Goal: Task Accomplishment & Management: Use online tool/utility

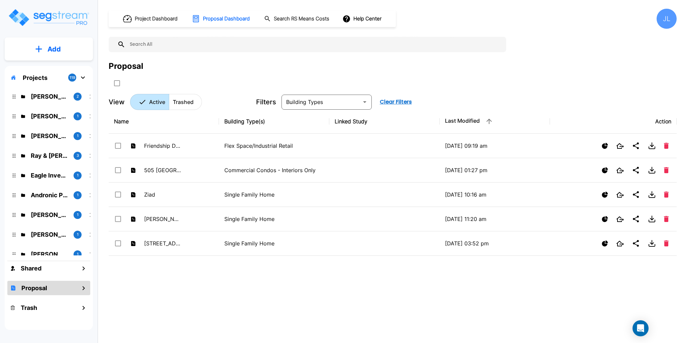
click at [51, 16] on img "mailbox folders" at bounding box center [49, 17] width 82 height 19
click at [58, 53] on p "Add" at bounding box center [54, 49] width 13 height 10
click at [63, 69] on p "Add Folder" at bounding box center [52, 68] width 27 height 8
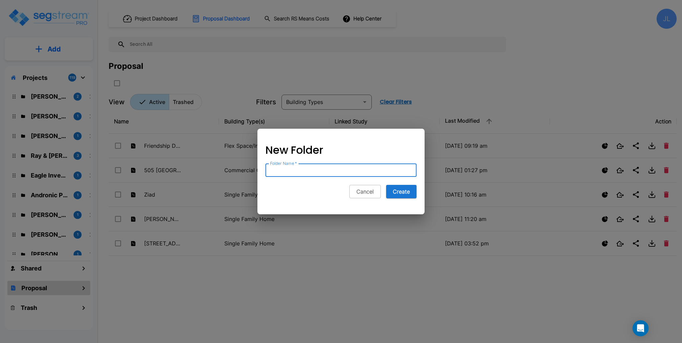
click at [335, 171] on input "Folder Name   *" at bounding box center [341, 170] width 151 height 13
type input "Fisher Capital Investments"
click at [401, 189] on button "Create" at bounding box center [401, 191] width 30 height 13
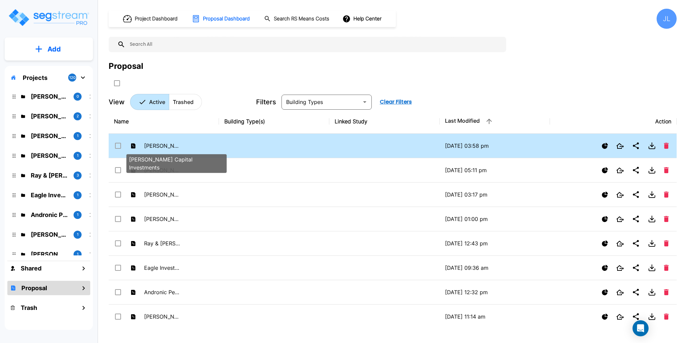
click at [177, 147] on p "Fisher Capital Investments" at bounding box center [162, 146] width 37 height 8
checkbox input "true"
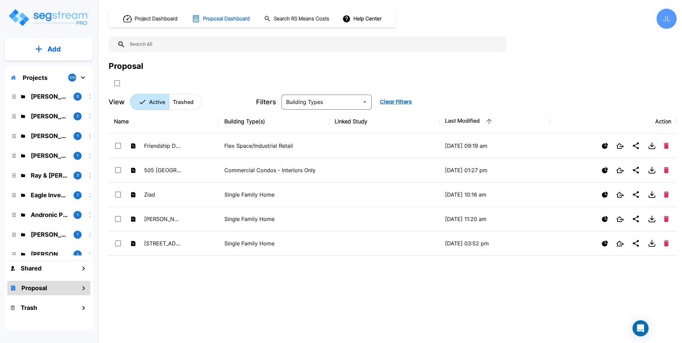
click at [52, 17] on img "mailbox folders" at bounding box center [49, 17] width 82 height 19
click at [54, 96] on p "[PERSON_NAME] Capital Investments" at bounding box center [49, 96] width 37 height 9
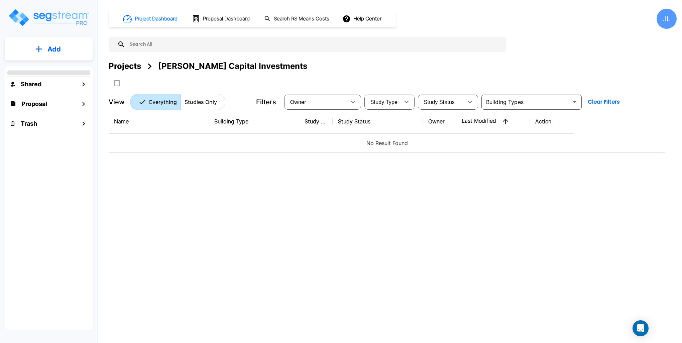
click at [68, 48] on button "Add" at bounding box center [49, 48] width 88 height 19
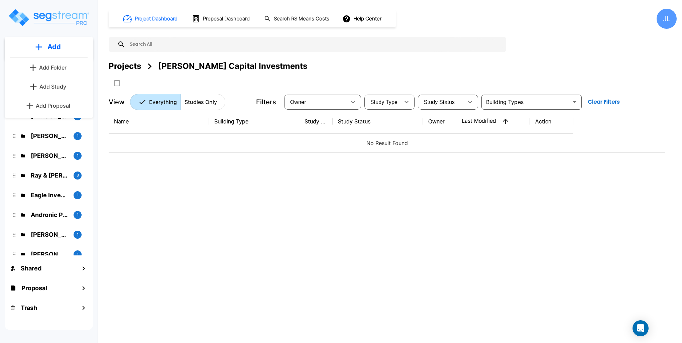
drag, startPoint x: 63, startPoint y: 105, endPoint x: 61, endPoint y: 85, distance: 20.5
click at [61, 85] on div "Add Add Folder Add Study Add Proposal" at bounding box center [49, 77] width 88 height 81
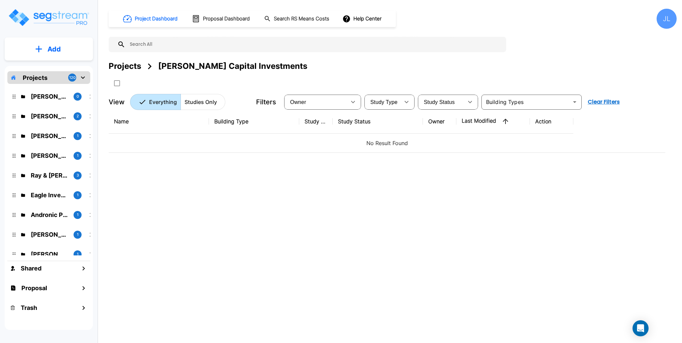
click at [61, 85] on div "Fisher Capital Investments 0 Jordan & Jennifer Quinn 2 Gregg Goff 1 Michael Ans…" at bounding box center [48, 170] width 83 height 172
click at [60, 47] on p "Add" at bounding box center [54, 49] width 13 height 10
click at [59, 84] on p "Add Study" at bounding box center [52, 87] width 27 height 8
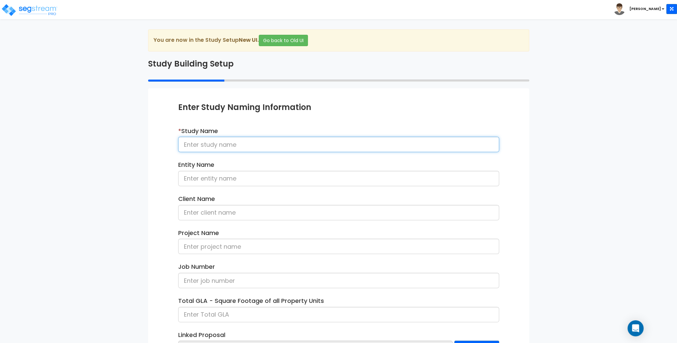
click at [230, 143] on input at bounding box center [338, 144] width 321 height 15
click at [209, 145] on input at bounding box center [338, 144] width 321 height 15
drag, startPoint x: 240, startPoint y: 143, endPoint x: 129, endPoint y: 131, distance: 111.0
click at [129, 131] on div "We are Building your Study. So please grab a coffee and let us do the heavy lif…" at bounding box center [338, 214] width 677 height 371
type input "[STREET_ADDRESS][PERSON_NAME]"
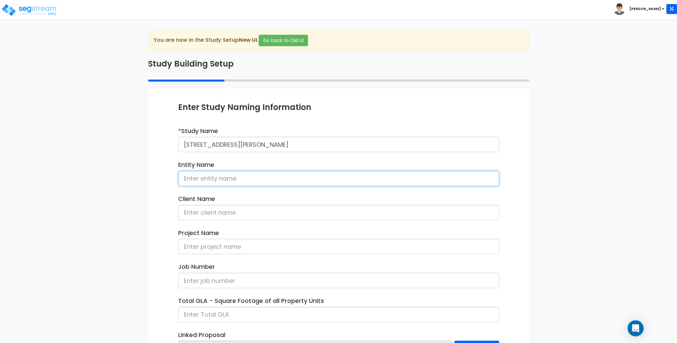
click at [204, 179] on input at bounding box center [338, 178] width 321 height 15
type input "FCI"
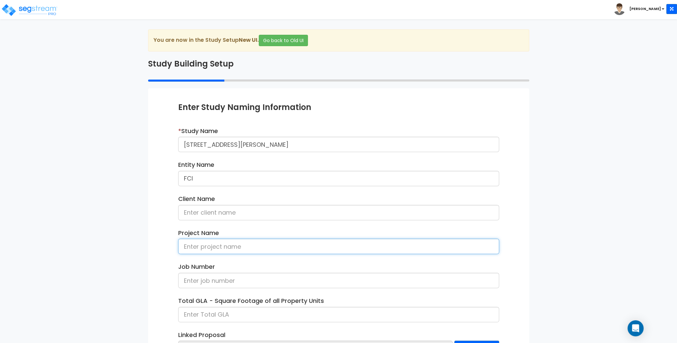
paste input "[STREET_ADDRESS][PERSON_NAME]"
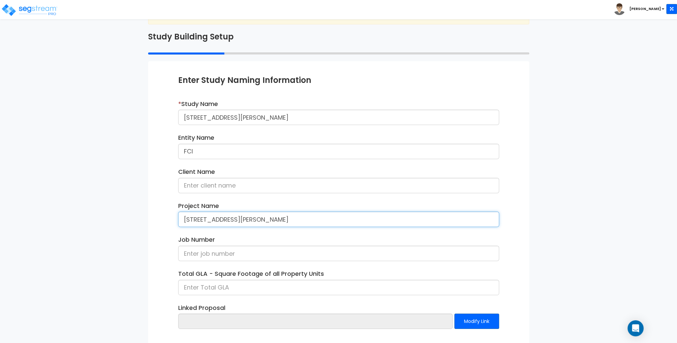
scroll to position [56, 0]
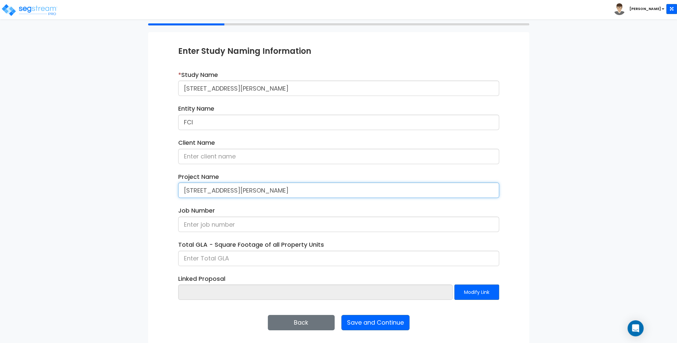
type input "[STREET_ADDRESS][PERSON_NAME]"
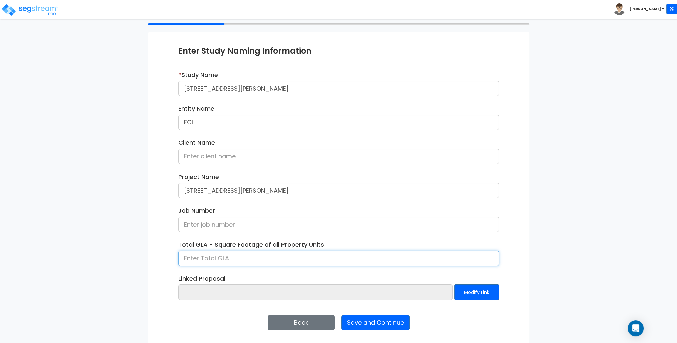
click at [215, 258] on input at bounding box center [338, 258] width 321 height 15
type input "1,565"
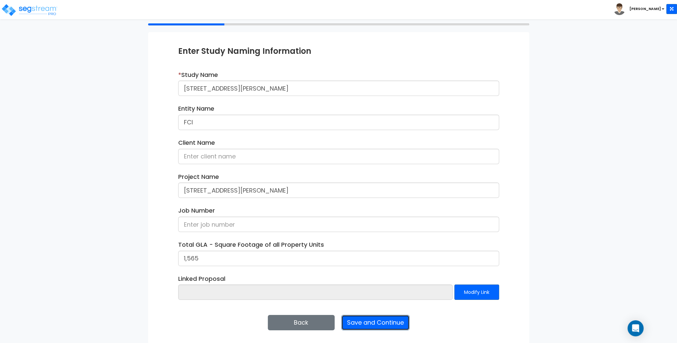
click at [377, 326] on button "Save and Continue" at bounding box center [376, 322] width 68 height 15
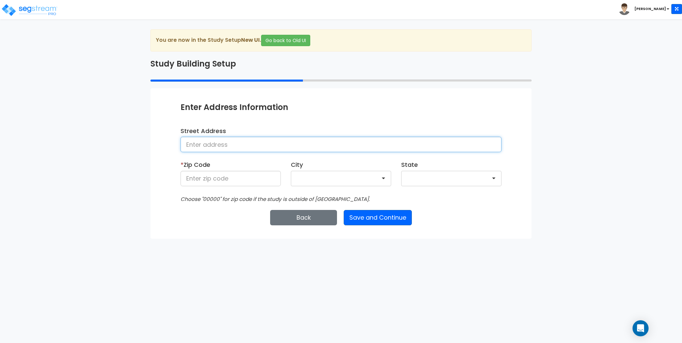
click at [229, 141] on input at bounding box center [341, 144] width 321 height 15
type input "[STREET_ADDRESS][PERSON_NAME]"
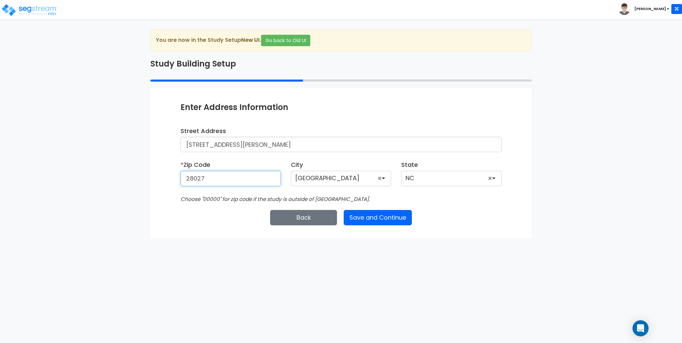
type input "28027"
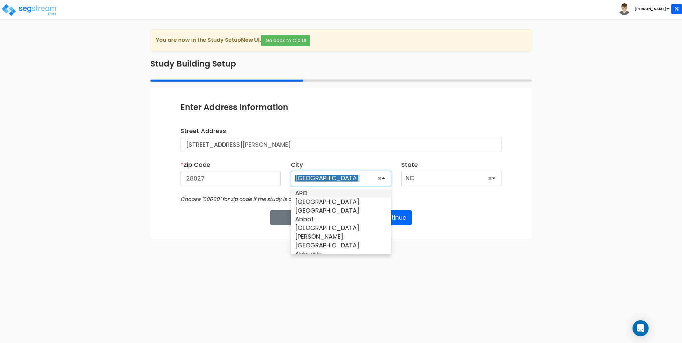
click at [442, 220] on div "Back Save and Continue Next Submit Save & Go to Dashboard Save & Continue" at bounding box center [341, 217] width 321 height 15
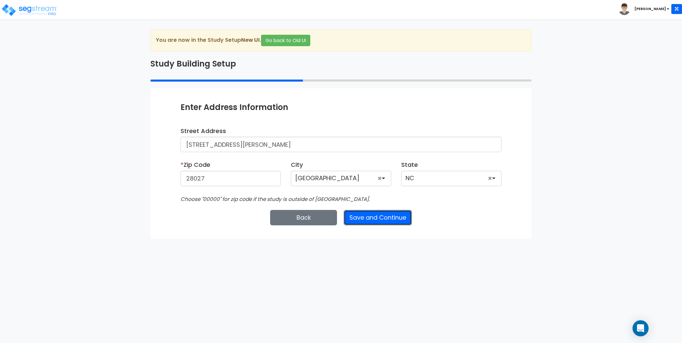
click at [384, 219] on button "Save and Continue" at bounding box center [378, 217] width 68 height 15
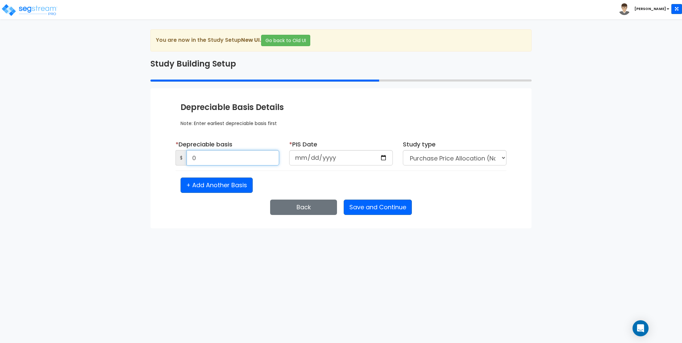
click at [215, 161] on input "0" at bounding box center [233, 157] width 93 height 15
type input "370,300"
type input "2023-04-13"
click at [375, 208] on button "Save and Continue" at bounding box center [378, 207] width 68 height 15
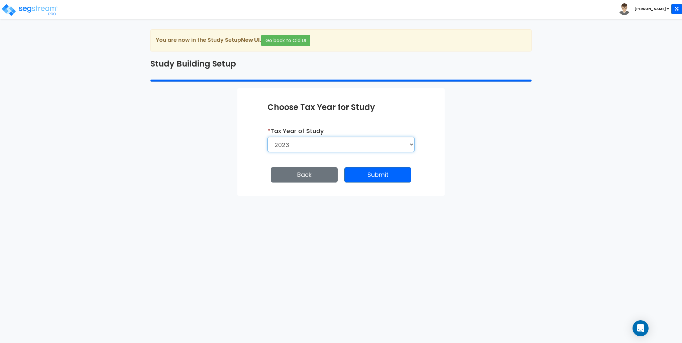
drag, startPoint x: 381, startPoint y: 148, endPoint x: 373, endPoint y: 148, distance: 8.4
click at [381, 148] on select "2026 2025 2024 2023" at bounding box center [341, 144] width 147 height 15
select select "2024"
click at [268, 137] on select "2026 2025 2024 2023" at bounding box center [341, 144] width 147 height 15
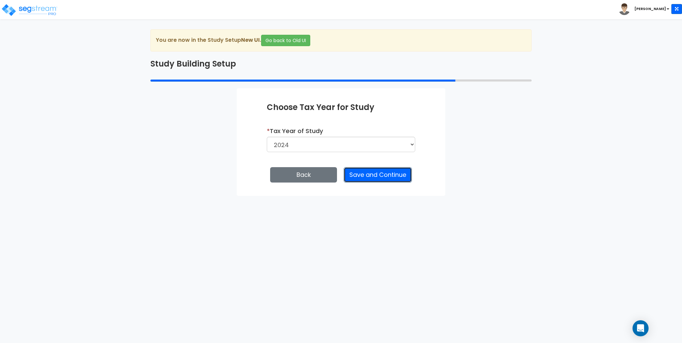
click at [378, 175] on button "Save and Continue" at bounding box center [378, 174] width 68 height 15
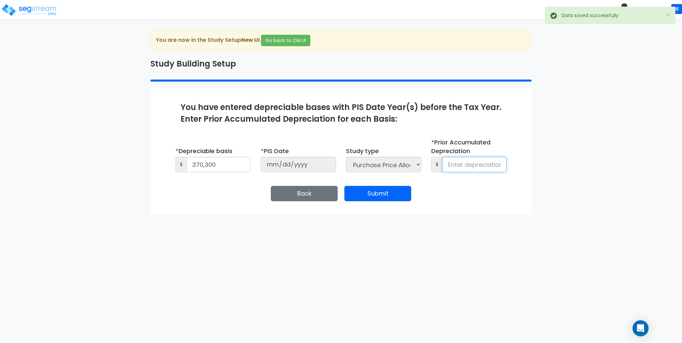
drag, startPoint x: 461, startPoint y: 167, endPoint x: 464, endPoint y: 165, distance: 3.6
click at [461, 167] on input at bounding box center [475, 164] width 64 height 15
type input "9,538"
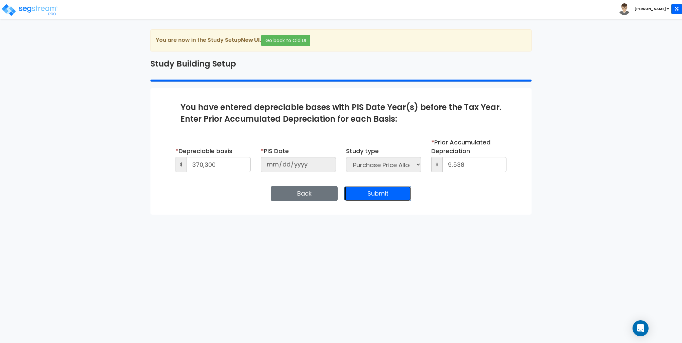
click at [390, 192] on button "Submit" at bounding box center [378, 193] width 67 height 15
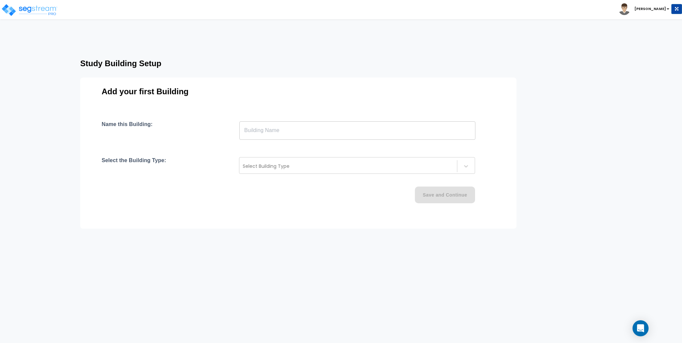
click at [281, 129] on input "text" at bounding box center [358, 130] width 236 height 19
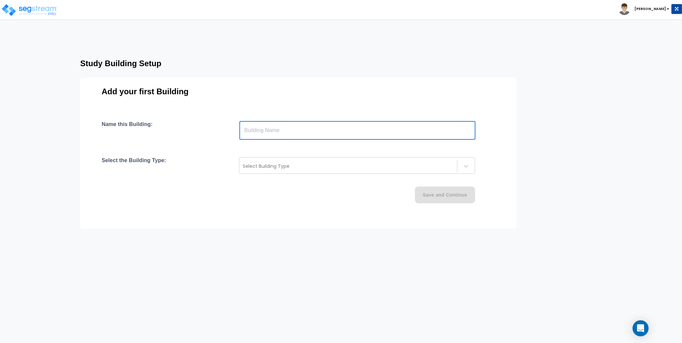
type input "Building"
click at [261, 166] on div at bounding box center [348, 166] width 211 height 8
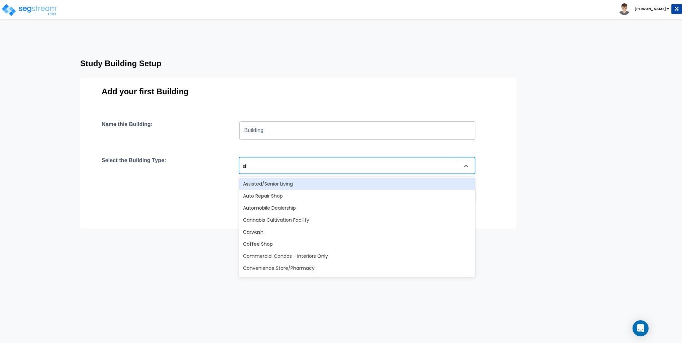
type input "sing"
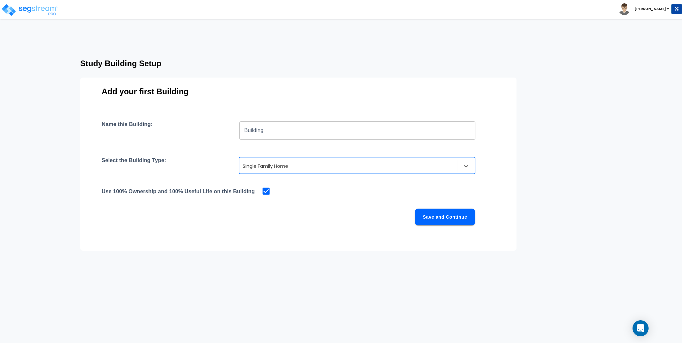
click at [452, 210] on button "Save and Continue" at bounding box center [445, 217] width 60 height 17
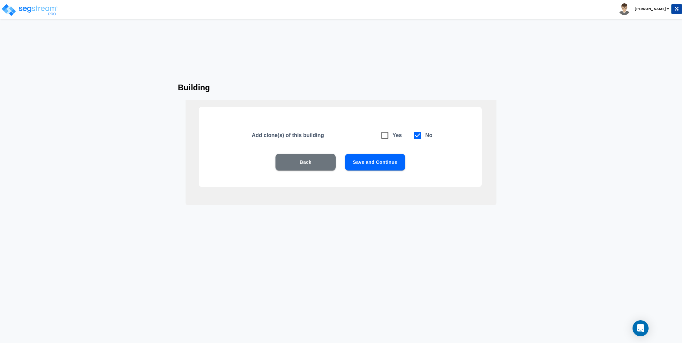
click at [366, 160] on button "Save and Continue" at bounding box center [375, 162] width 60 height 17
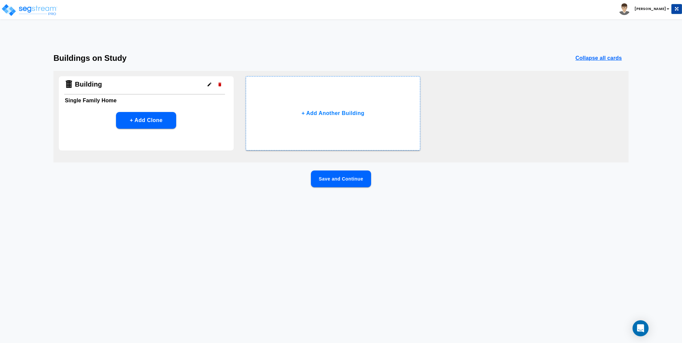
click at [348, 181] on button "Save and Continue" at bounding box center [341, 179] width 60 height 17
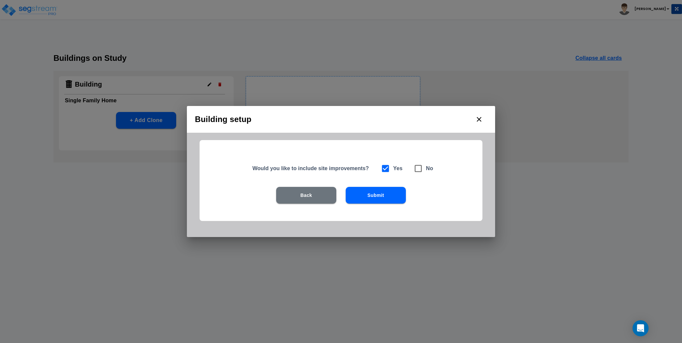
click at [377, 199] on button "Submit" at bounding box center [376, 195] width 60 height 17
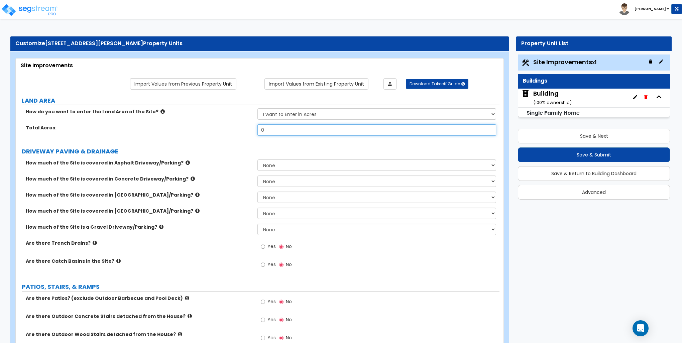
click at [273, 130] on input "0" at bounding box center [377, 129] width 239 height 11
type input "4.09"
click at [282, 233] on select "None I want to Enter an Approximate Percentage I want to Enter the Square Foota…" at bounding box center [377, 229] width 239 height 11
select select "2"
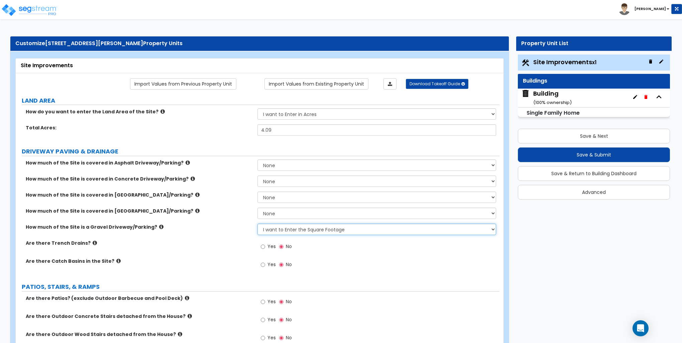
click at [258, 224] on select "None I want to Enter an Approximate Percentage I want to Enter the Square Foota…" at bounding box center [377, 229] width 239 height 11
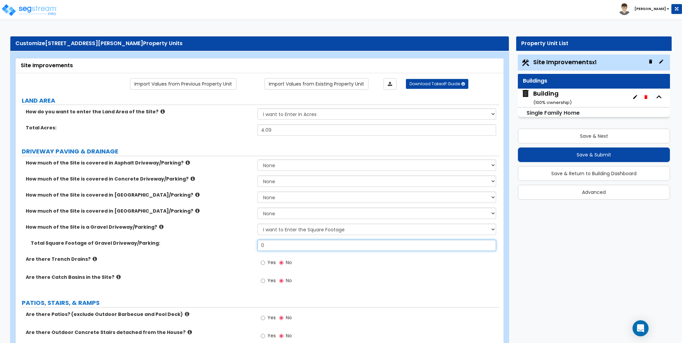
click at [278, 244] on input "0" at bounding box center [377, 245] width 239 height 11
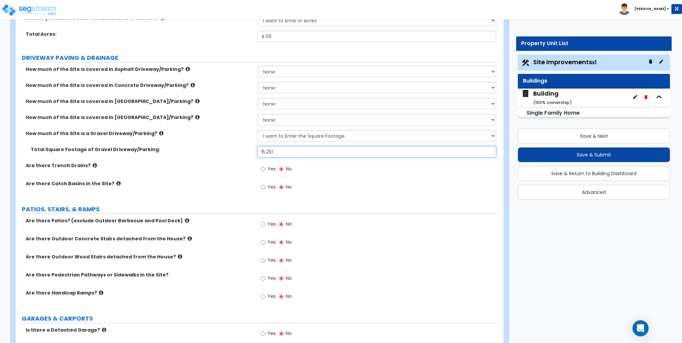
scroll to position [134, 0]
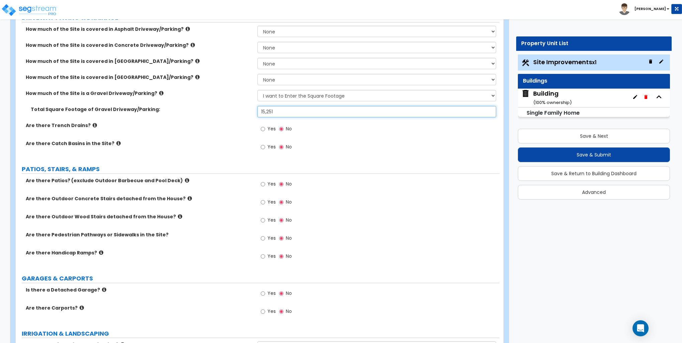
type input "15,251"
click at [185, 179] on icon at bounding box center [187, 180] width 4 height 5
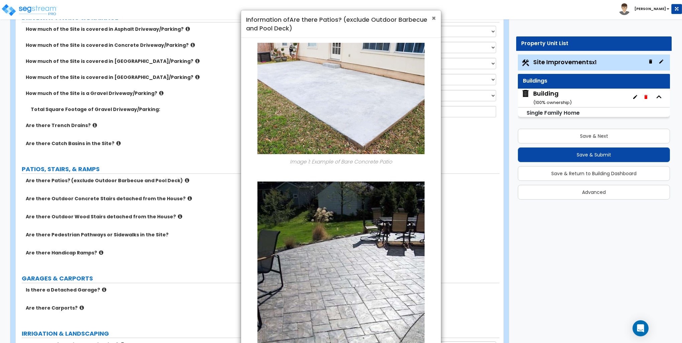
click at [433, 17] on span "×" at bounding box center [434, 18] width 4 height 10
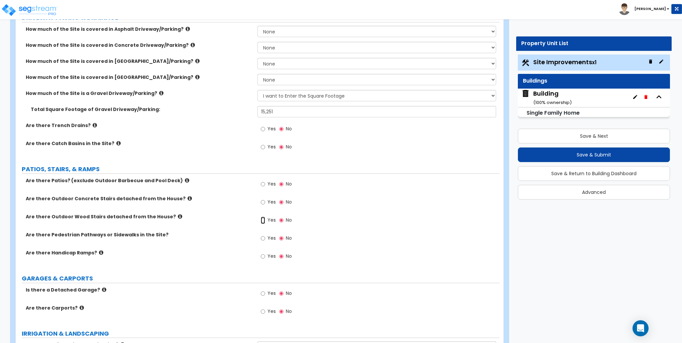
click at [263, 219] on input "Yes" at bounding box center [263, 220] width 4 height 7
radio input "true"
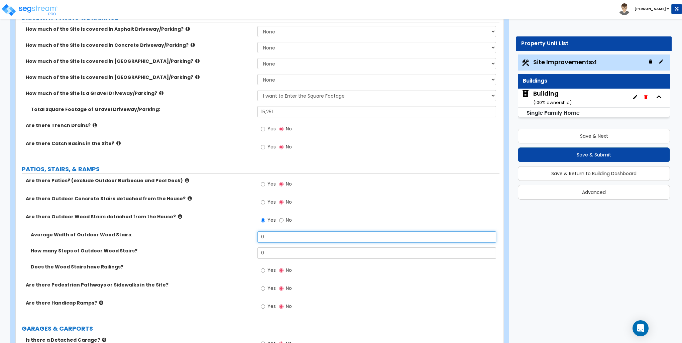
click at [283, 232] on input "0" at bounding box center [377, 237] width 239 height 11
click at [281, 238] on input "0" at bounding box center [377, 237] width 239 height 11
click at [283, 237] on input "0" at bounding box center [377, 237] width 239 height 11
click at [284, 237] on input "0" at bounding box center [377, 237] width 239 height 11
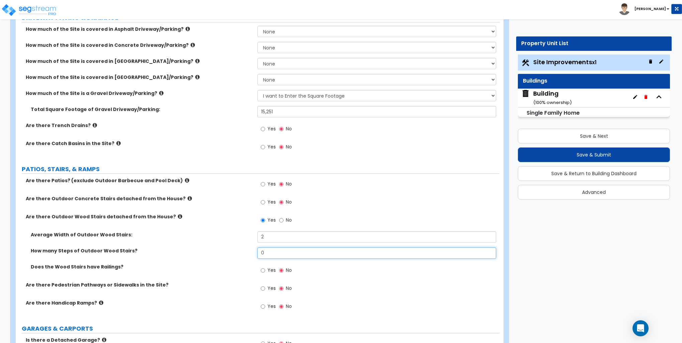
click at [280, 252] on input "0" at bounding box center [377, 253] width 239 height 11
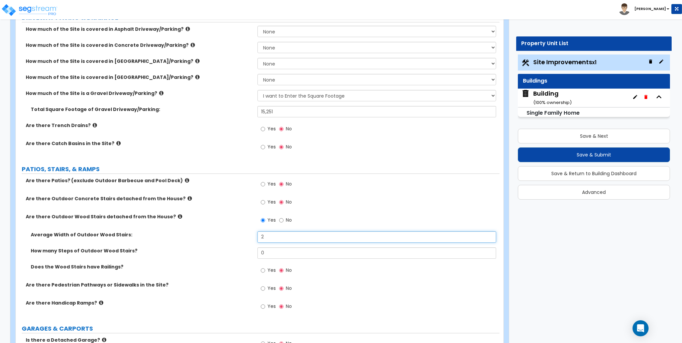
click at [278, 237] on input "2" at bounding box center [377, 237] width 239 height 11
type input "6"
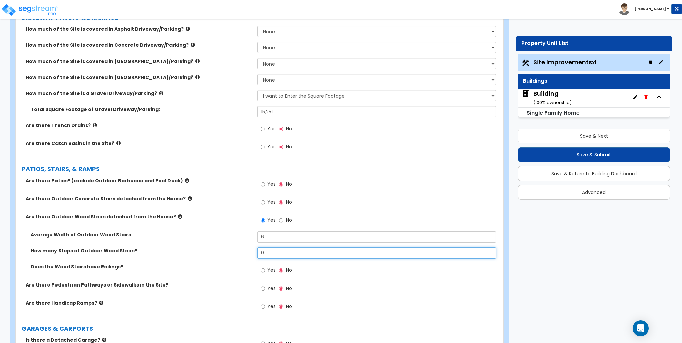
click at [279, 248] on input "0" at bounding box center [377, 253] width 239 height 11
click at [277, 254] on input "0" at bounding box center [377, 253] width 239 height 11
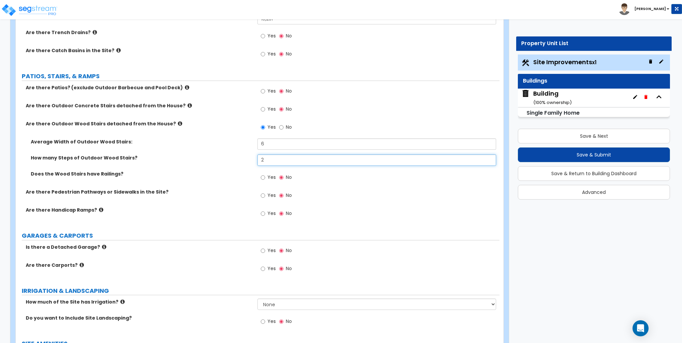
scroll to position [268, 0]
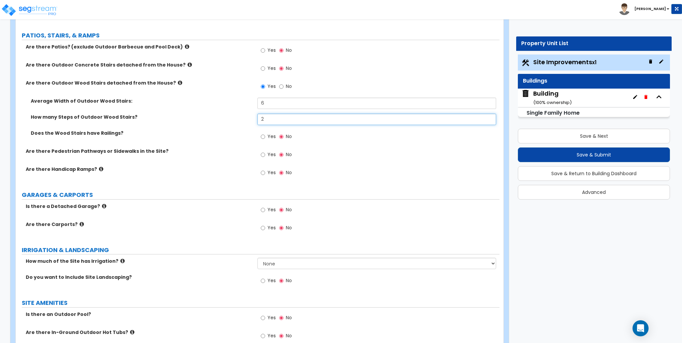
type input "2"
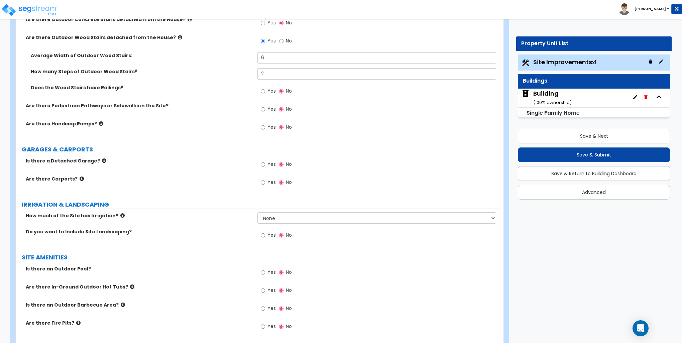
scroll to position [335, 0]
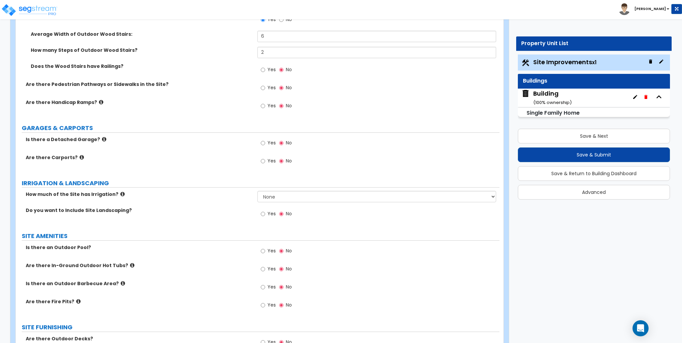
drag, startPoint x: 375, startPoint y: 13, endPoint x: 371, endPoint y: 19, distance: 7.2
click at [375, 13] on div "Toggle navigation Jonas" at bounding box center [341, 9] width 682 height 19
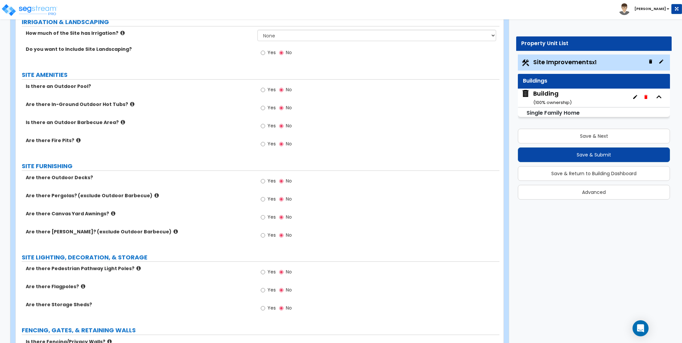
scroll to position [502, 0]
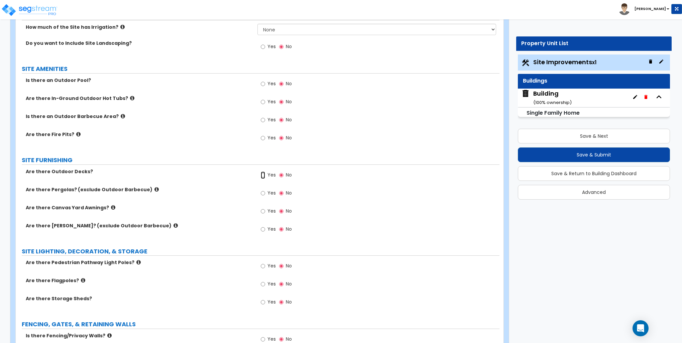
click at [265, 175] on input "Yes" at bounding box center [263, 175] width 4 height 7
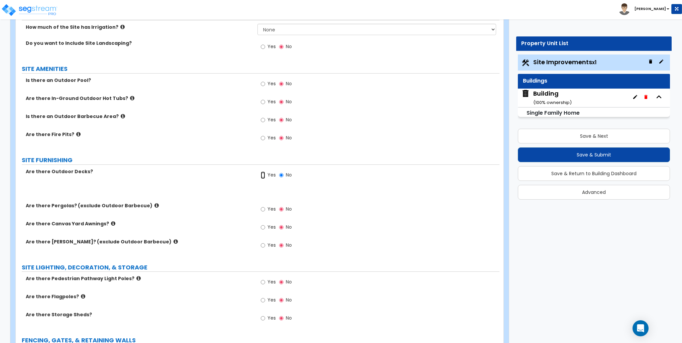
radio input "true"
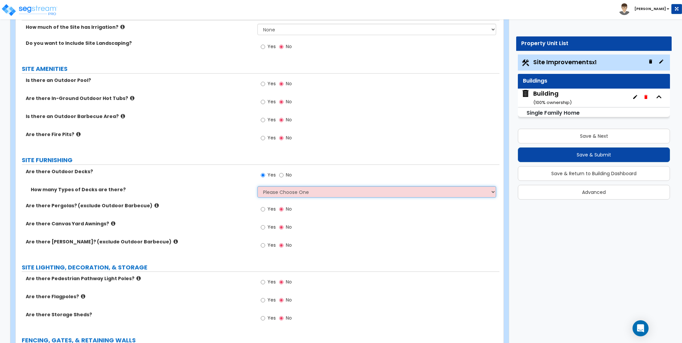
click at [280, 192] on select "Please Choose One 1 2 3 4" at bounding box center [377, 191] width 239 height 11
select select "1"
click at [258, 186] on select "Please Choose One 1 2 3 4" at bounding box center [377, 191] width 239 height 11
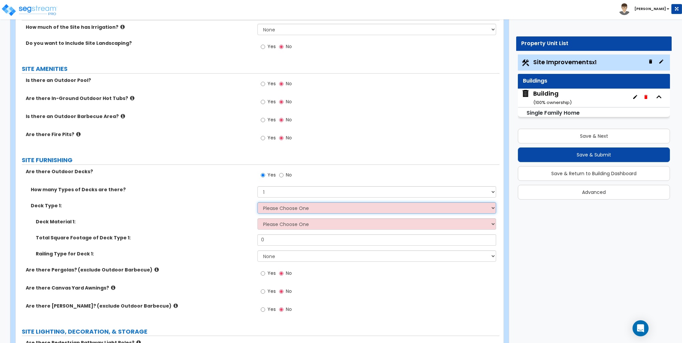
click at [278, 205] on select "Please Choose One Attached to Structure Detached from Structure" at bounding box center [377, 207] width 239 height 11
select select "1"
click at [258, 202] on select "Please Choose One Attached to Structure Detached from Structure" at bounding box center [377, 207] width 239 height 11
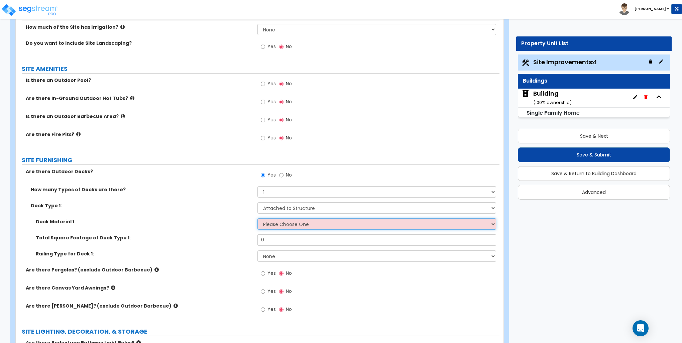
click at [280, 224] on select "Please Choose One Wood Plastic/PVC" at bounding box center [377, 223] width 239 height 11
select select "1"
click at [258, 218] on select "Please Choose One Wood Plastic/PVC" at bounding box center [377, 223] width 239 height 11
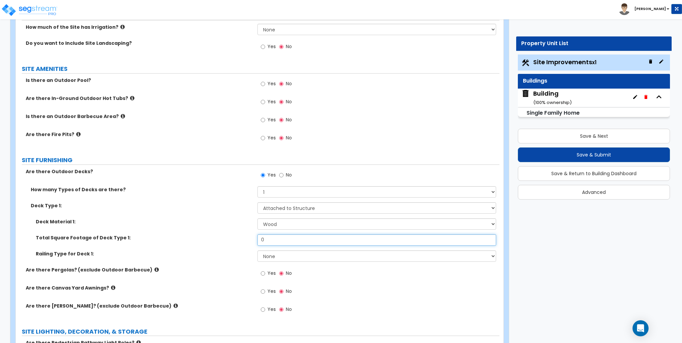
click at [271, 242] on input "0" at bounding box center [377, 240] width 239 height 11
click at [272, 242] on input "0" at bounding box center [377, 240] width 239 height 11
type input "370"
click at [282, 256] on select "None Wood Plastic" at bounding box center [377, 256] width 239 height 11
select select "1"
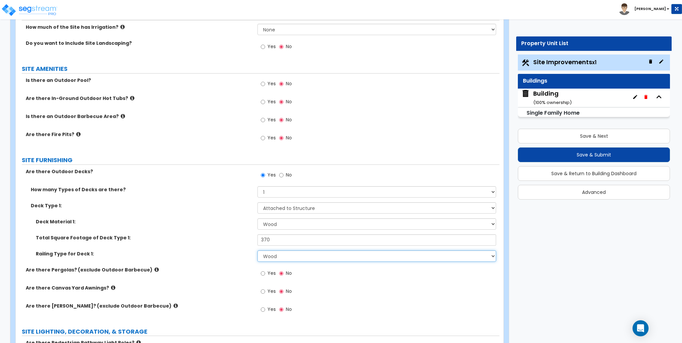
click at [258, 251] on select "None Wood Plastic" at bounding box center [377, 256] width 239 height 11
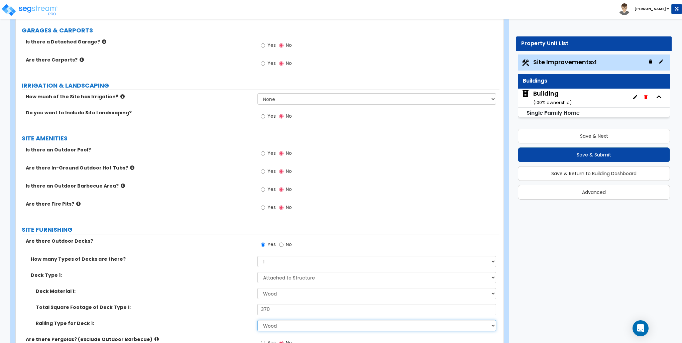
scroll to position [401, 0]
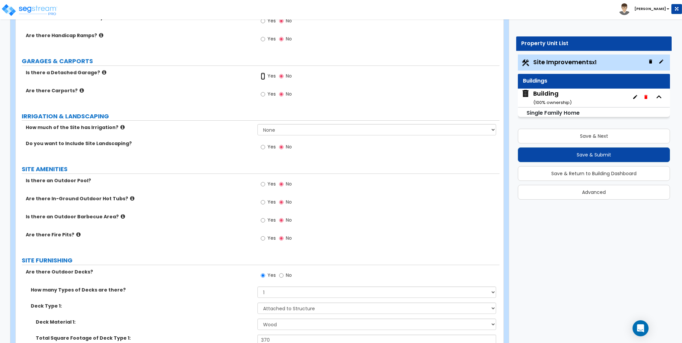
click at [264, 74] on input "Yes" at bounding box center [263, 76] width 4 height 7
radio input "true"
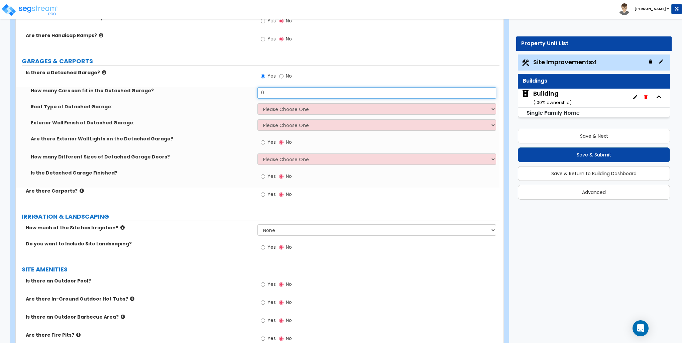
click at [270, 92] on input "0" at bounding box center [377, 92] width 239 height 11
type input "2"
click at [284, 107] on select "Please Choose One Gabled Roof Flat Roof" at bounding box center [377, 108] width 239 height 11
select select "1"
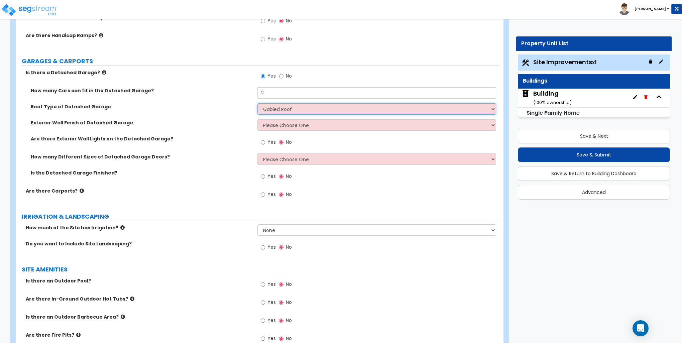
click at [258, 103] on select "Please Choose One Gabled Roof Flat Roof" at bounding box center [377, 108] width 239 height 11
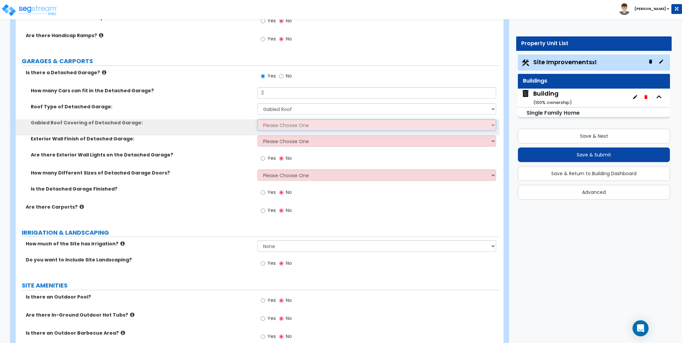
click at [276, 129] on select "Please Choose One Asphalt Shingle Clay Tile Wood Shingle Metal Shingle Standing…" at bounding box center [377, 124] width 239 height 11
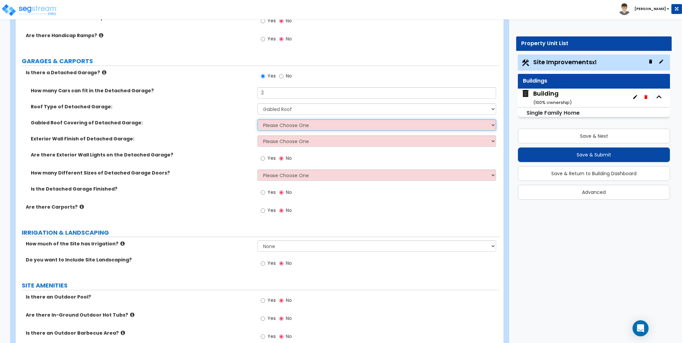
select select "1"
click at [258, 119] on select "Please Choose One Asphalt Shingle Clay Tile Wood Shingle Metal Shingle Standing…" at bounding box center [377, 124] width 239 height 11
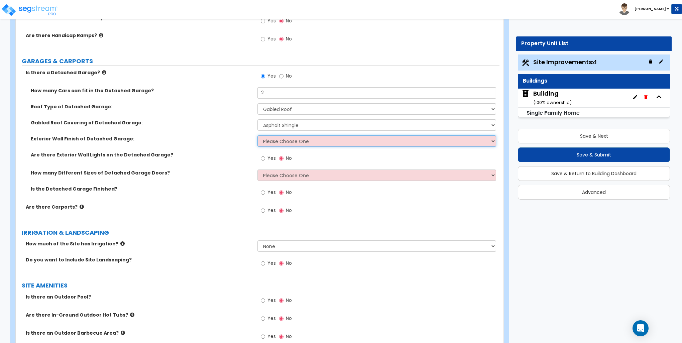
click at [277, 141] on select "Please Choose One Brick Veneer Stone Veneer Wood Siding Vinyl Siding Standing S…" at bounding box center [377, 140] width 239 height 11
select select "3"
click at [258, 135] on select "Please Choose One Brick Veneer Stone Veneer Wood Siding Vinyl Siding Standing S…" at bounding box center [377, 140] width 239 height 11
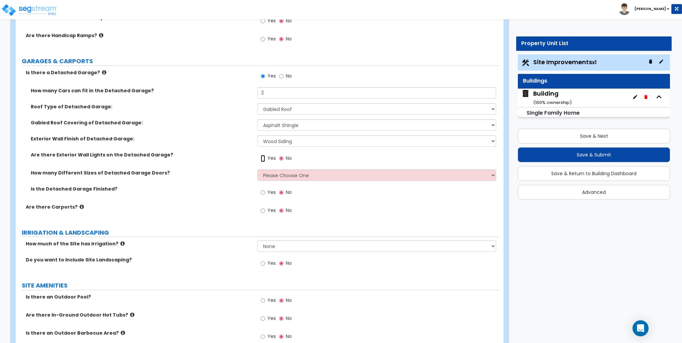
click at [263, 158] on input "Yes" at bounding box center [263, 158] width 4 height 7
radio input "true"
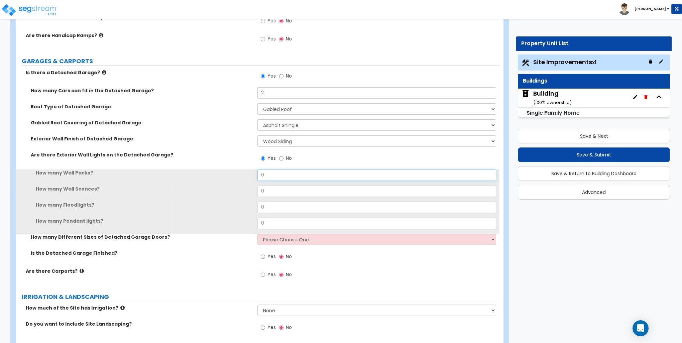
click at [280, 172] on input "0" at bounding box center [377, 175] width 239 height 11
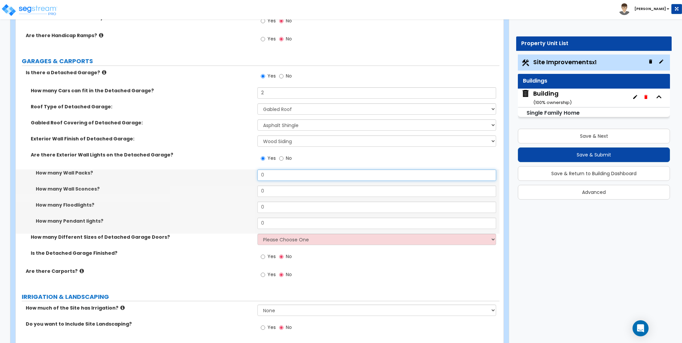
click at [280, 172] on input "0" at bounding box center [377, 175] width 239 height 11
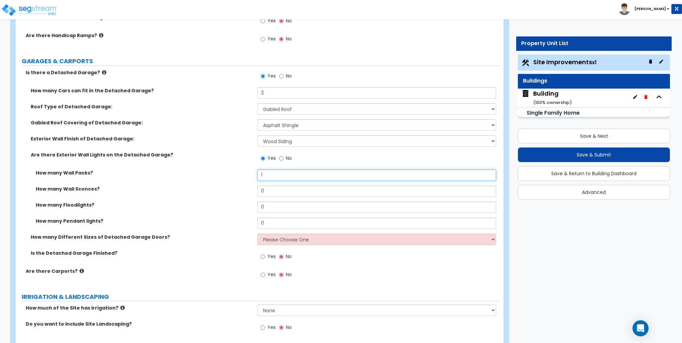
type input "1"
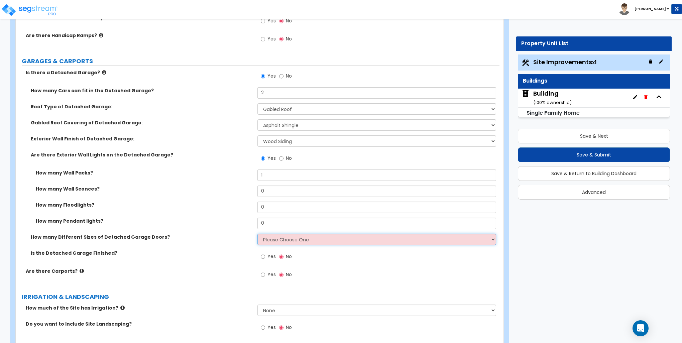
drag, startPoint x: 288, startPoint y: 238, endPoint x: 284, endPoint y: 239, distance: 4.6
click at [288, 238] on select "Please Choose One 1 2" at bounding box center [377, 239] width 239 height 11
select select "1"
click at [258, 234] on select "Please Choose One 1 2" at bounding box center [377, 239] width 239 height 11
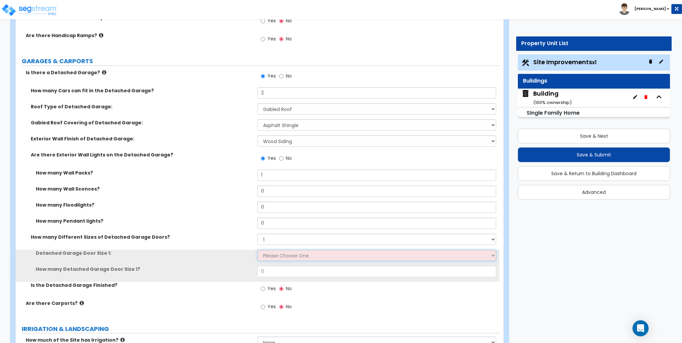
click at [272, 256] on select "Please Choose One 9' x 7' 16' x 7'" at bounding box center [377, 255] width 239 height 11
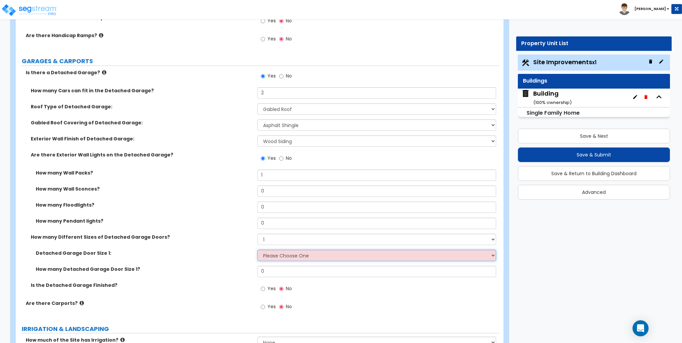
select select "2"
click at [258, 250] on select "Please Choose One 9' x 7' 16' x 7'" at bounding box center [377, 255] width 239 height 11
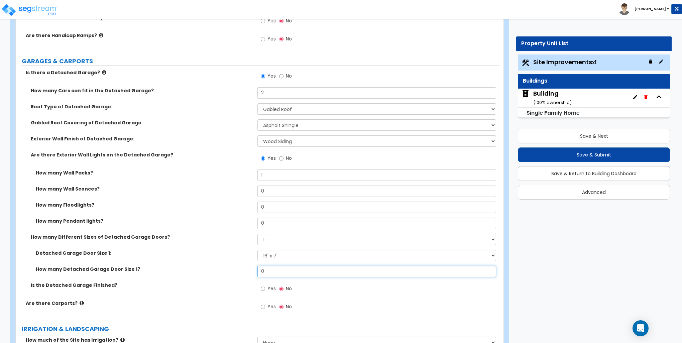
click at [271, 270] on input "0" at bounding box center [377, 271] width 239 height 11
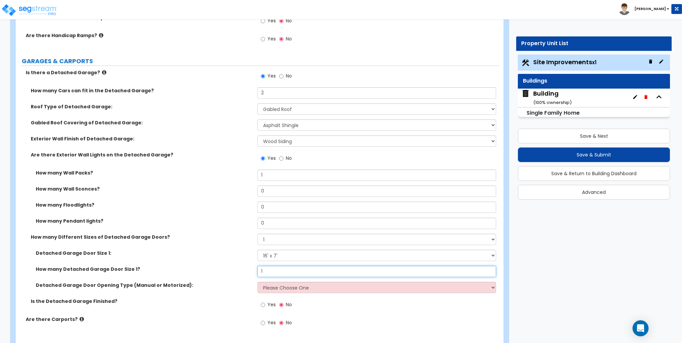
type input "1"
click at [284, 290] on select "Please Choose One Manual Motorized" at bounding box center [377, 287] width 239 height 11
select select "2"
click at [258, 282] on select "Please Choose One Manual Motorized" at bounding box center [377, 287] width 239 height 11
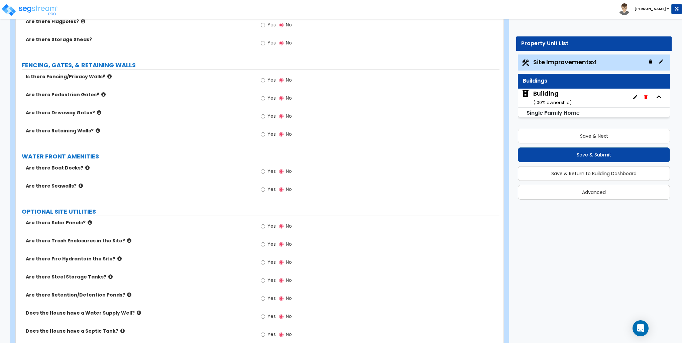
scroll to position [1102, 0]
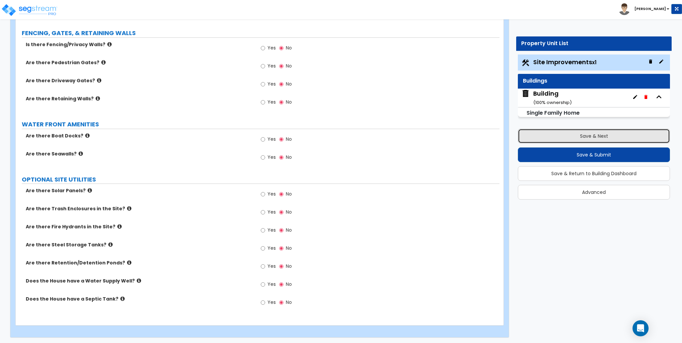
click at [595, 135] on button "Save & Next" at bounding box center [594, 136] width 152 height 15
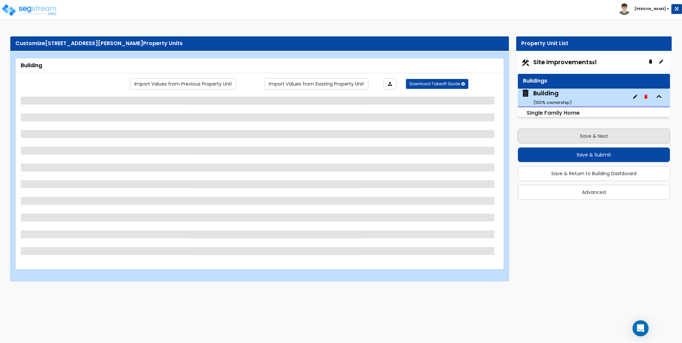
scroll to position [0, 0]
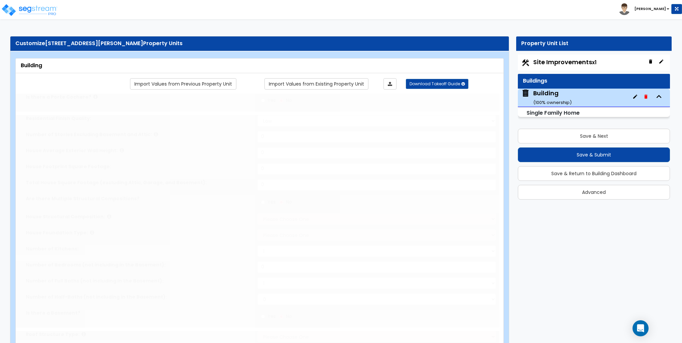
type input "1"
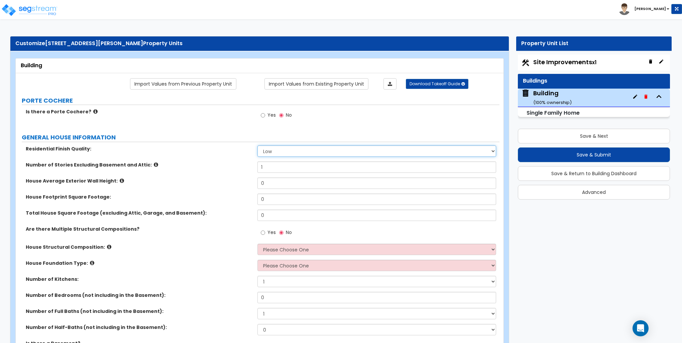
click at [277, 152] on select "Low Average High" at bounding box center [377, 151] width 239 height 11
select select "1"
click at [258, 146] on select "Low Average High" at bounding box center [377, 151] width 239 height 11
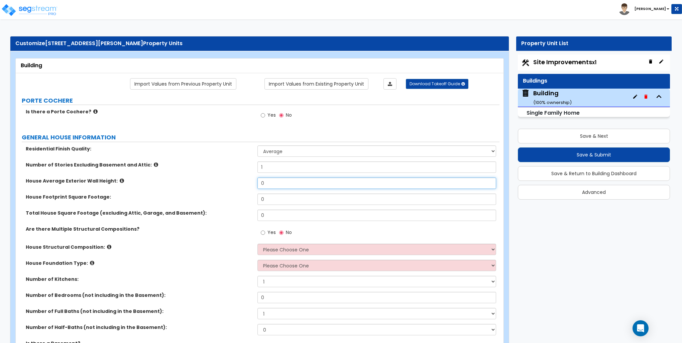
click at [276, 182] on input "0" at bounding box center [377, 183] width 239 height 11
type input "9"
click at [272, 199] on input "0" at bounding box center [377, 199] width 239 height 11
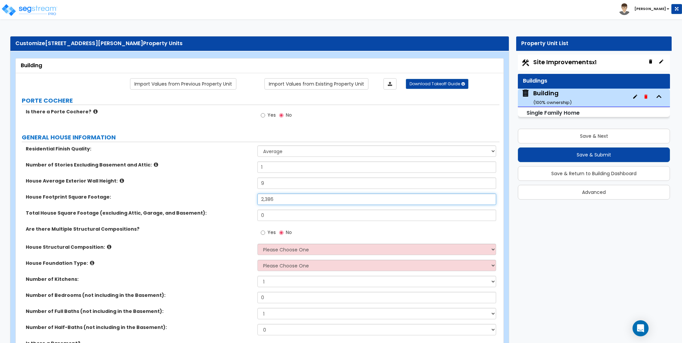
type input "2,386"
click at [275, 216] on input "0" at bounding box center [377, 215] width 239 height 11
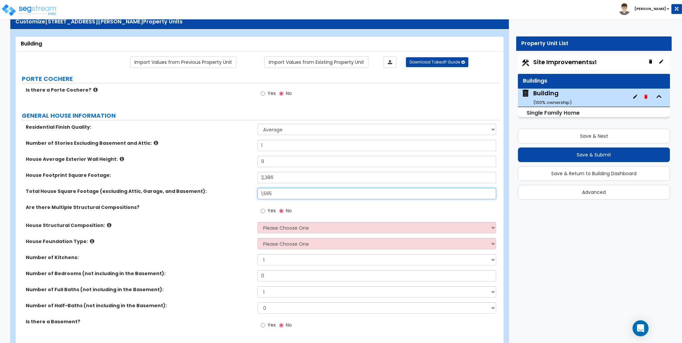
scroll to position [33, 0]
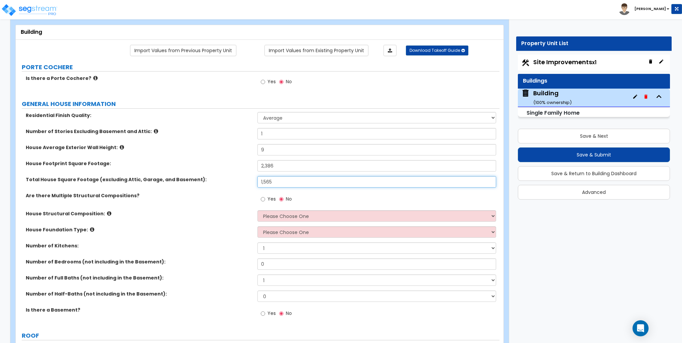
type input "1,565"
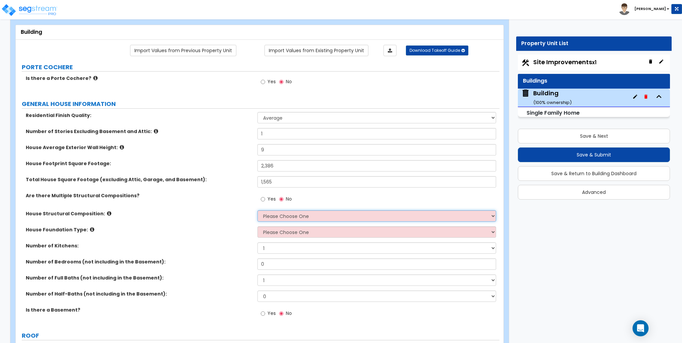
click at [283, 215] on select "Please Choose One Reinforced Concrete Structural Steel Brick Masonry CMU Masonr…" at bounding box center [377, 215] width 239 height 11
select select "7"
click at [258, 210] on select "Please Choose One Reinforced Concrete Structural Steel Brick Masonry CMU Masonr…" at bounding box center [377, 215] width 239 height 11
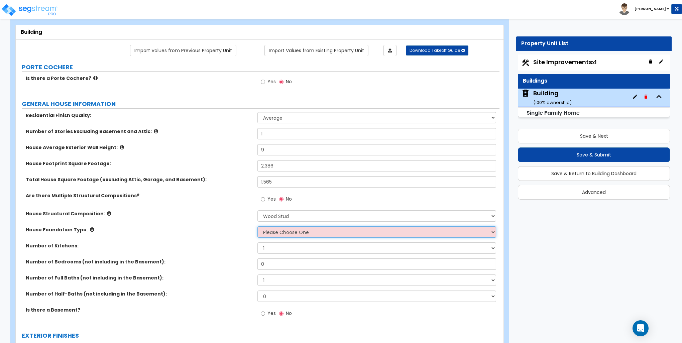
click at [276, 232] on select "Please Choose One Crawl Space Pier-Elevated First floor Slab on Grade" at bounding box center [377, 231] width 239 height 11
select select "1"
click at [258, 226] on select "Please Choose One Crawl Space Pier-Elevated First floor Slab on Grade" at bounding box center [377, 231] width 239 height 11
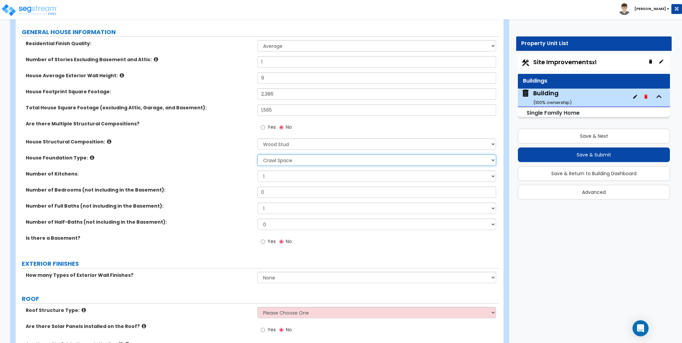
scroll to position [134, 0]
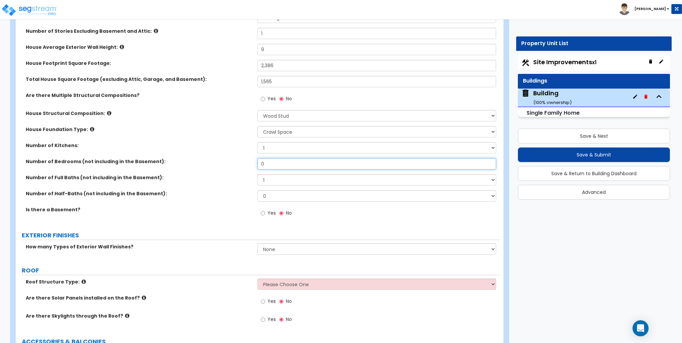
click at [271, 161] on input "0" at bounding box center [377, 163] width 239 height 11
click at [272, 161] on input "0" at bounding box center [377, 163] width 239 height 11
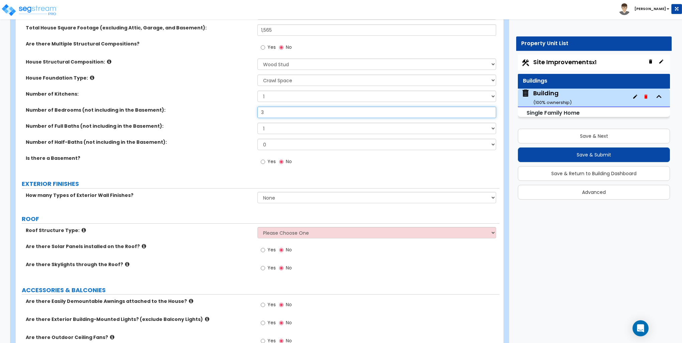
scroll to position [201, 0]
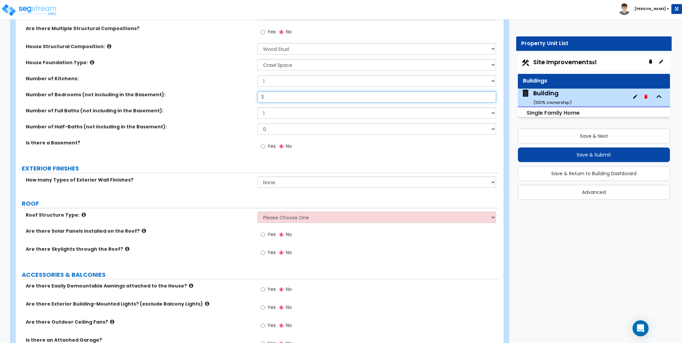
type input "3"
click at [265, 145] on input "Yes" at bounding box center [263, 146] width 4 height 7
radio input "true"
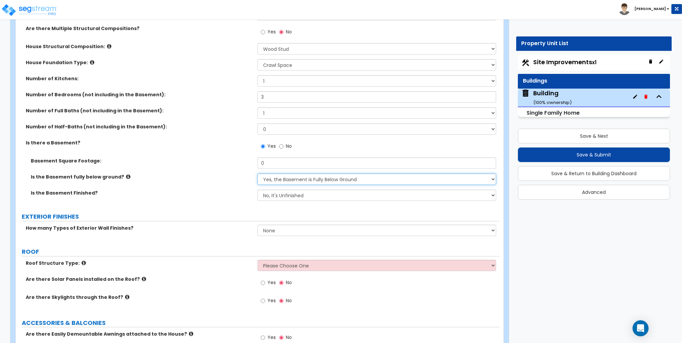
click at [288, 177] on select "Yes, the Basement is Fully Below Ground No, the Basement is Partially Below Gro…" at bounding box center [377, 179] width 239 height 11
click at [272, 162] on input "0" at bounding box center [377, 163] width 239 height 11
type input "800"
click at [282, 178] on select "Yes, the Basement is Fully Below Ground No, the Basement is Partially Below Gro…" at bounding box center [377, 179] width 239 height 11
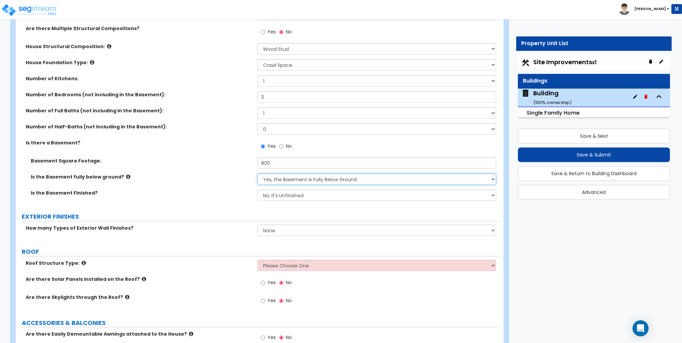
click at [258, 174] on select "Yes, the Basement is Fully Below Ground No, the Basement is Partially Below Gro…" at bounding box center [377, 179] width 239 height 11
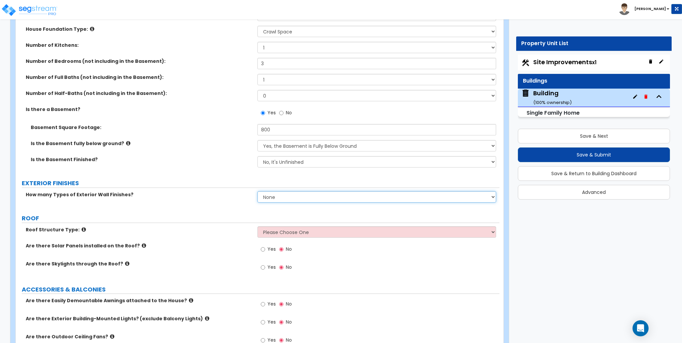
click at [284, 195] on select "None 1 2 3" at bounding box center [377, 196] width 239 height 11
select select "1"
click at [258, 191] on select "None 1 2 3" at bounding box center [377, 196] width 239 height 11
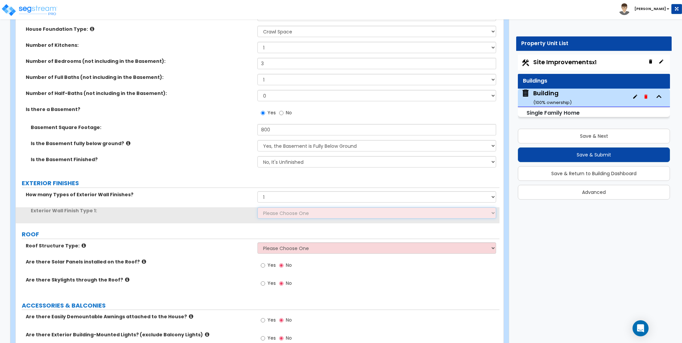
click at [276, 213] on select "Please Choose One No Finish/Shared Wall No Wall Brick Finish Stone Finish Wood …" at bounding box center [377, 212] width 239 height 11
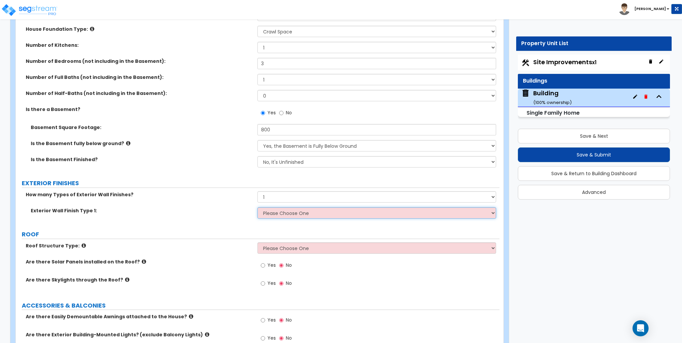
select select "2"
click at [258, 207] on select "Please Choose One No Finish/Shared Wall No Wall Brick Finish Stone Finish Wood …" at bounding box center [377, 212] width 239 height 11
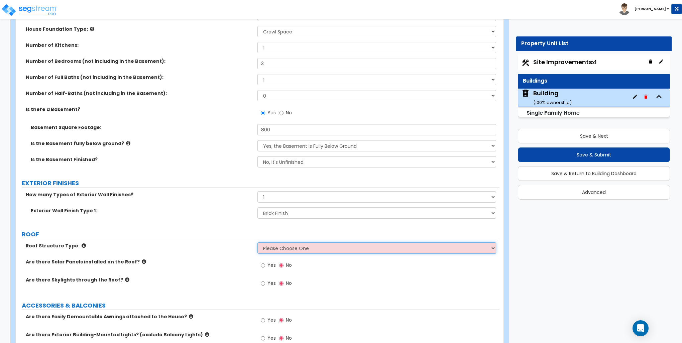
click at [276, 249] on select "Please Choose One Gable Roof Flat Roof Hybrid Gable & Flat Roof" at bounding box center [377, 248] width 239 height 11
select select "1"
click at [258, 243] on select "Please Choose One Gable Roof Flat Roof Hybrid Gable & Flat Roof" at bounding box center [377, 248] width 239 height 11
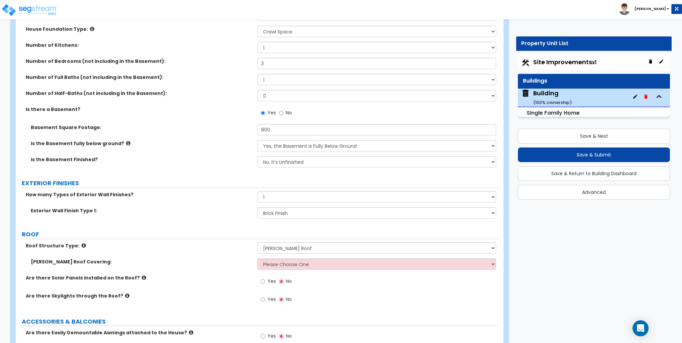
drag, startPoint x: 641, startPoint y: 245, endPoint x: 557, endPoint y: 243, distance: 84.7
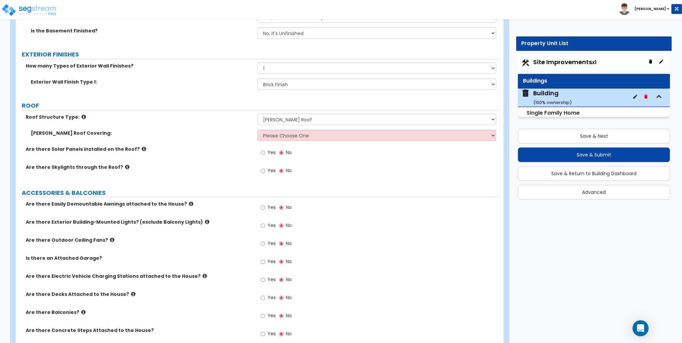
scroll to position [368, 0]
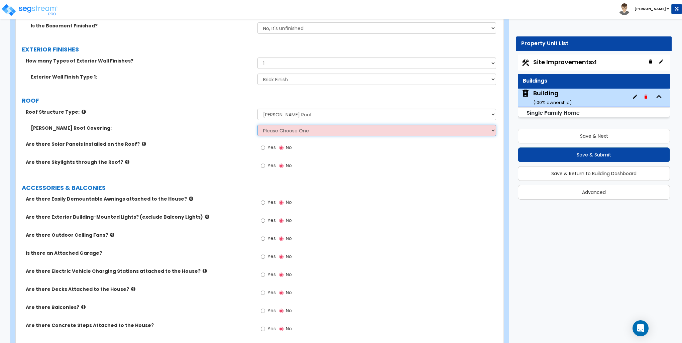
click at [286, 128] on select "Please Choose One Asphalt Shingle Clay Tile Wood Shingle Metal Shingle Standing…" at bounding box center [377, 130] width 239 height 11
select select "1"
click at [258, 125] on select "Please Choose One Asphalt Shingle Clay Tile Wood Shingle Metal Shingle Standing…" at bounding box center [377, 130] width 239 height 11
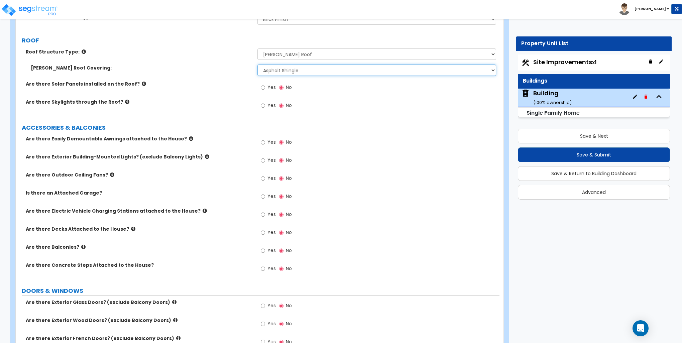
scroll to position [435, 0]
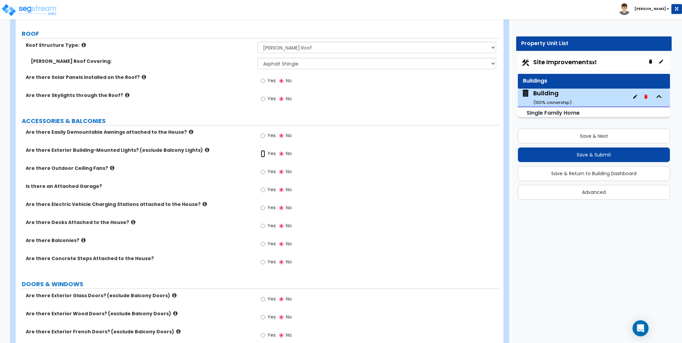
click at [262, 154] on input "Yes" at bounding box center [263, 153] width 4 height 7
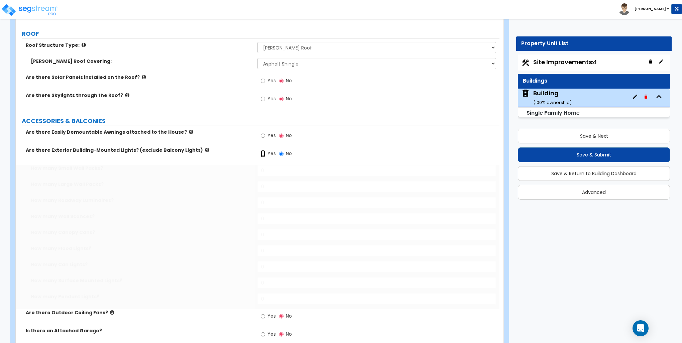
radio input "true"
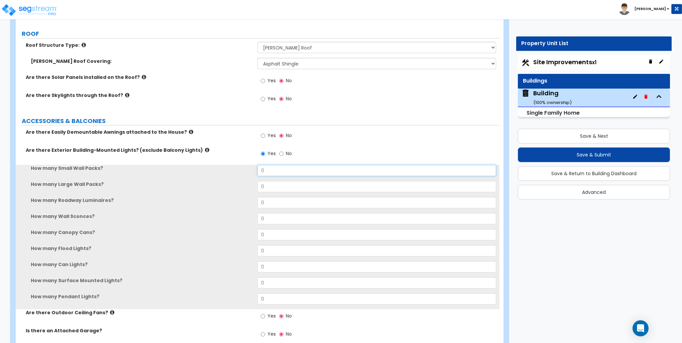
click at [275, 168] on input "0" at bounding box center [377, 170] width 239 height 11
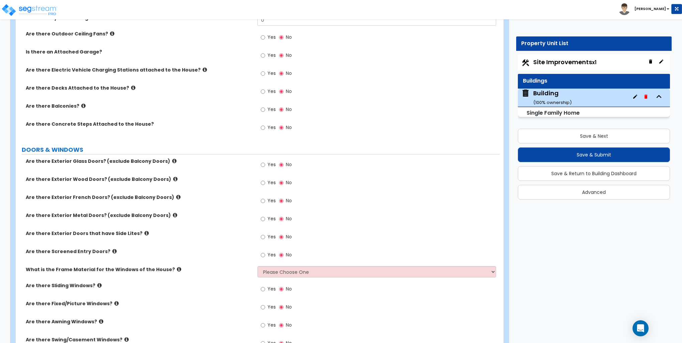
scroll to position [736, 0]
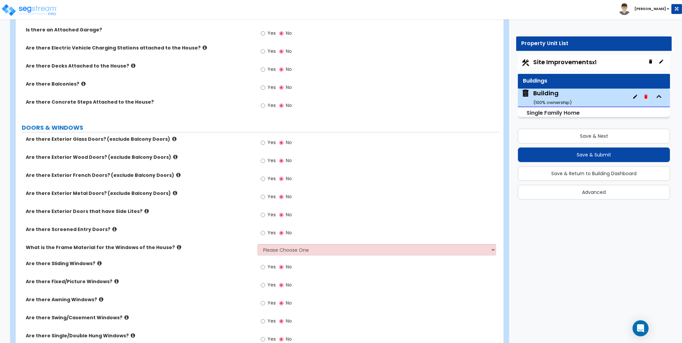
type input "2"
click at [263, 161] on input "Yes" at bounding box center [263, 160] width 4 height 7
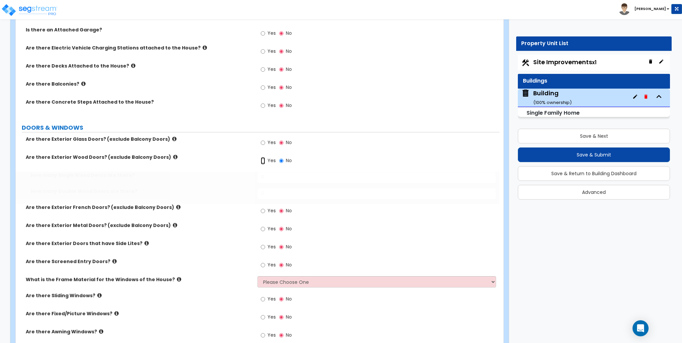
radio input "true"
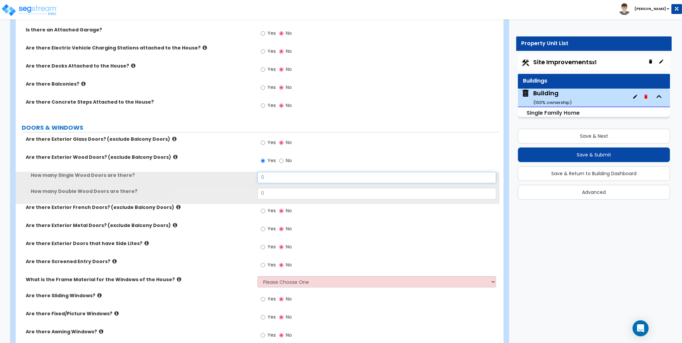
click at [265, 176] on input "0" at bounding box center [377, 177] width 239 height 11
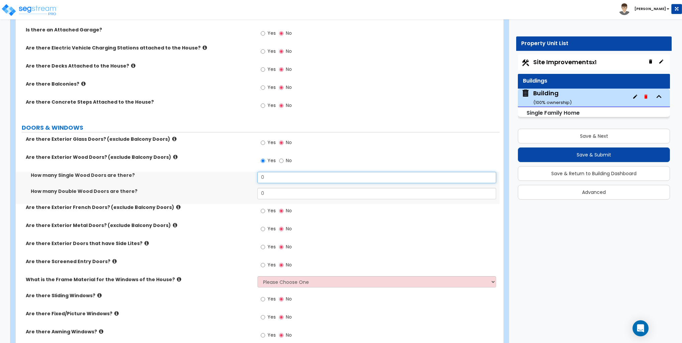
click at [266, 176] on input "0" at bounding box center [377, 177] width 239 height 11
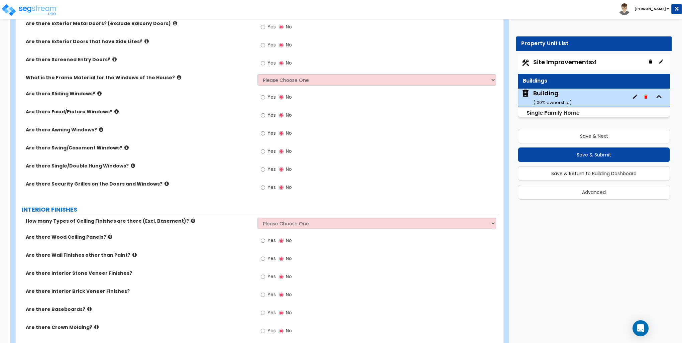
scroll to position [970, 0]
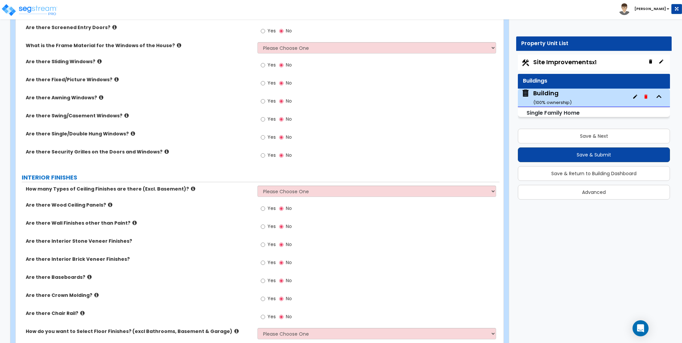
type input "1"
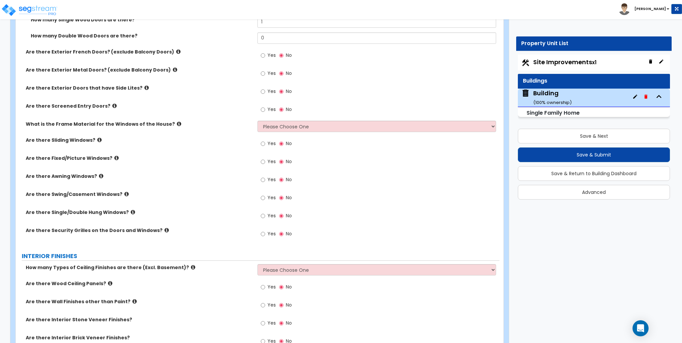
scroll to position [803, 0]
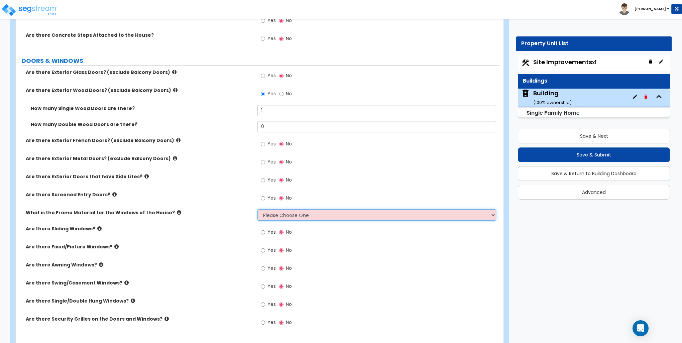
click at [274, 218] on select "Please Choose One Vinyl Aluminum Wood" at bounding box center [377, 214] width 239 height 11
select select "1"
click at [258, 209] on select "Please Choose One Vinyl Aluminum Wood" at bounding box center [377, 214] width 239 height 11
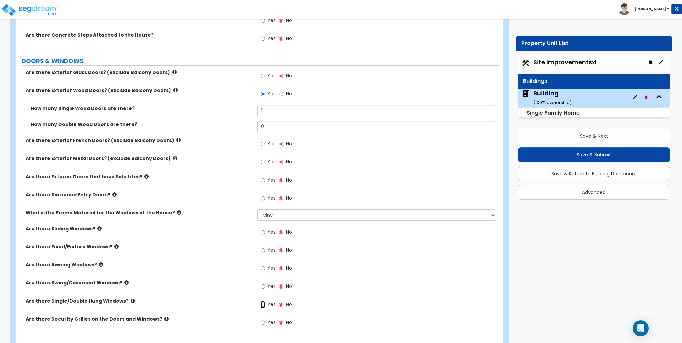
click at [264, 303] on input "Yes" at bounding box center [263, 304] width 4 height 7
radio input "true"
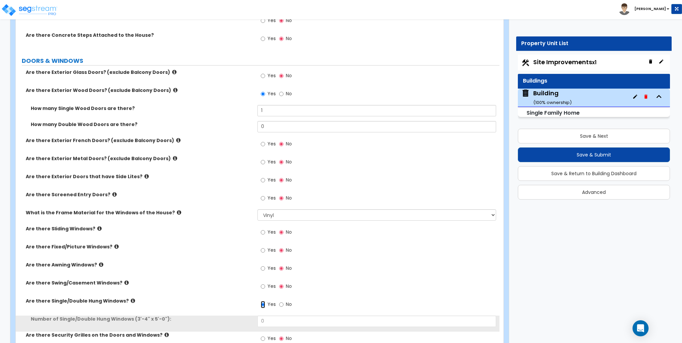
scroll to position [870, 0]
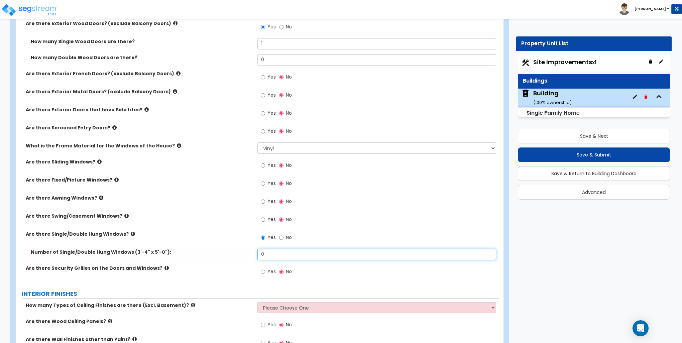
click at [267, 252] on input "0" at bounding box center [377, 254] width 239 height 11
click at [267, 256] on input "0" at bounding box center [377, 254] width 239 height 11
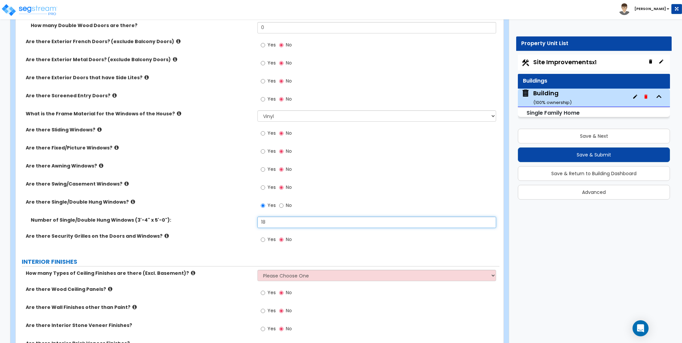
scroll to position [970, 0]
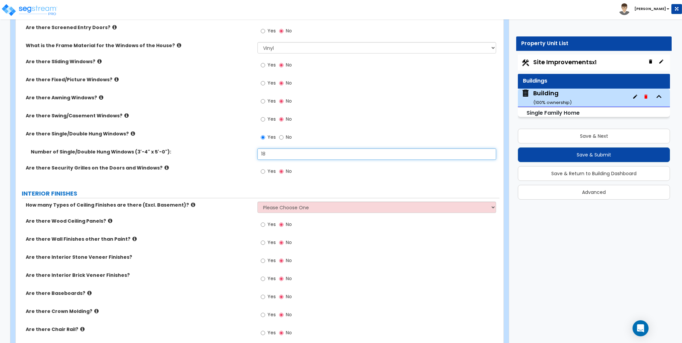
type input "18"
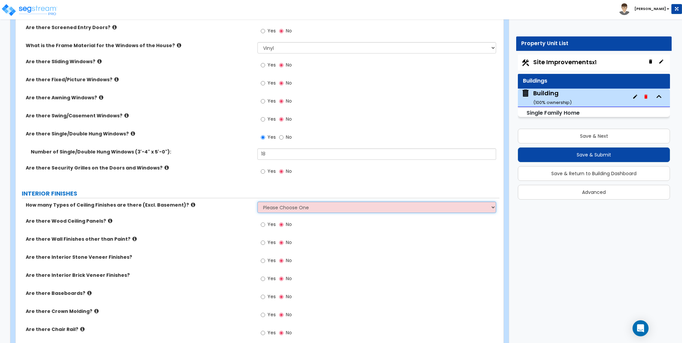
click at [304, 207] on select "Please Choose One 1 2 3" at bounding box center [377, 207] width 239 height 11
select select "1"
click at [258, 202] on select "Please Choose One 1 2 3" at bounding box center [377, 207] width 239 height 11
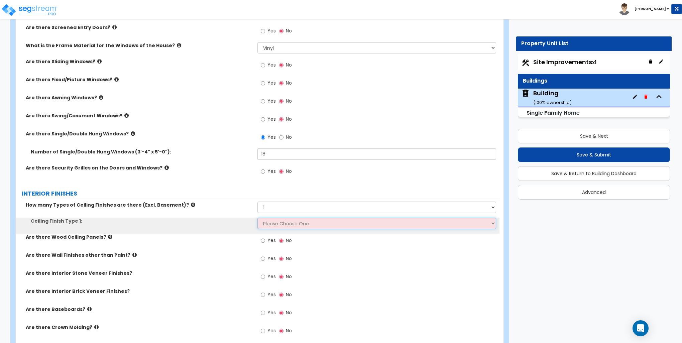
click at [284, 223] on select "Please Choose One Drop Ceiling Drywall Ceiling Open Ceiling" at bounding box center [377, 223] width 239 height 11
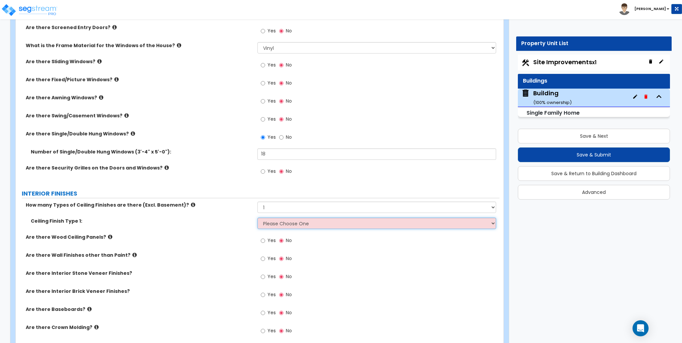
select select "2"
click at [258, 218] on select "Please Choose One Drop Ceiling Drywall Ceiling Open Ceiling" at bounding box center [377, 223] width 239 height 11
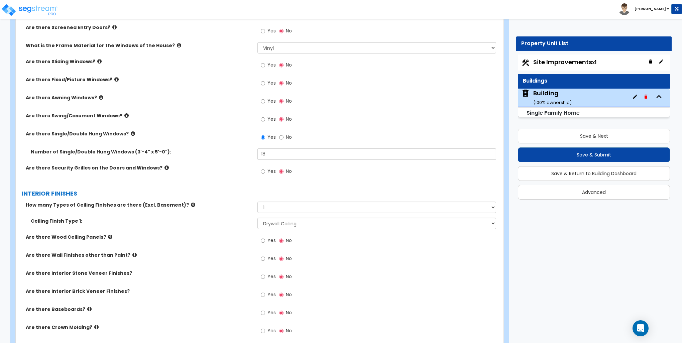
drag, startPoint x: 570, startPoint y: 247, endPoint x: 566, endPoint y: 248, distance: 4.1
click at [570, 247] on div "Customize 133 Odell Sch Rd Property Units Building Import Values from Previous …" at bounding box center [341, 132] width 682 height 2146
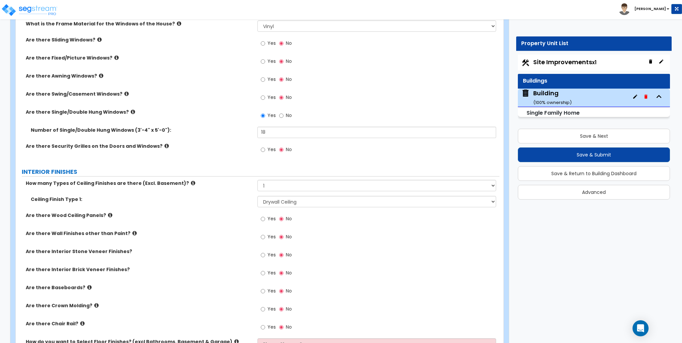
scroll to position [1037, 0]
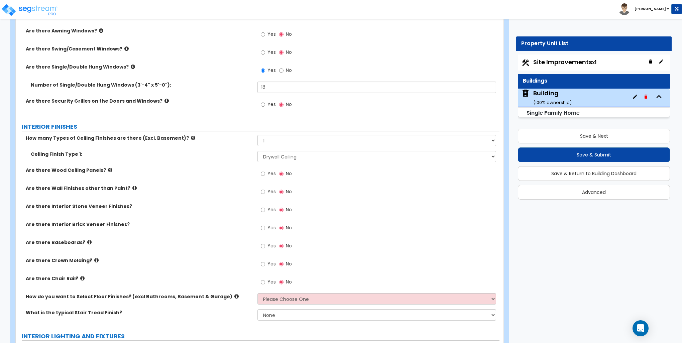
click at [415, 54] on div "Yes No" at bounding box center [379, 54] width 242 height 18
click at [260, 245] on div "Yes No" at bounding box center [277, 246] width 38 height 15
click at [264, 246] on input "Yes" at bounding box center [263, 246] width 4 height 7
radio input "true"
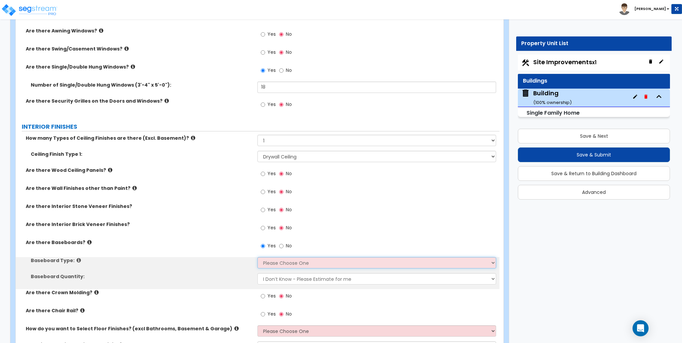
click at [272, 260] on select "Please Choose One Wood Vinyl Carpet Tile" at bounding box center [377, 262] width 239 height 11
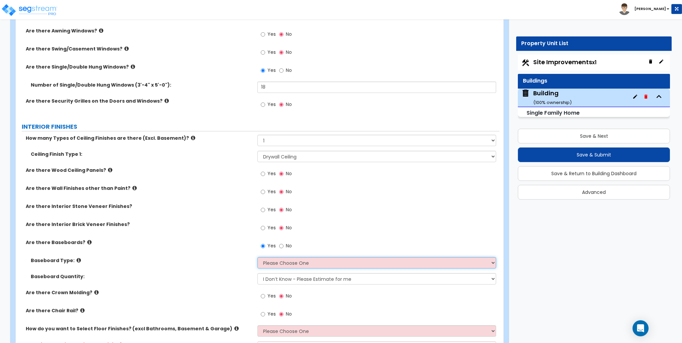
select select "1"
click at [258, 257] on select "Please Choose One Wood Vinyl Carpet Tile" at bounding box center [377, 262] width 239 height 11
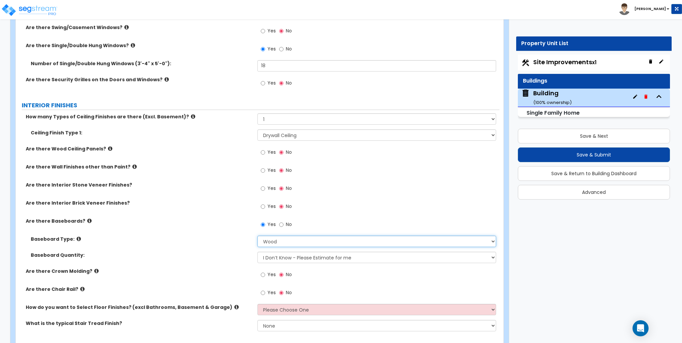
scroll to position [1071, 0]
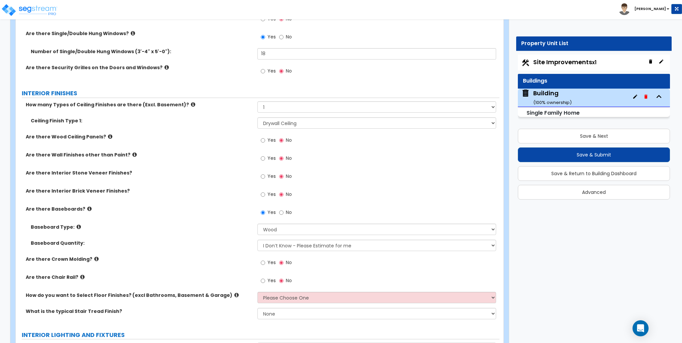
click at [267, 158] on label "Yes" at bounding box center [268, 159] width 15 height 11
click at [265, 158] on input "Yes" at bounding box center [263, 158] width 4 height 7
radio input "true"
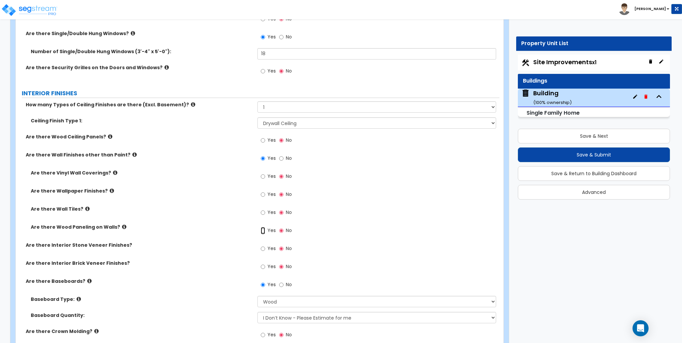
click at [263, 229] on input "Yes" at bounding box center [263, 230] width 4 height 7
radio input "true"
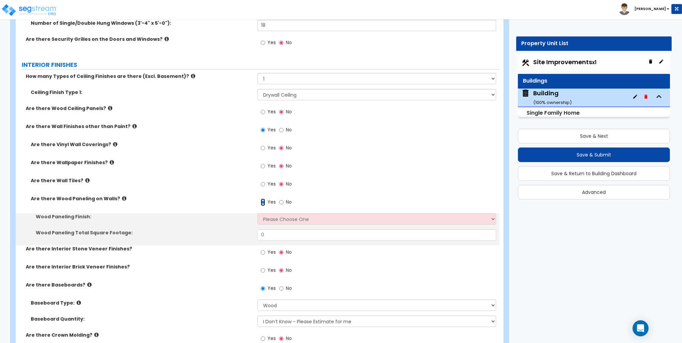
scroll to position [1137, 0]
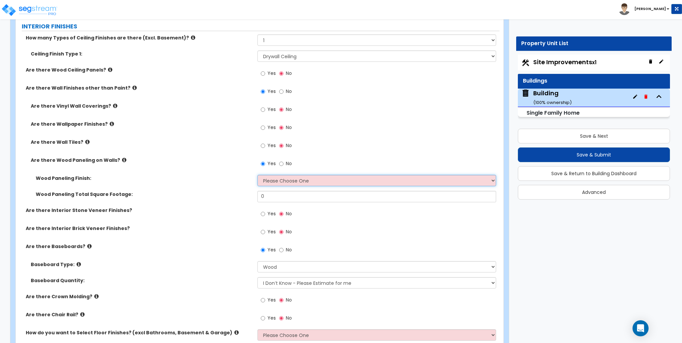
click at [294, 181] on select "Please Choose One Birch Mahogany Oak or Cherry Rosewood Teak I Don't Know, Plea…" at bounding box center [377, 180] width 239 height 11
click at [258, 175] on select "Please Choose One Birch Mahogany Oak or Cherry Rosewood Teak I Don't Know, Plea…" at bounding box center [377, 180] width 239 height 11
click at [343, 182] on select "Please Choose One Birch Mahogany Oak or Cherry Rosewood Teak I Don't Know, Plea…" at bounding box center [377, 180] width 239 height 11
select select "2"
click at [258, 175] on select "Please Choose One Birch Mahogany Oak or Cherry Rosewood Teak I Don't Know, Plea…" at bounding box center [377, 180] width 239 height 11
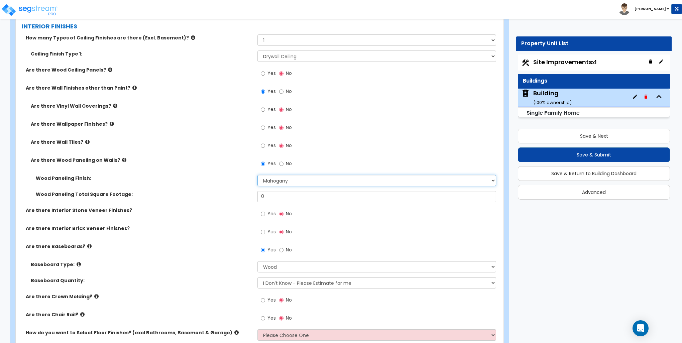
click at [271, 184] on select "Please Choose One Birch Mahogany Oak or Cherry Rosewood Teak I Don't Know, Plea…" at bounding box center [377, 180] width 239 height 11
click at [258, 175] on select "Please Choose One Birch Mahogany Oak or Cherry Rosewood Teak I Don't Know, Plea…" at bounding box center [377, 180] width 239 height 11
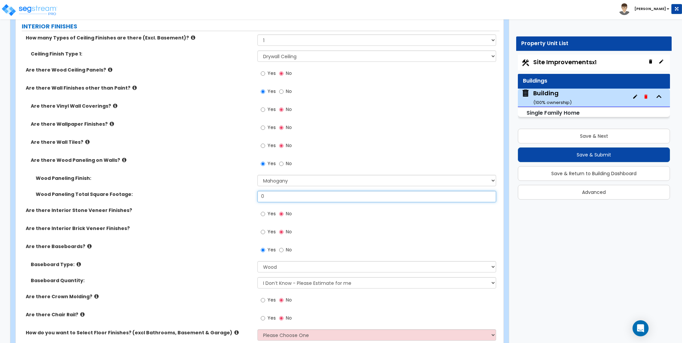
click at [278, 196] on input "0" at bounding box center [377, 196] width 239 height 11
type input "54"
click at [194, 191] on label "Wood Paneling Total Square Footage:" at bounding box center [144, 194] width 217 height 7
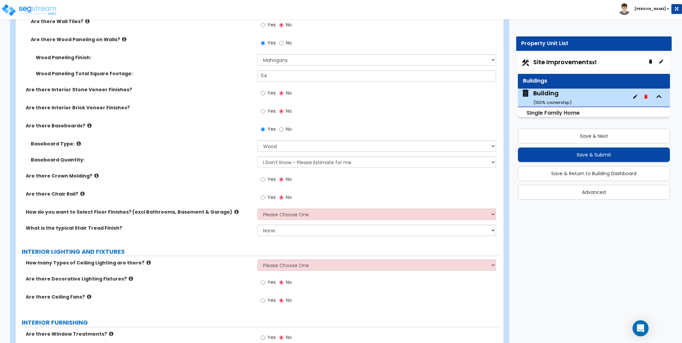
scroll to position [1271, 0]
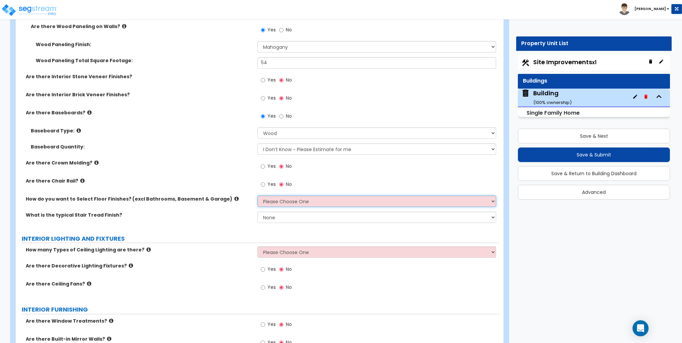
click at [280, 198] on select "Please Choose One I want to Select Floor Finishes for the Areas of the House I …" at bounding box center [377, 201] width 239 height 11
select select "1"
click at [258, 196] on select "Please Choose One I want to Select Floor Finishes for the Areas of the House I …" at bounding box center [377, 201] width 239 height 11
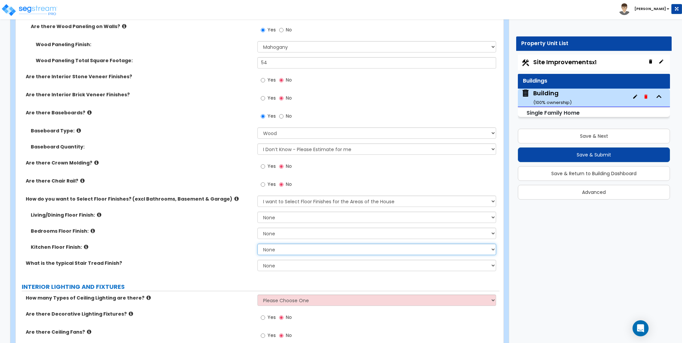
click at [272, 251] on select "None Tile Flooring Hardwood Flooring Resilient Laminate Flooring VCT Flooring S…" at bounding box center [377, 249] width 239 height 11
select select "3"
click at [258, 244] on select "None Tile Flooring Hardwood Flooring Resilient Laminate Flooring VCT Flooring S…" at bounding box center [377, 249] width 239 height 11
click at [278, 232] on select "None Tile Flooring Hardwood Flooring Resilient Laminate Flooring VCT Flooring S…" at bounding box center [377, 233] width 239 height 11
select select "5"
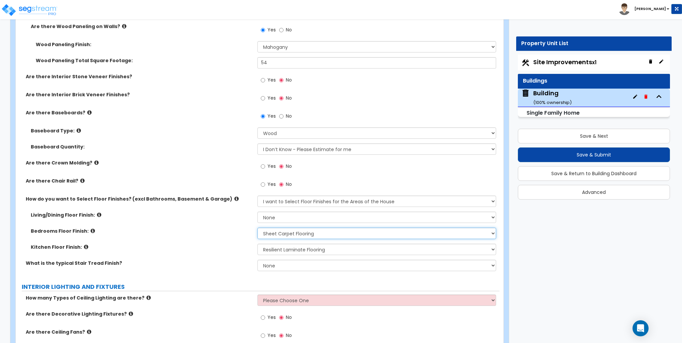
click at [258, 228] on select "None Tile Flooring Hardwood Flooring Resilient Laminate Flooring VCT Flooring S…" at bounding box center [377, 233] width 239 height 11
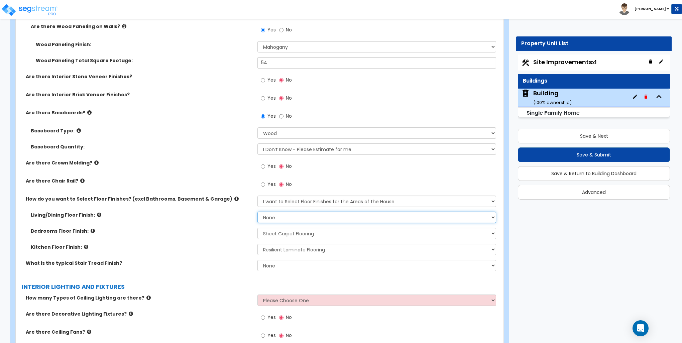
click at [278, 217] on select "None Tile Flooring Hardwood Flooring Resilient Laminate Flooring VCT Flooring S…" at bounding box center [377, 217] width 239 height 11
select select "3"
click at [258, 212] on select "None Tile Flooring Hardwood Flooring Resilient Laminate Flooring VCT Flooring S…" at bounding box center [377, 217] width 239 height 11
click at [222, 246] on label "Kitchen Floor Finish:" at bounding box center [142, 247] width 222 height 7
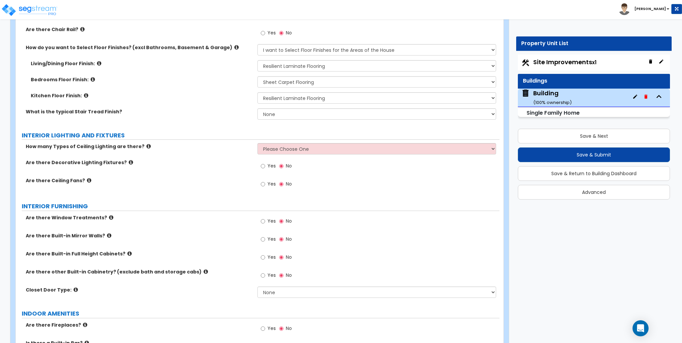
scroll to position [1439, 0]
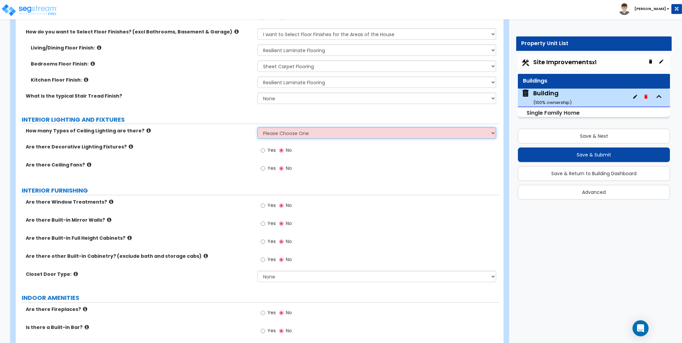
click at [281, 131] on select "Please Choose One 1 2 3" at bounding box center [377, 132] width 239 height 11
select select "2"
click at [258, 127] on select "Please Choose One 1 2 3" at bounding box center [377, 132] width 239 height 11
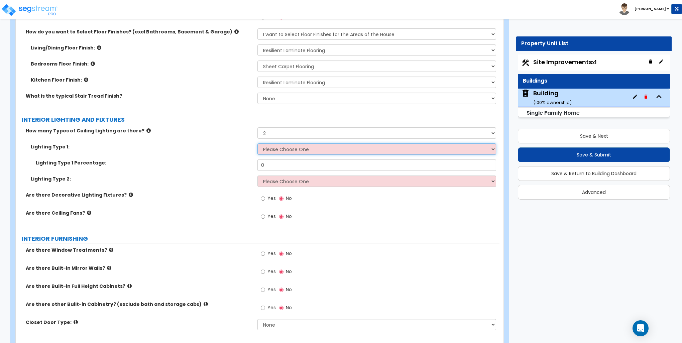
click at [267, 151] on select "Please Choose One LED Surface-Mounted LED Recessed Fluorescent Surface-Mounted …" at bounding box center [377, 149] width 239 height 11
select select "1"
click at [258, 144] on select "Please Choose One LED Surface-Mounted LED Recessed Fluorescent Surface-Mounted …" at bounding box center [377, 149] width 239 height 11
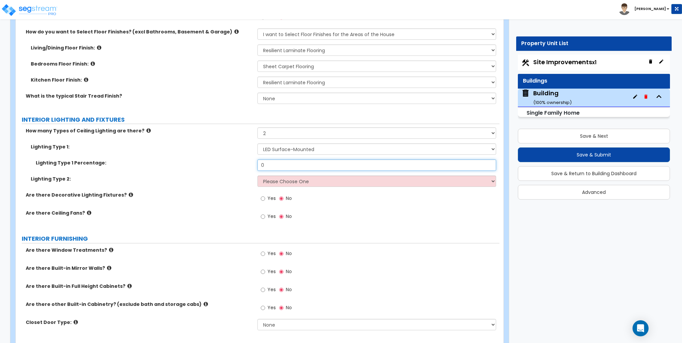
click at [270, 165] on input "0" at bounding box center [377, 165] width 239 height 11
type input "50"
click at [277, 178] on select "Please Choose One LED Surface-Mounted LED Recessed Fluorescent Surface-Mounted …" at bounding box center [377, 181] width 239 height 11
select select "2"
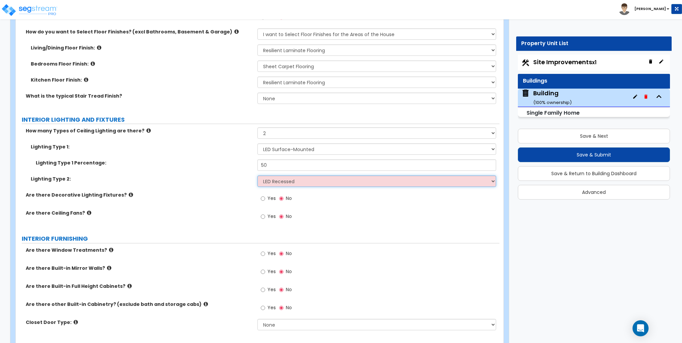
click at [258, 176] on select "Please Choose One LED Surface-Mounted LED Recessed Fluorescent Surface-Mounted …" at bounding box center [377, 181] width 239 height 11
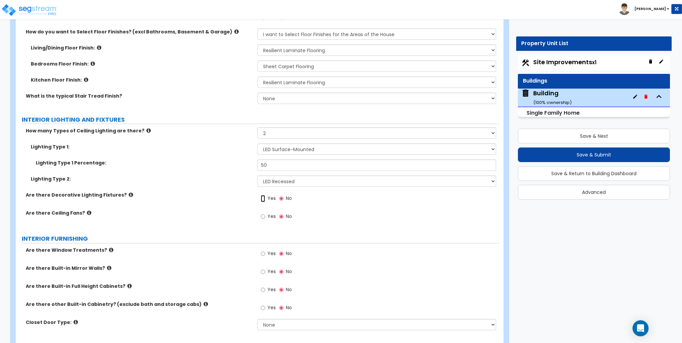
drag, startPoint x: 263, startPoint y: 197, endPoint x: 235, endPoint y: 208, distance: 30.4
click at [235, 208] on div "Are there Decorative Lighting Fixtures? Yes No" at bounding box center [258, 201] width 484 height 18
click at [262, 217] on input "Yes" at bounding box center [263, 216] width 4 height 7
radio input "true"
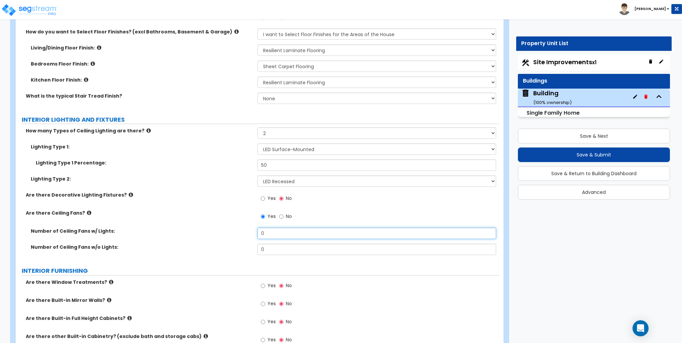
click at [288, 233] on input "0" at bounding box center [377, 233] width 239 height 11
click at [287, 235] on input "1" at bounding box center [377, 233] width 239 height 11
type input "4"
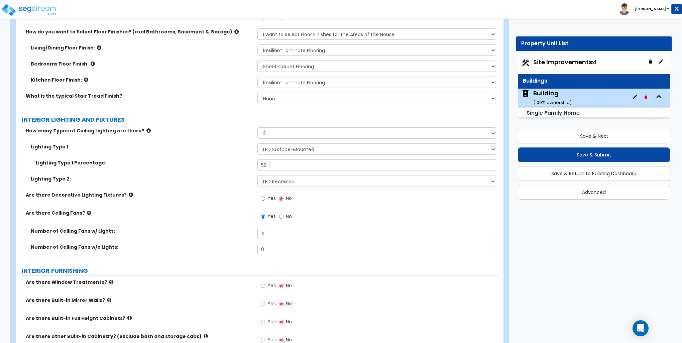
scroll to position [1539, 0]
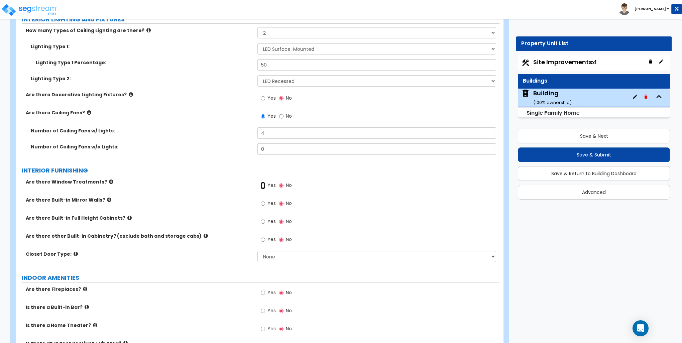
click at [263, 185] on input "Yes" at bounding box center [263, 185] width 4 height 7
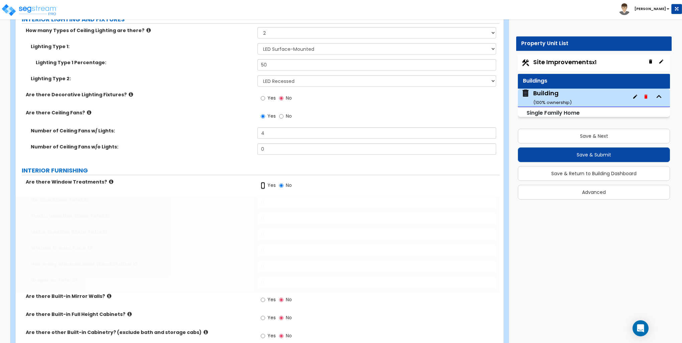
radio input "true"
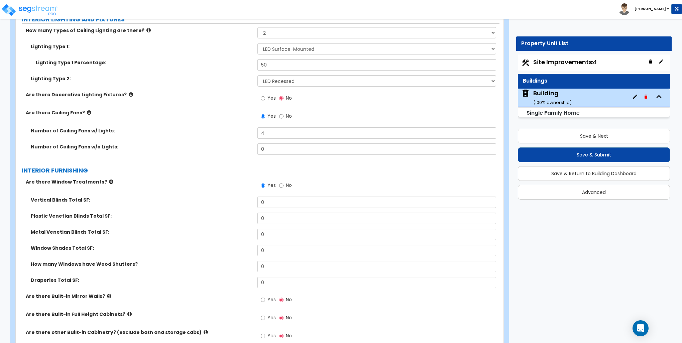
click at [177, 221] on div "Plastic Venetian Blinds Total SF: 0" at bounding box center [258, 221] width 484 height 16
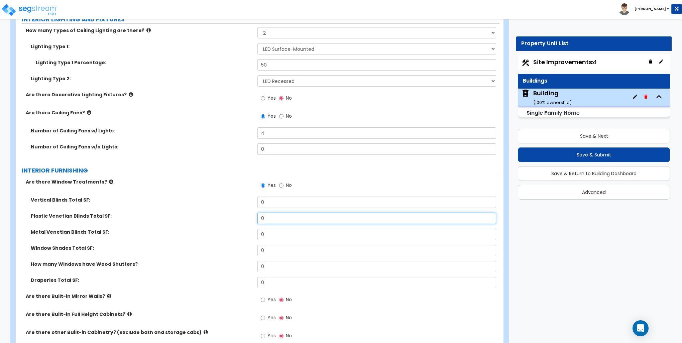
click at [280, 219] on input "0" at bounding box center [377, 218] width 239 height 11
type input "270"
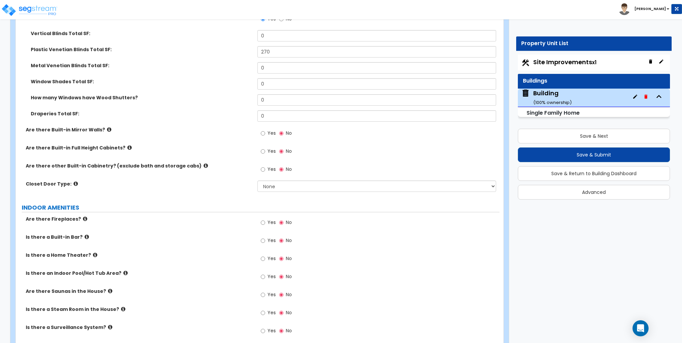
scroll to position [1706, 0]
click at [263, 219] on input "Yes" at bounding box center [263, 221] width 4 height 7
radio input "true"
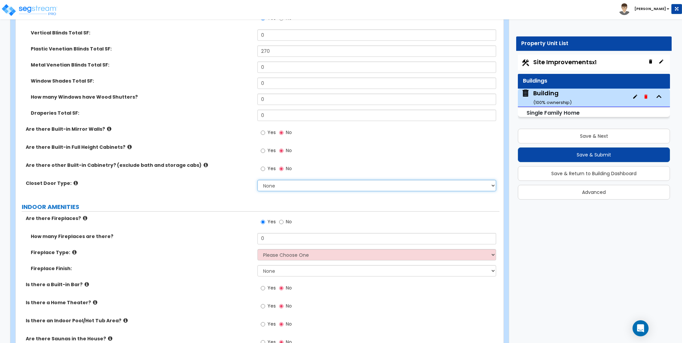
click at [280, 186] on select "None Bi-fold Louvered Doors Bi-fold Panel Doors Sliding Doors Hinged Wood Door" at bounding box center [377, 185] width 239 height 11
select select "3"
click at [258, 180] on select "None Bi-fold Louvered Doors Bi-fold Panel Doors Sliding Doors Hinged Wood Door" at bounding box center [377, 185] width 239 height 11
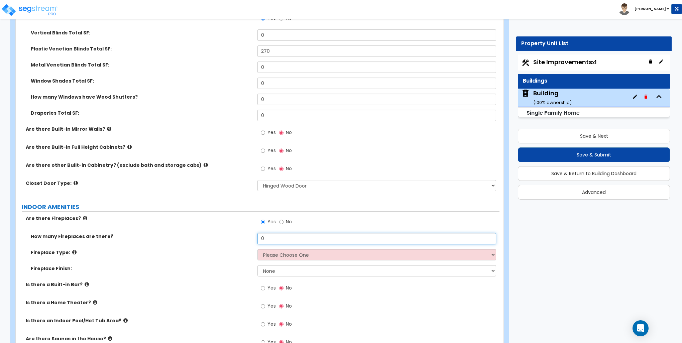
click at [269, 236] on input "0" at bounding box center [377, 238] width 239 height 11
type input "1"
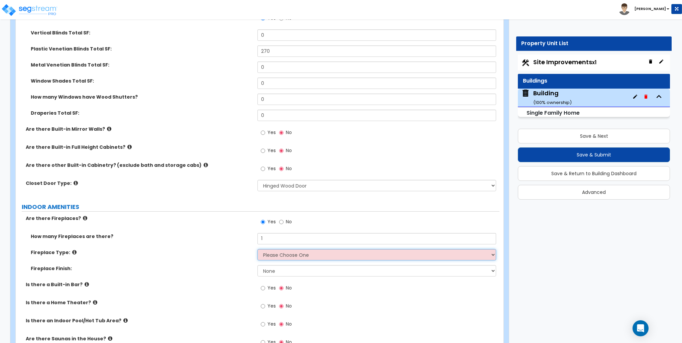
click at [288, 255] on select "Please Choose One Built-in Electric Fireplace Built-in Gas Fireplace Built-in W…" at bounding box center [377, 254] width 239 height 11
select select "2"
click at [258, 249] on select "Please Choose One Built-in Electric Fireplace Built-in Gas Fireplace Built-in W…" at bounding box center [377, 254] width 239 height 11
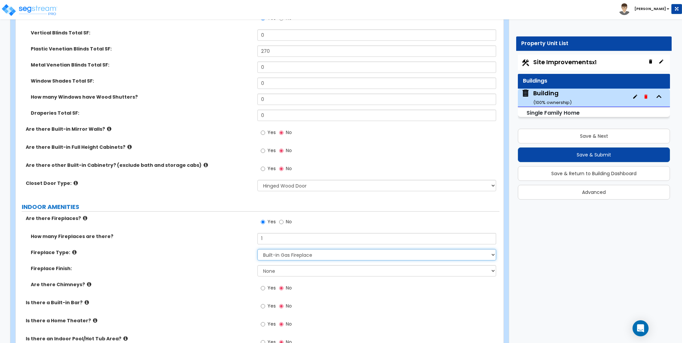
scroll to position [1740, 0]
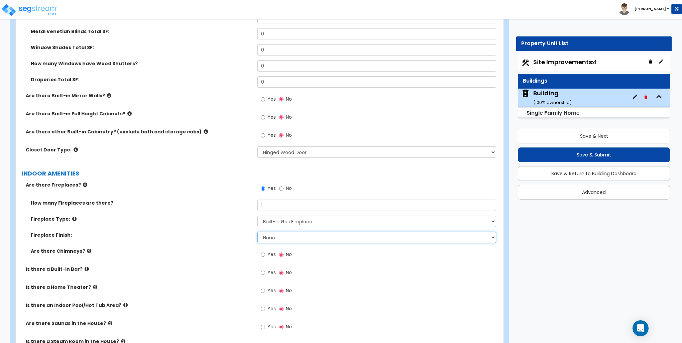
click at [276, 237] on select "None Brick Stone Tile Painted Molding" at bounding box center [377, 237] width 239 height 11
select select "1"
click at [258, 232] on select "None Brick Stone Tile Painted Molding" at bounding box center [377, 237] width 239 height 11
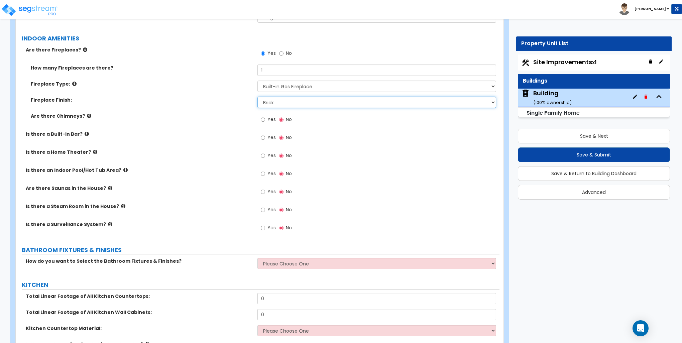
scroll to position [1907, 0]
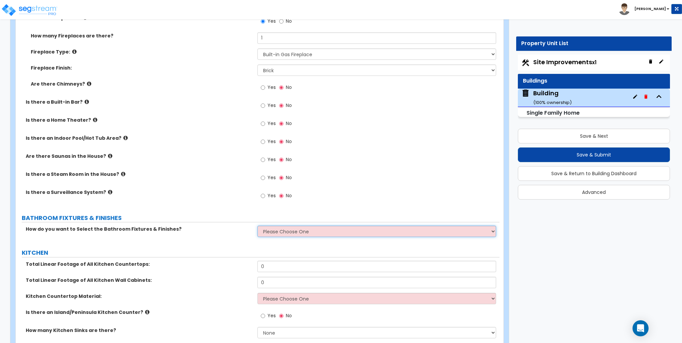
click at [288, 231] on select "Please Choose One I want to Select Fixtures and Finishes only for one Bath and …" at bounding box center [377, 231] width 239 height 11
select select "1"
click at [258, 226] on select "Please Choose One I want to Select Fixtures and Finishes only for one Bath and …" at bounding box center [377, 231] width 239 height 11
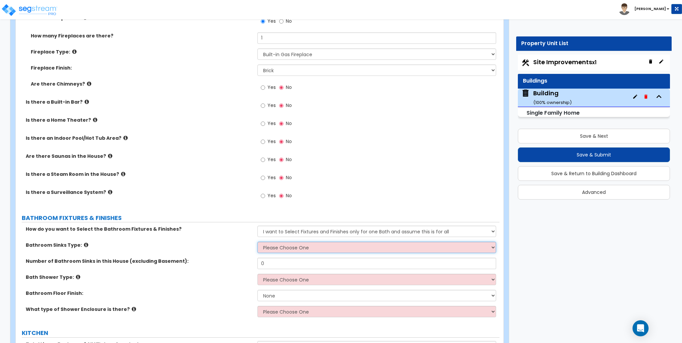
click at [268, 244] on select "Please Choose One Wall-mounted Pedestal-mounted Vanity-mounted" at bounding box center [377, 247] width 239 height 11
select select "3"
click at [258, 242] on select "Please Choose One Wall-mounted Pedestal-mounted Vanity-mounted" at bounding box center [377, 247] width 239 height 11
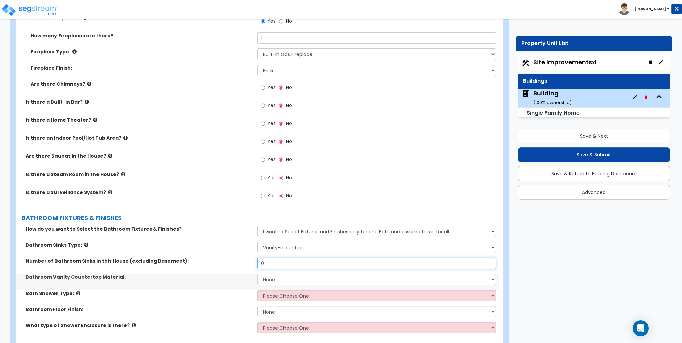
click at [271, 261] on input "0" at bounding box center [377, 263] width 239 height 11
click at [286, 265] on input "0" at bounding box center [377, 263] width 239 height 11
type input "1"
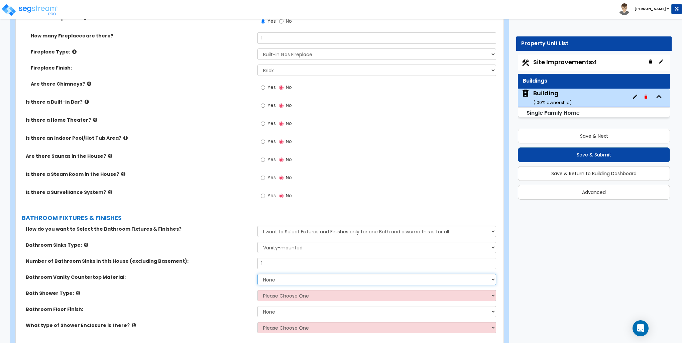
click at [278, 278] on select "None Plastic Laminate Solid Surface Stone Quartz Marble Tile Wood Stainless Ste…" at bounding box center [377, 279] width 239 height 11
select select "3"
click at [258, 274] on select "None Plastic Laminate Solid Surface Stone Quartz Marble Tile Wood Stainless Ste…" at bounding box center [377, 279] width 239 height 11
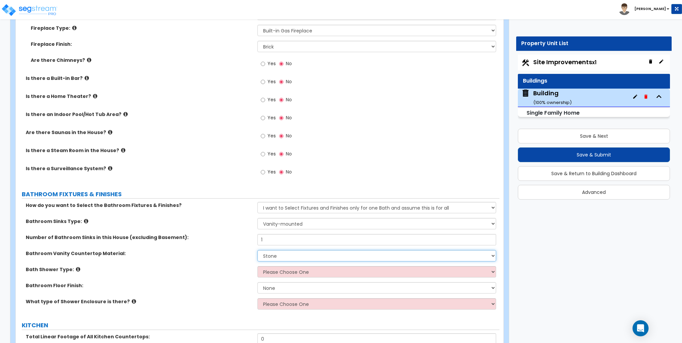
scroll to position [2007, 0]
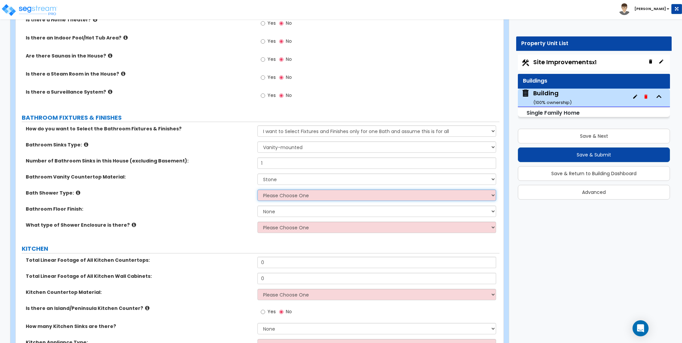
click at [294, 195] on select "Please Choose One Standalone Shower Bathtub - Shower Combination" at bounding box center [377, 195] width 239 height 11
select select "1"
click at [258, 190] on select "Please Choose One Standalone Shower Bathtub - Shower Combination" at bounding box center [377, 195] width 239 height 11
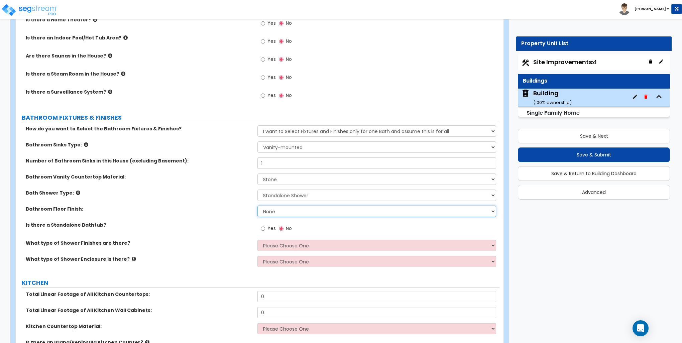
click at [276, 212] on select "None Tile Flooring Hardwood Flooring Resilient Laminate Flooring VCT Flooring S…" at bounding box center [377, 211] width 239 height 11
click at [258, 206] on select "None Tile Flooring Hardwood Flooring Resilient Laminate Flooring VCT Flooring S…" at bounding box center [377, 211] width 239 height 11
click at [296, 211] on select "None Tile Flooring Hardwood Flooring Resilient Laminate Flooring VCT Flooring S…" at bounding box center [377, 211] width 239 height 11
select select "3"
click at [258, 206] on select "None Tile Flooring Hardwood Flooring Resilient Laminate Flooring VCT Flooring S…" at bounding box center [377, 211] width 239 height 11
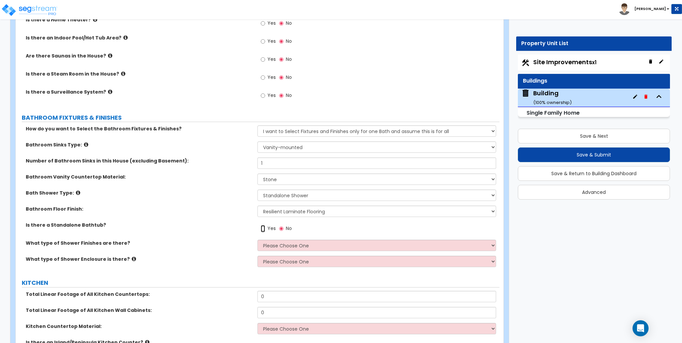
click at [264, 226] on input "Yes" at bounding box center [263, 228] width 4 height 7
radio input "true"
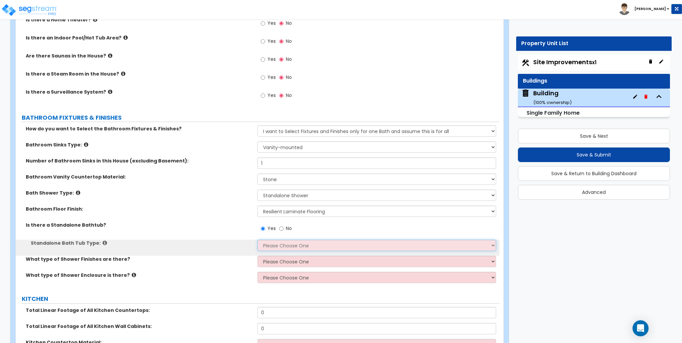
click at [280, 242] on select "Please Choose One Freestanding Bathtub Recessed Bathtub Walk-in Bathtub" at bounding box center [377, 245] width 239 height 11
click at [258, 240] on select "Please Choose One Freestanding Bathtub Recessed Bathtub Walk-in Bathtub" at bounding box center [377, 245] width 239 height 11
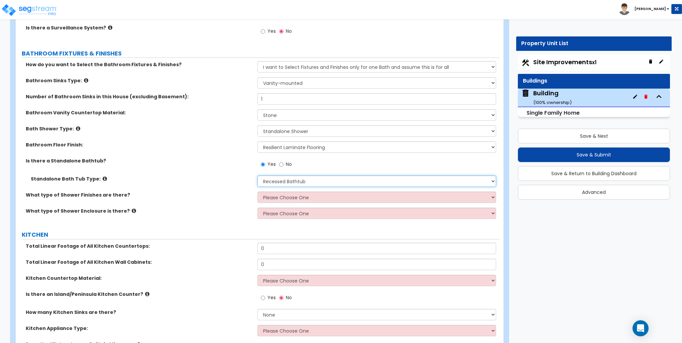
scroll to position [2074, 0]
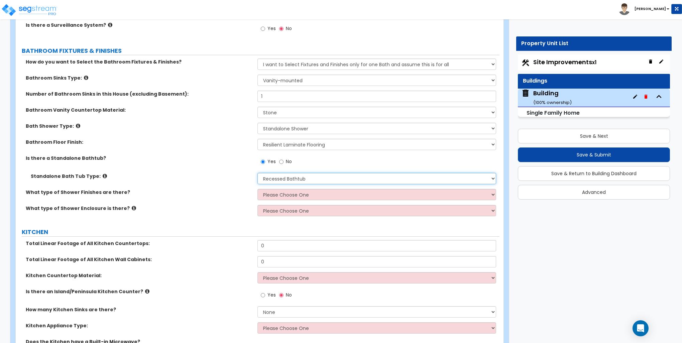
click at [299, 181] on select "Please Choose One Freestanding Bathtub Recessed Bathtub Walk-in Bathtub" at bounding box center [377, 178] width 239 height 11
select select "3"
click at [258, 173] on select "Please Choose One Freestanding Bathtub Recessed Bathtub Walk-in Bathtub" at bounding box center [377, 178] width 239 height 11
click at [283, 192] on select "Please Choose One Plastic Tile Stone" at bounding box center [377, 194] width 239 height 11
select select "2"
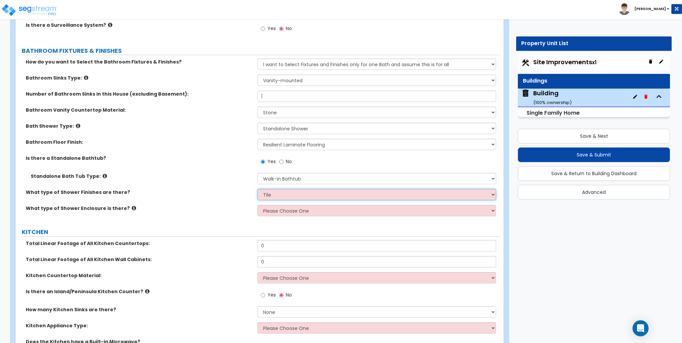
click at [258, 189] on select "Please Choose One Plastic Tile Stone" at bounding box center [377, 194] width 239 height 11
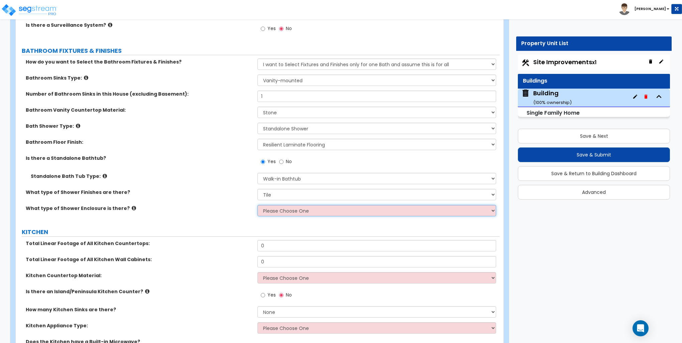
click at [284, 212] on select "Please Choose One Curtain & Rod Glass Sliding Doors Glass Hinged Doors" at bounding box center [377, 210] width 239 height 11
select select "3"
click at [258, 205] on select "Please Choose One Curtain & Rod Glass Sliding Doors Glass Hinged Doors" at bounding box center [377, 210] width 239 height 11
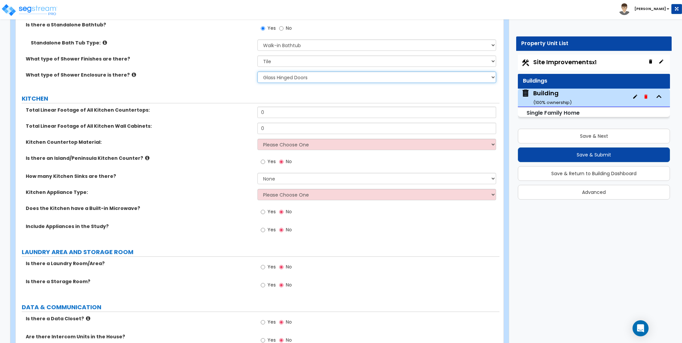
scroll to position [2208, 0]
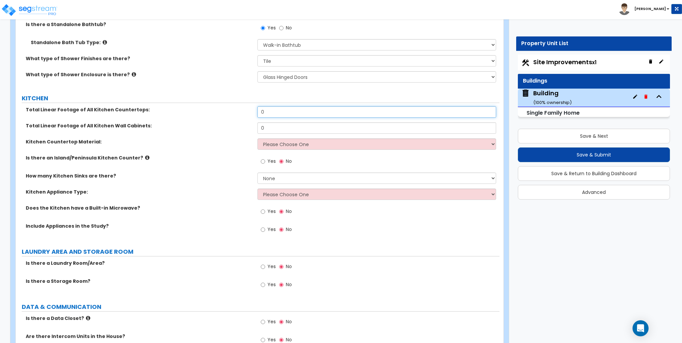
click at [269, 110] on input "0" at bounding box center [377, 111] width 239 height 11
type input "10"
click at [290, 126] on input "0" at bounding box center [377, 127] width 239 height 11
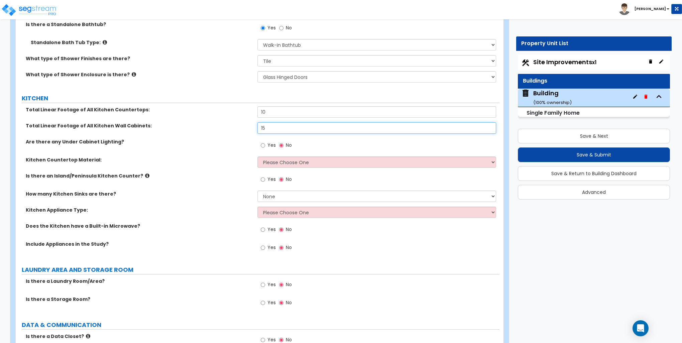
type input "15"
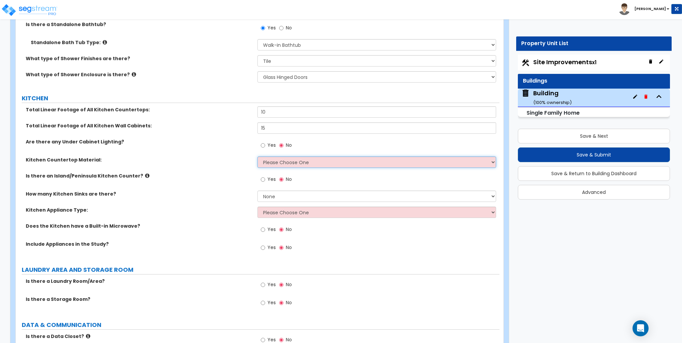
click at [268, 157] on select "Please Choose One Plastic Laminate Solid Surface Stone Quartz Marble Tile Wood …" at bounding box center [377, 162] width 239 height 11
select select "3"
click at [258, 157] on select "Please Choose One Plastic Laminate Solid Surface Stone Quartz Marble Tile Wood …" at bounding box center [377, 162] width 239 height 11
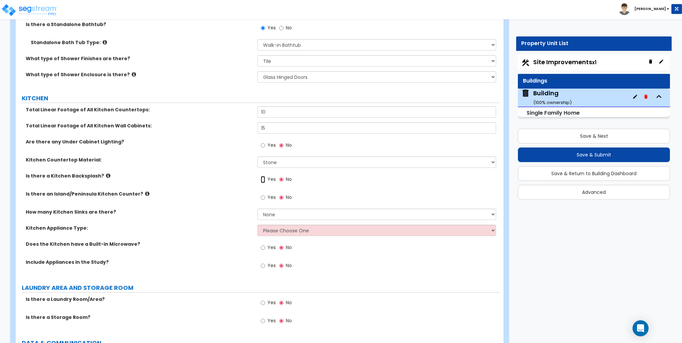
click at [264, 180] on input "Yes" at bounding box center [263, 179] width 4 height 7
radio input "true"
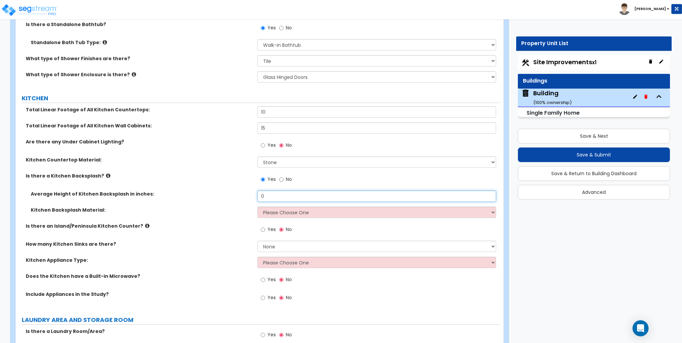
click at [275, 197] on input "0" at bounding box center [377, 196] width 239 height 11
type input "3"
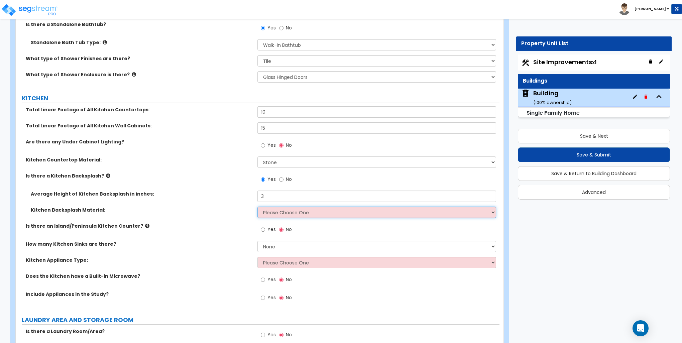
click at [289, 210] on select "Please Choose One Plastic Laminate Solid Surface Stone Quartz Tile Stainless St…" at bounding box center [377, 212] width 239 height 11
select select "6"
click at [258, 207] on select "Please Choose One Plastic Laminate Solid Surface Stone Quartz Tile Stainless St…" at bounding box center [377, 212] width 239 height 11
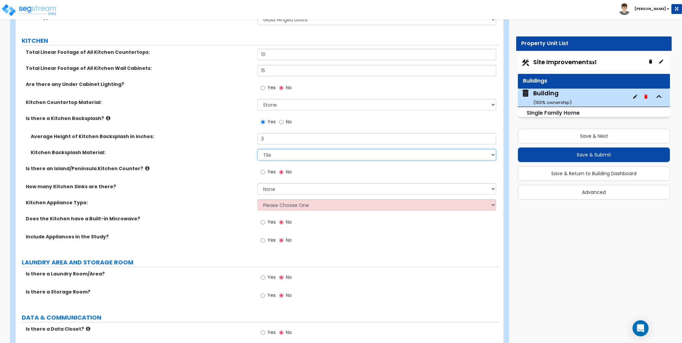
scroll to position [2275, 0]
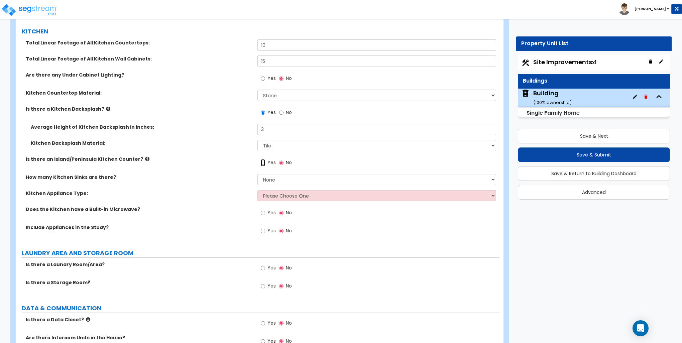
click at [263, 162] on input "Yes" at bounding box center [263, 162] width 4 height 7
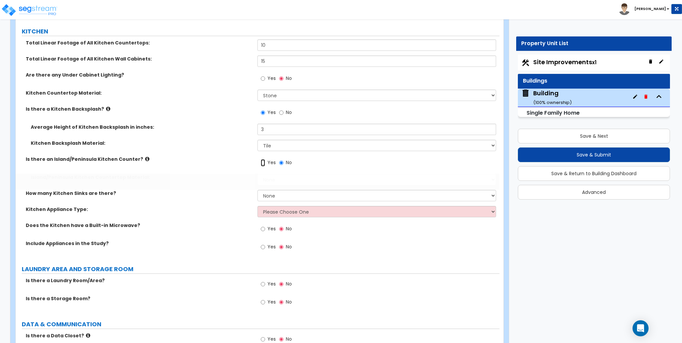
radio input "true"
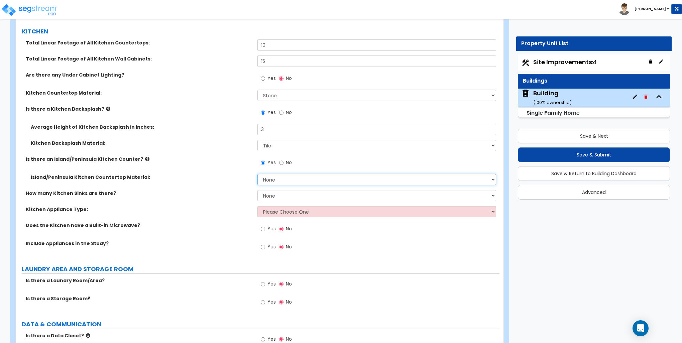
click at [272, 178] on select "None Plastic Laminate Solid Surface Stone Quartz Marble Tile Wood Stainless Ste…" at bounding box center [377, 179] width 239 height 11
select select "3"
click at [258, 174] on select "None Plastic Laminate Solid Surface Stone Quartz Marble Tile Wood Stainless Ste…" at bounding box center [377, 179] width 239 height 11
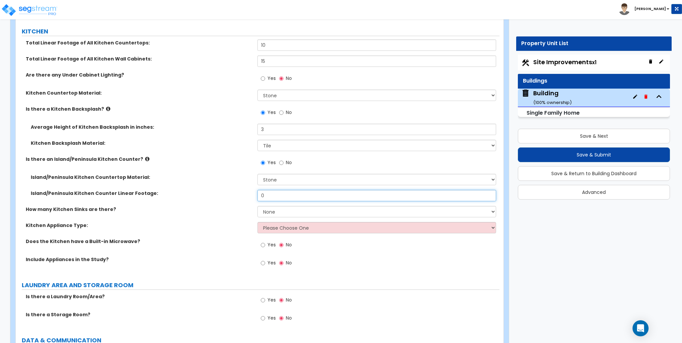
click at [274, 193] on input "0" at bounding box center [377, 195] width 239 height 11
type input "8"
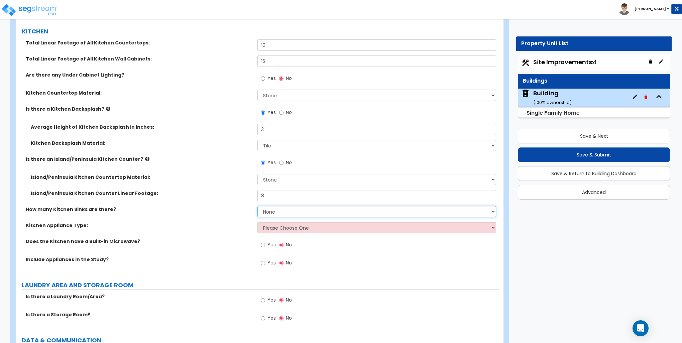
click at [308, 216] on select "None 1 2 3" at bounding box center [377, 211] width 239 height 11
select select "1"
click at [258, 206] on select "None 1 2 3" at bounding box center [377, 211] width 239 height 11
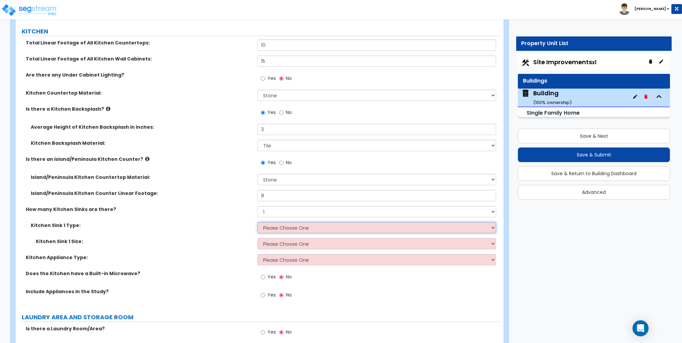
click at [276, 226] on select "Please Choose One Stainless Steel Porcelain Enamel Cast Iron Granite Composite" at bounding box center [377, 227] width 239 height 11
select select "1"
click at [258, 222] on select "Please Choose One Stainless Steel Porcelain Enamel Cast Iron Granite Composite" at bounding box center [377, 227] width 239 height 11
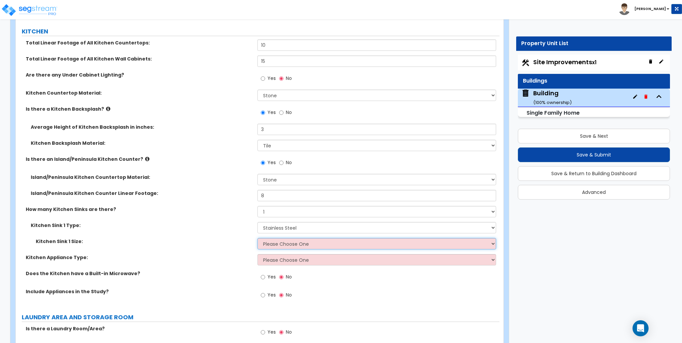
click at [277, 244] on select "Please Choose One Single Sink Double Sink" at bounding box center [377, 243] width 239 height 11
select select "1"
click at [258, 238] on select "Please Choose One Single Sink Double Sink" at bounding box center [377, 243] width 239 height 11
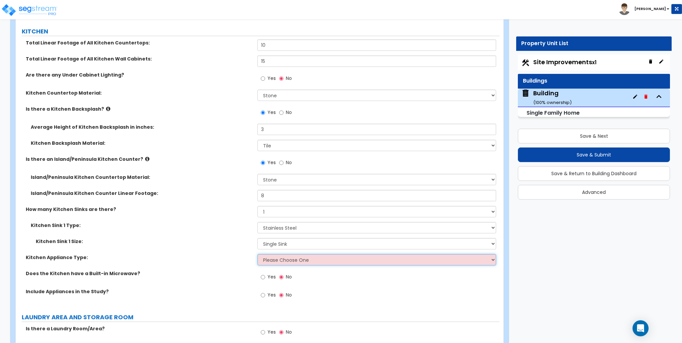
click at [277, 258] on select "Please Choose One Gas Electric" at bounding box center [377, 259] width 239 height 11
select select "2"
click at [258, 254] on select "Please Choose One Gas Electric" at bounding box center [377, 259] width 239 height 11
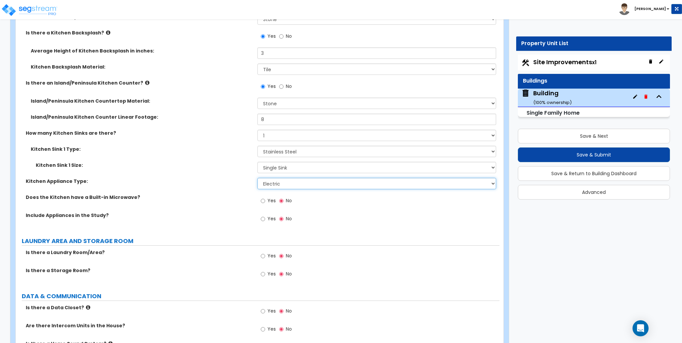
scroll to position [2375, 0]
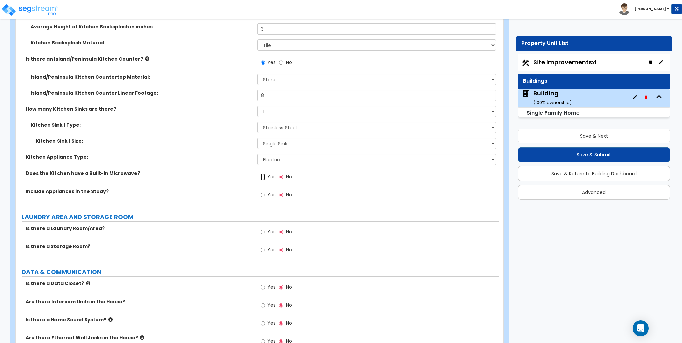
click at [263, 176] on input "Yes" at bounding box center [263, 176] width 4 height 7
radio input "true"
click at [262, 193] on input "Yes" at bounding box center [263, 194] width 4 height 7
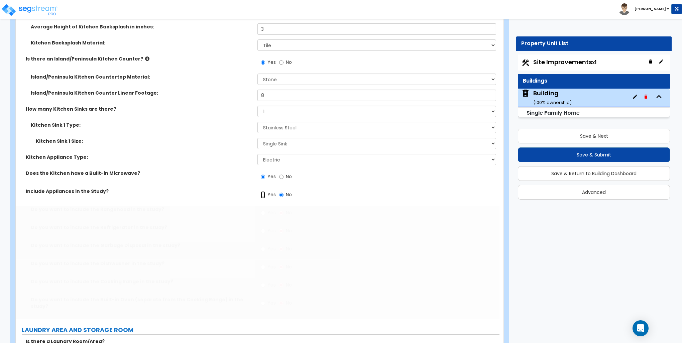
radio input "true"
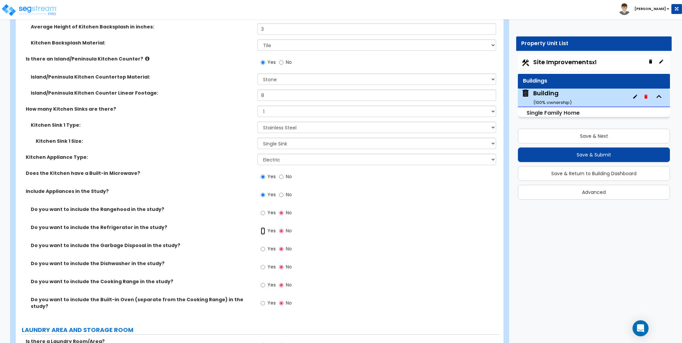
click at [263, 229] on input "Yes" at bounding box center [263, 230] width 4 height 7
radio input "true"
click at [264, 247] on input "Yes" at bounding box center [263, 249] width 4 height 7
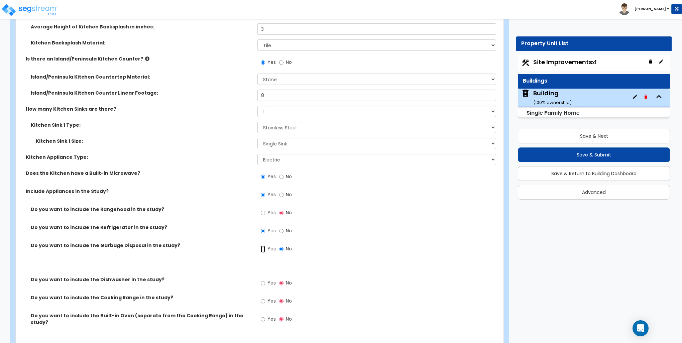
radio input "true"
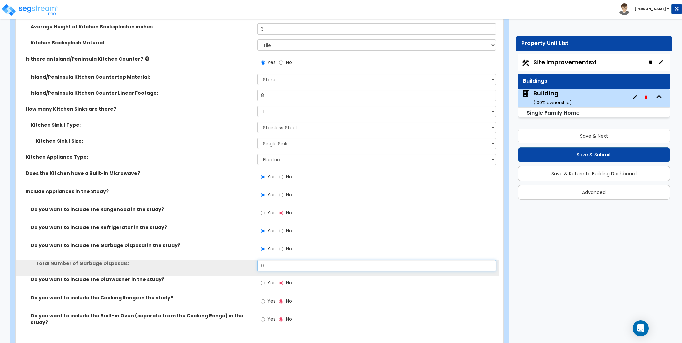
click at [270, 264] on input "0" at bounding box center [377, 265] width 239 height 11
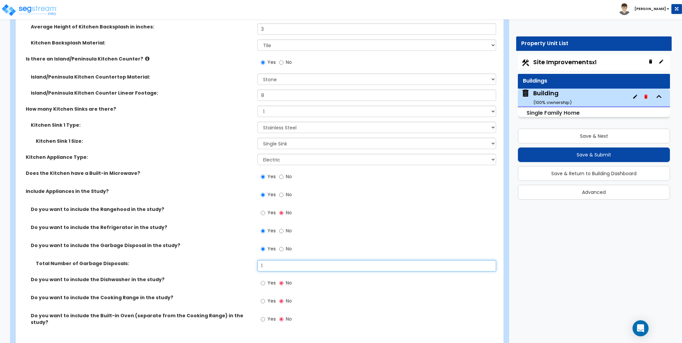
type input "1"
click at [263, 282] on input "Yes" at bounding box center [263, 283] width 4 height 7
radio input "true"
drag, startPoint x: 263, startPoint y: 299, endPoint x: 236, endPoint y: 283, distance: 32.2
click at [236, 283] on div "Do you want to include the Rangehood in the study? Yes No Do you want to includ…" at bounding box center [258, 270] width 474 height 129
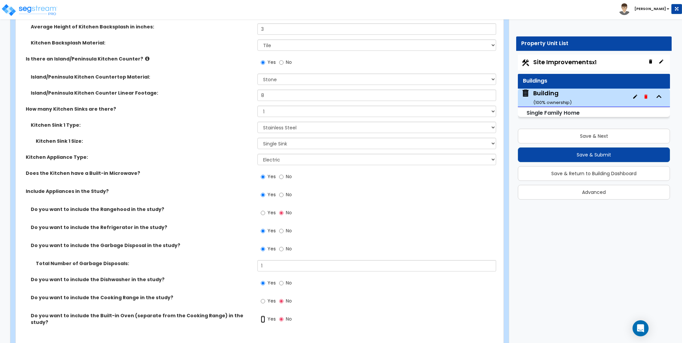
click at [263, 319] on input "Yes" at bounding box center [263, 319] width 4 height 7
radio input "true"
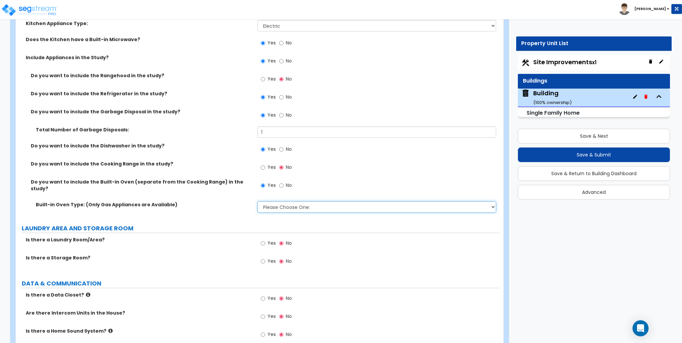
click at [285, 203] on select "Please Choose One: Single Double" at bounding box center [377, 206] width 239 height 11
select select "1"
click at [258, 201] on select "Please Choose One: Single Double" at bounding box center [377, 206] width 239 height 11
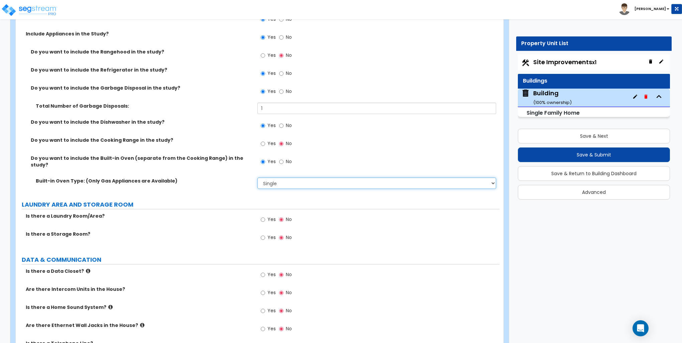
scroll to position [2543, 0]
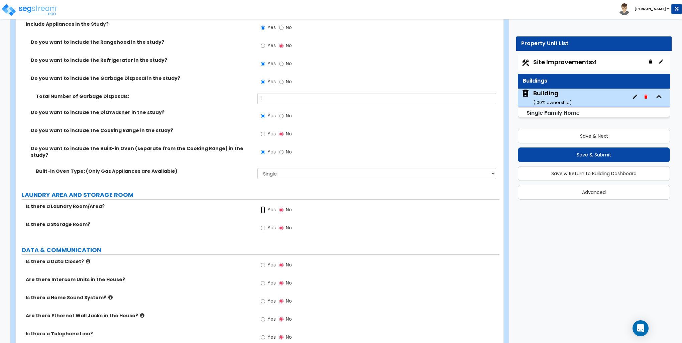
click at [264, 206] on input "Yes" at bounding box center [263, 209] width 4 height 7
radio input "true"
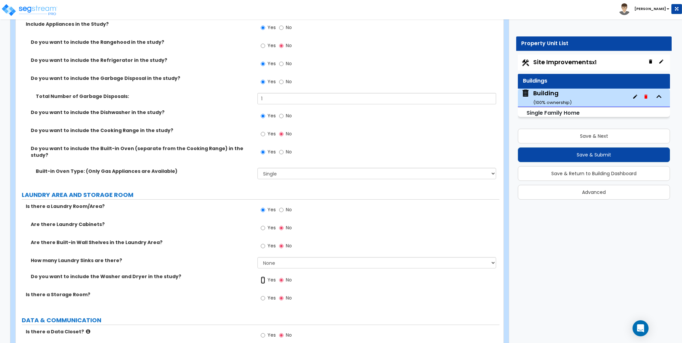
click at [264, 277] on input "Yes" at bounding box center [263, 280] width 4 height 7
radio input "true"
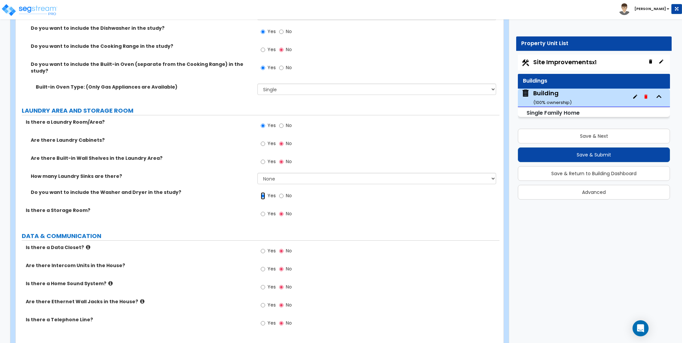
scroll to position [2643, 0]
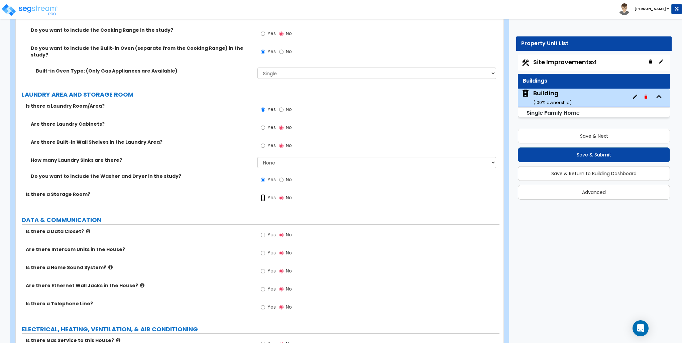
click at [264, 194] on input "Yes" at bounding box center [263, 197] width 4 height 7
radio input "true"
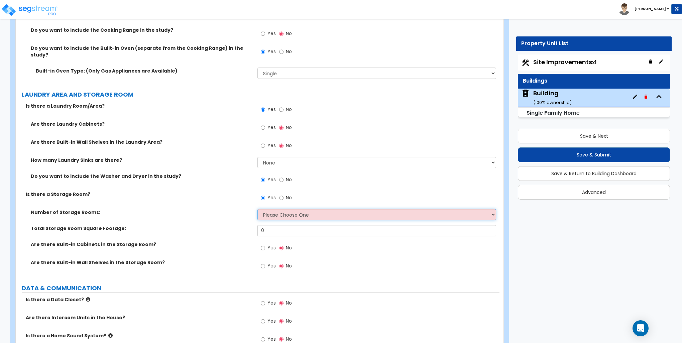
click at [273, 211] on select "Please Choose One 1 2 3" at bounding box center [377, 214] width 239 height 11
select select "1"
click at [258, 209] on select "Please Choose One 1 2 3" at bounding box center [377, 214] width 239 height 11
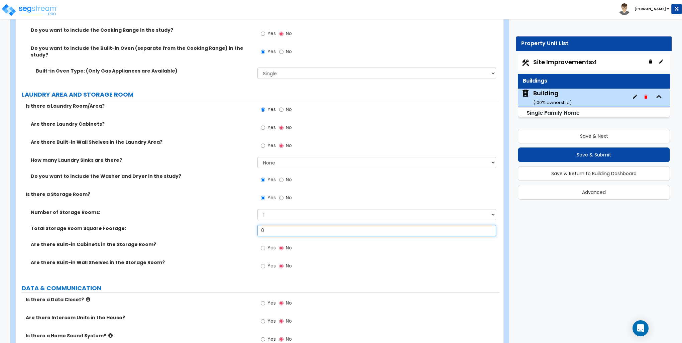
click at [273, 225] on input "0" at bounding box center [377, 230] width 239 height 11
click at [266, 225] on input "0" at bounding box center [377, 230] width 239 height 11
type input "145"
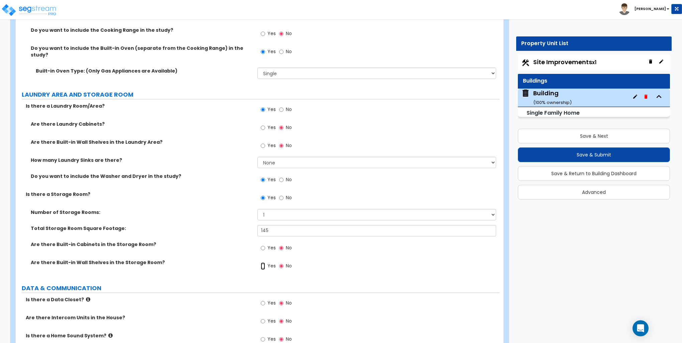
click at [264, 263] on input "Yes" at bounding box center [263, 266] width 4 height 7
radio input "true"
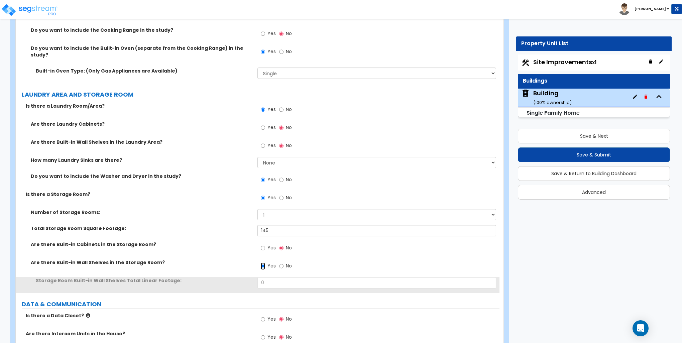
scroll to position [2676, 0]
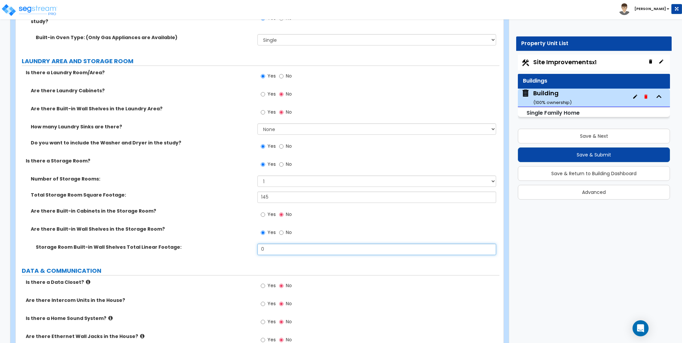
click at [271, 244] on input "0" at bounding box center [377, 249] width 239 height 11
drag, startPoint x: 271, startPoint y: 244, endPoint x: 278, endPoint y: 247, distance: 8.1
click at [271, 244] on input "0" at bounding box center [377, 249] width 239 height 11
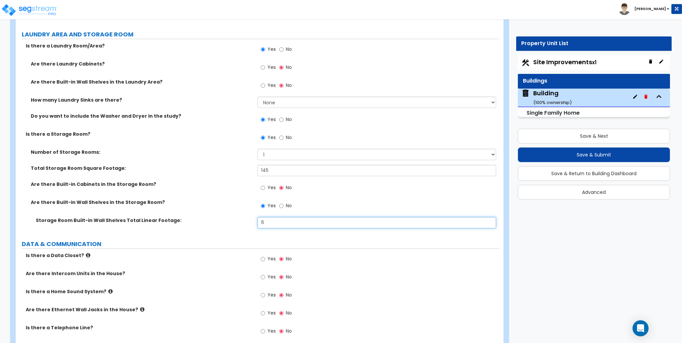
scroll to position [2743, 0]
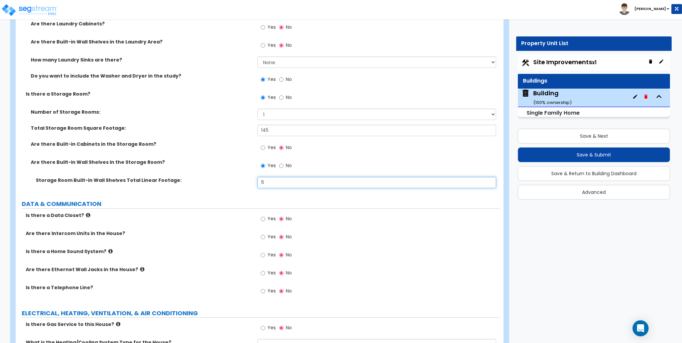
type input "6"
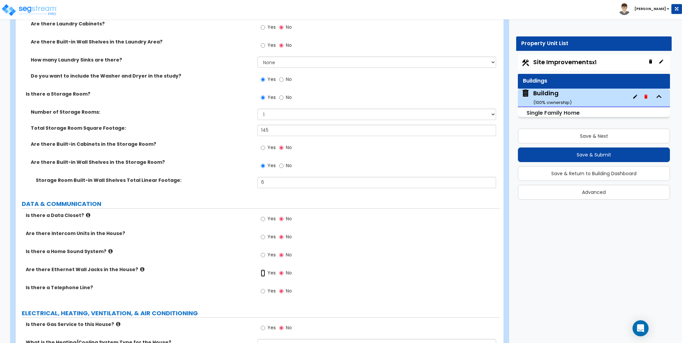
click at [262, 270] on input "Yes" at bounding box center [263, 273] width 4 height 7
radio input "true"
click at [263, 288] on input "Yes" at bounding box center [263, 291] width 4 height 7
radio input "true"
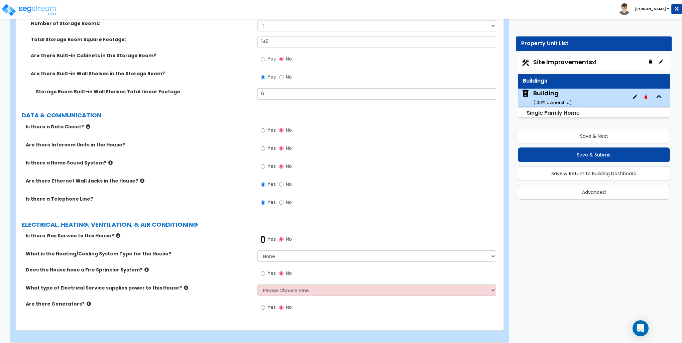
click at [264, 236] on input "Yes" at bounding box center [263, 239] width 4 height 7
radio input "true"
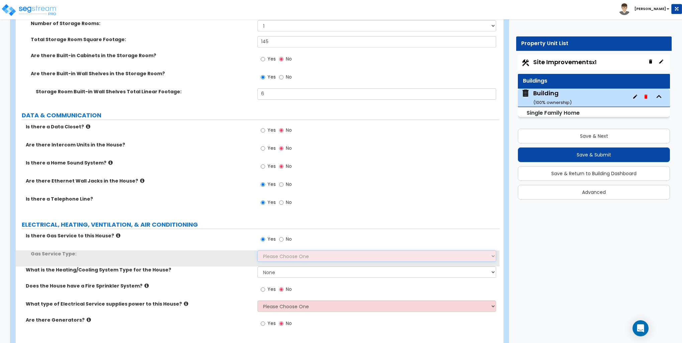
click at [270, 251] on select "Please Choose One Natural Gas Service Propane Tank On-site" at bounding box center [377, 256] width 239 height 11
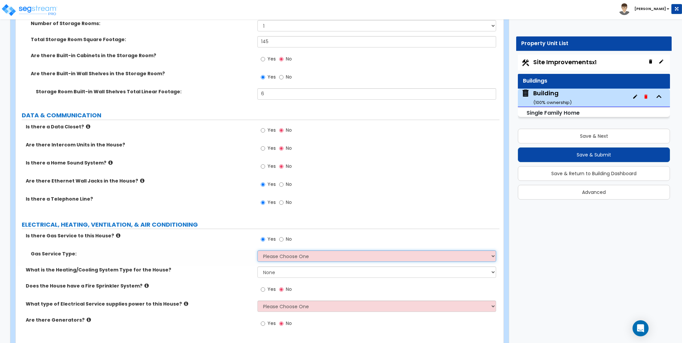
select select "1"
click at [258, 251] on select "Please Choose One Natural Gas Service Propane Tank On-site" at bounding box center [377, 256] width 239 height 11
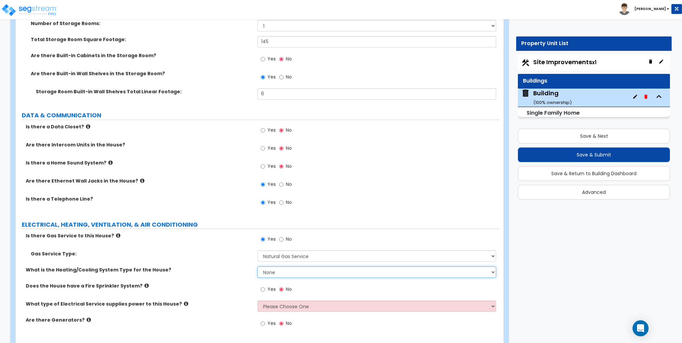
click at [273, 267] on select "None Heat Only Centralized Heating & Cooling Thru Wall Air Conditioners Mini Sp…" at bounding box center [377, 272] width 239 height 11
select select "2"
click at [258, 267] on select "None Heat Only Centralized Heating & Cooling Thru Wall Air Conditioners Mini Sp…" at bounding box center [377, 272] width 239 height 11
click at [276, 301] on select "Please Choose One Overhead Underground" at bounding box center [377, 306] width 239 height 11
select select "1"
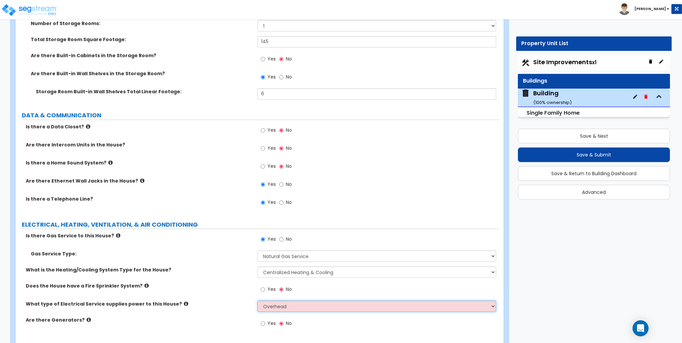
click at [258, 301] on select "Please Choose One Overhead Underground" at bounding box center [377, 306] width 239 height 11
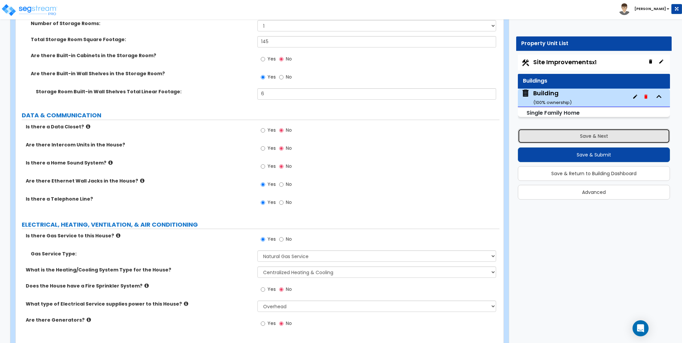
click at [614, 130] on button "Save & Next" at bounding box center [594, 136] width 152 height 15
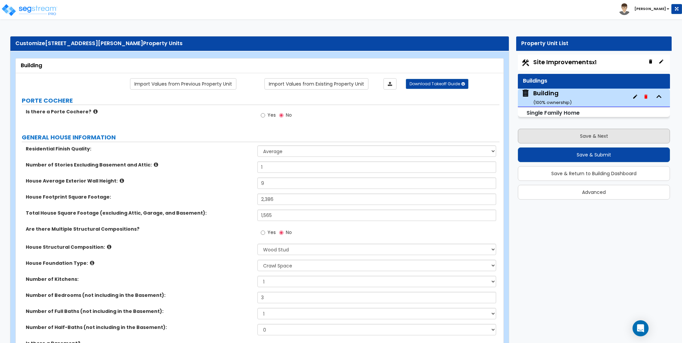
select select "2"
select select "1"
select select "3"
select select "1"
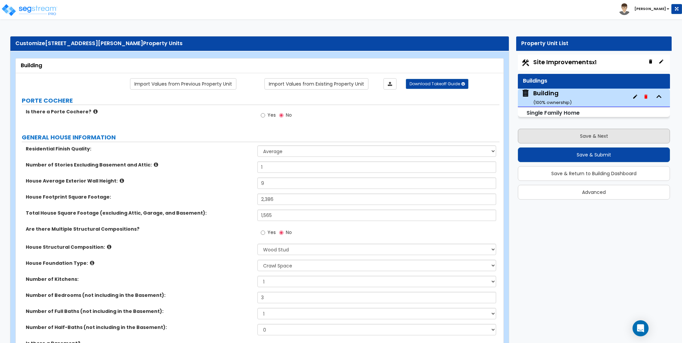
select select "2"
select select "1"
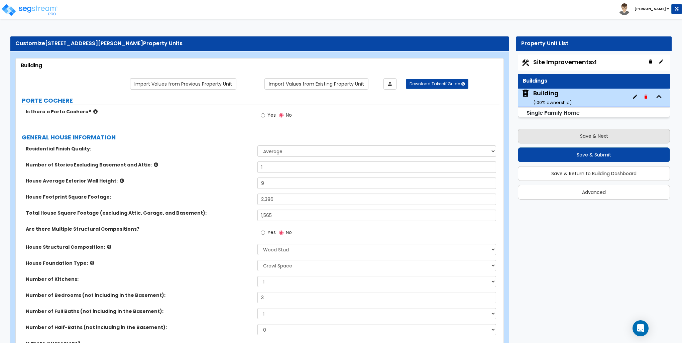
select select "1"
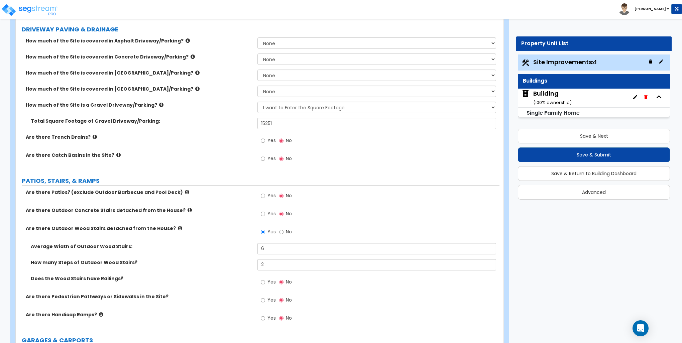
scroll to position [134, 0]
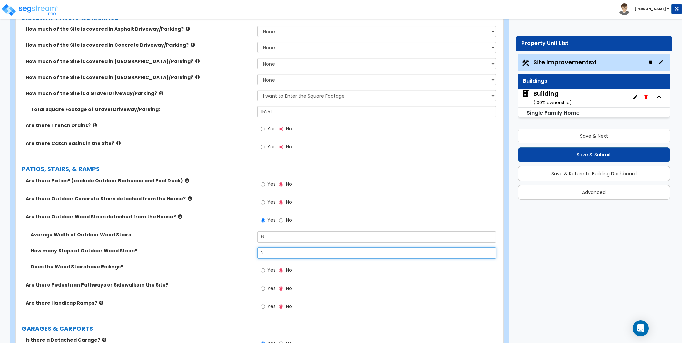
click at [268, 253] on input "2" at bounding box center [377, 253] width 239 height 11
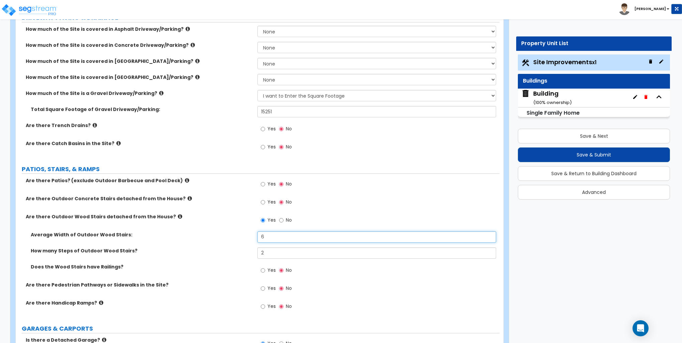
click at [271, 236] on input "6" at bounding box center [377, 237] width 239 height 11
type input "3"
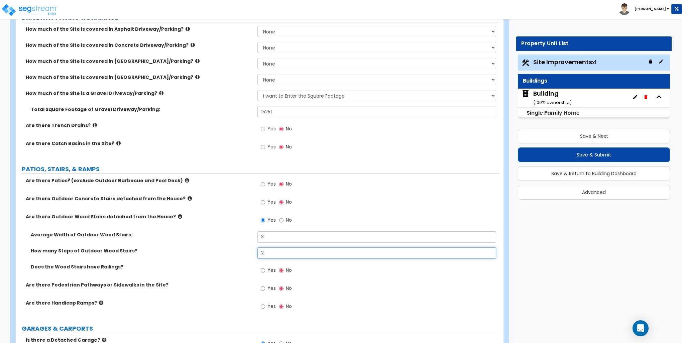
click at [269, 252] on input "2" at bounding box center [377, 253] width 239 height 11
type input "6"
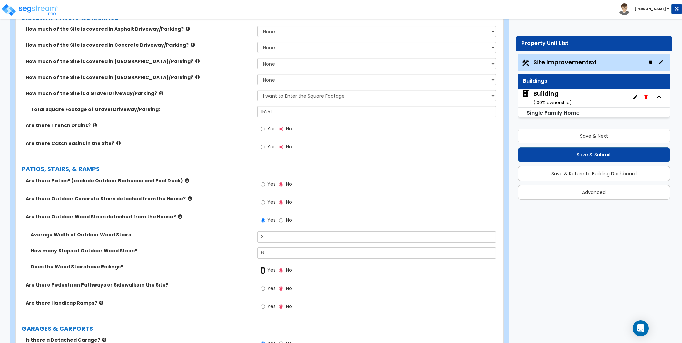
click at [262, 270] on input "Yes" at bounding box center [263, 270] width 4 height 7
radio input "true"
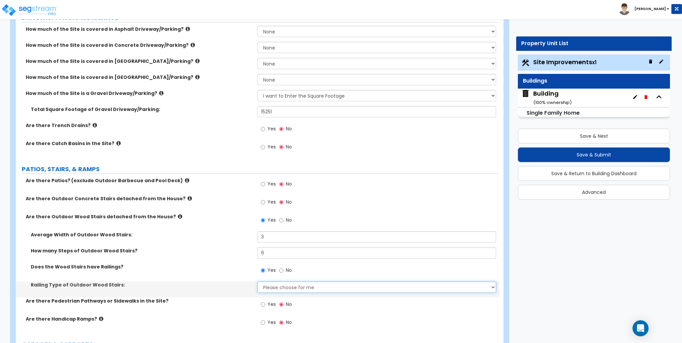
click at [269, 287] on select "Please choose for me Steel Aluminum Wood" at bounding box center [377, 287] width 239 height 11
select select "3"
click at [258, 282] on select "Please choose for me Steel Aluminum Wood" at bounding box center [377, 287] width 239 height 11
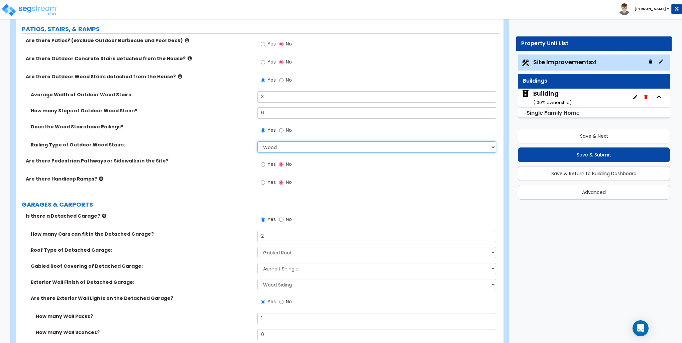
scroll to position [301, 0]
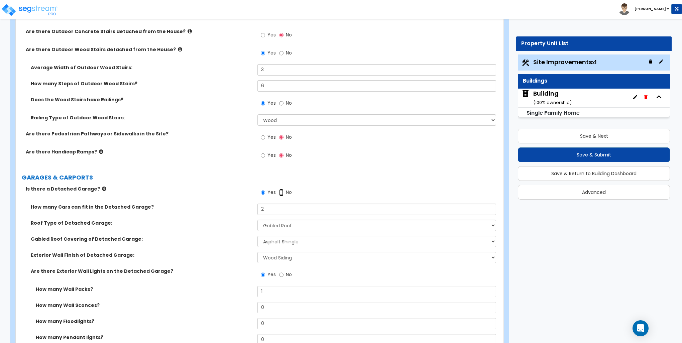
click at [281, 192] on input "No" at bounding box center [281, 192] width 4 height 7
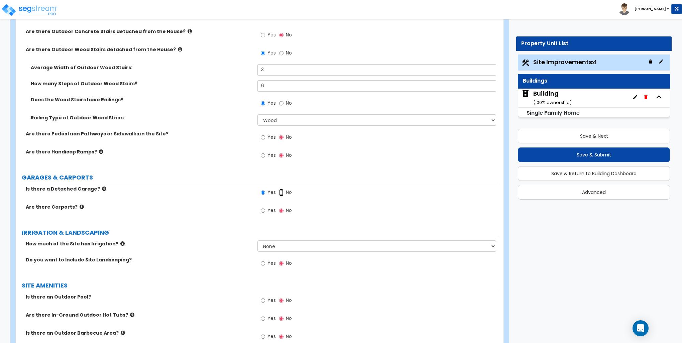
radio input "false"
radio input "true"
click at [263, 210] on input "Yes" at bounding box center [263, 210] width 4 height 7
radio input "true"
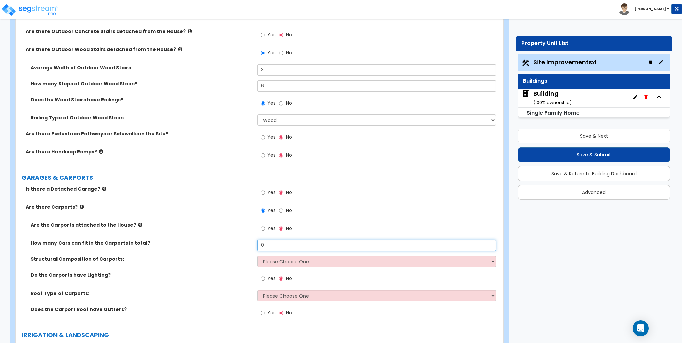
click at [270, 247] on input "0" at bounding box center [377, 245] width 239 height 11
type input "2"
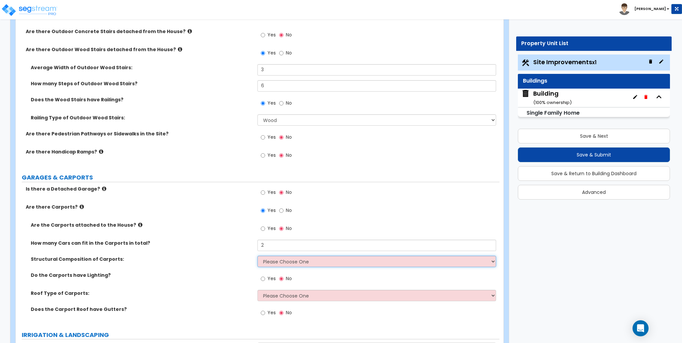
click at [273, 263] on select "Please Choose One Steel Wood" at bounding box center [377, 261] width 239 height 11
select select "1"
click at [258, 256] on select "Please Choose One Steel Wood" at bounding box center [377, 261] width 239 height 11
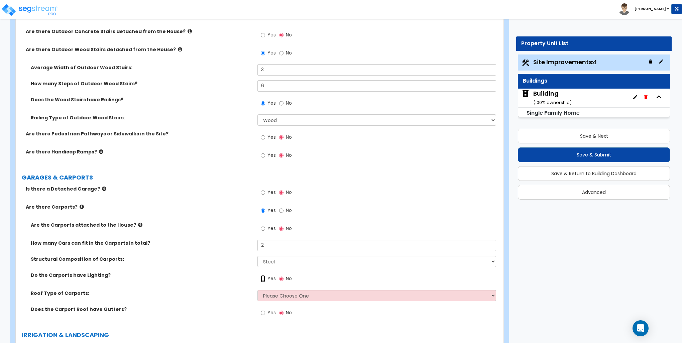
click at [262, 279] on input "Yes" at bounding box center [263, 278] width 4 height 7
radio input "true"
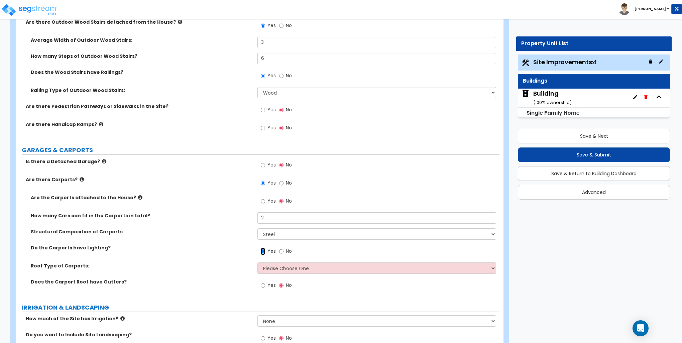
scroll to position [368, 0]
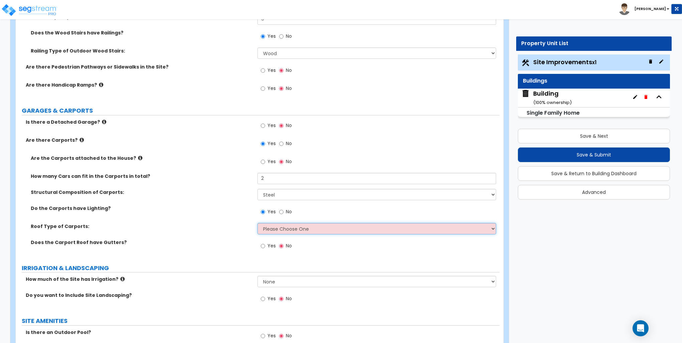
click at [278, 228] on select "Please Choose One Gabled Roof Flat Roof" at bounding box center [377, 228] width 239 height 11
click at [258, 223] on select "Please Choose One Gabled Roof Flat Roof" at bounding box center [377, 228] width 239 height 11
click at [278, 241] on div "Yes No" at bounding box center [277, 246] width 38 height 15
click at [282, 232] on select "Please Choose One Gabled Roof Flat Roof" at bounding box center [377, 228] width 239 height 11
select select "1"
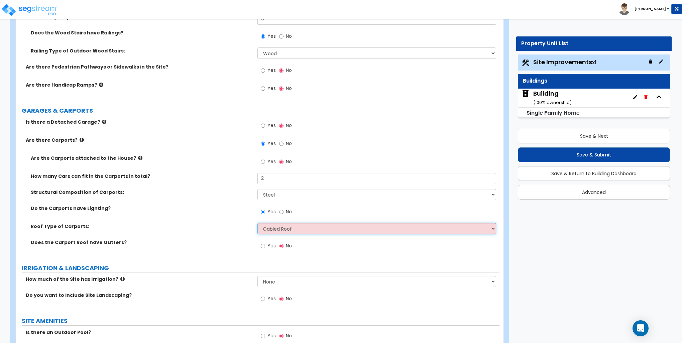
click at [258, 223] on select "Please Choose One Gabled Roof Flat Roof" at bounding box center [377, 228] width 239 height 11
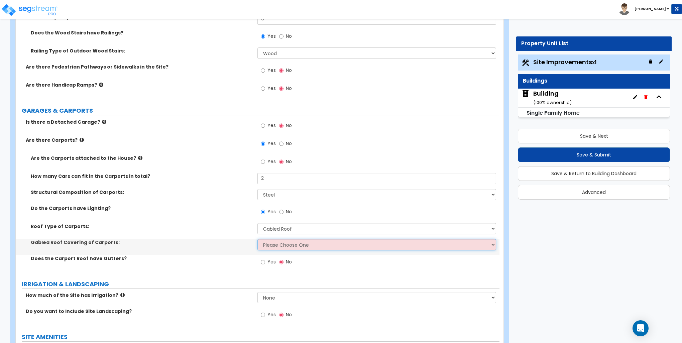
click at [279, 243] on select "Please Choose One Asphalt Shingle Clay Tile Wood Shingle Metal Shingle Standing…" at bounding box center [377, 244] width 239 height 11
select select "5"
click at [258, 239] on select "Please Choose One Asphalt Shingle Clay Tile Wood Shingle Metal Shingle Standing…" at bounding box center [377, 244] width 239 height 11
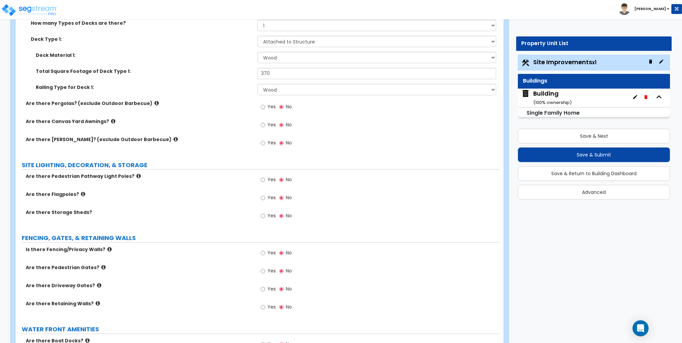
scroll to position [836, 0]
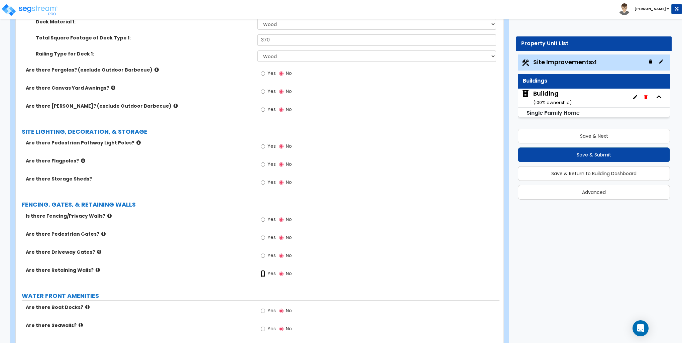
click at [265, 274] on input "Yes" at bounding box center [263, 273] width 4 height 7
radio input "true"
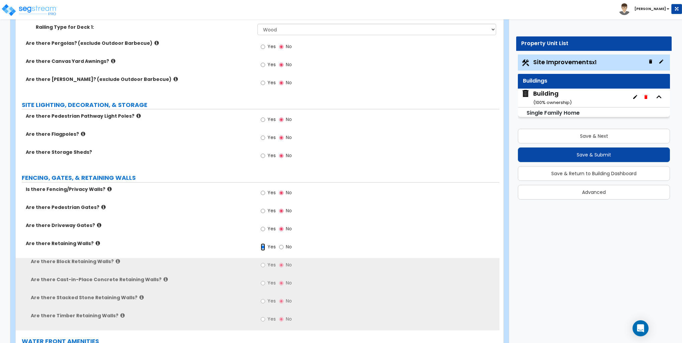
scroll to position [903, 0]
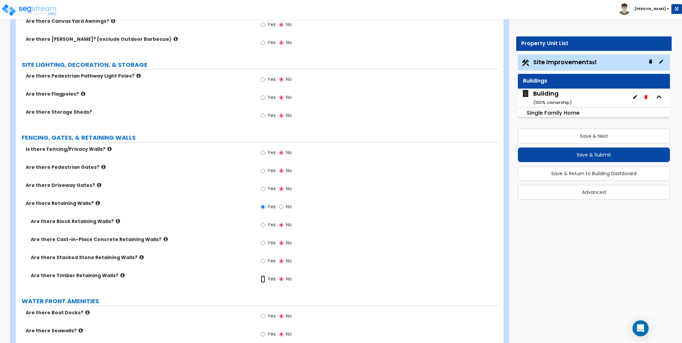
click at [264, 280] on input "Yes" at bounding box center [263, 279] width 4 height 7
radio input "true"
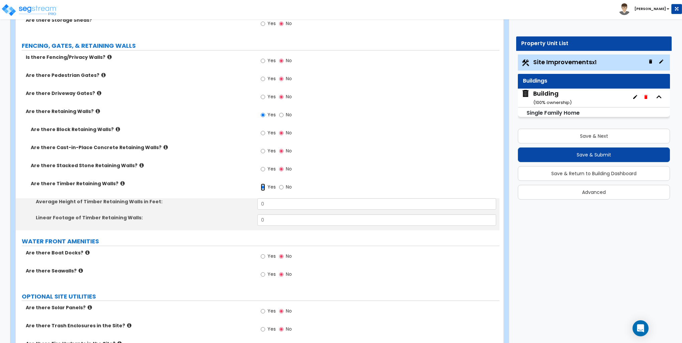
scroll to position [1004, 0]
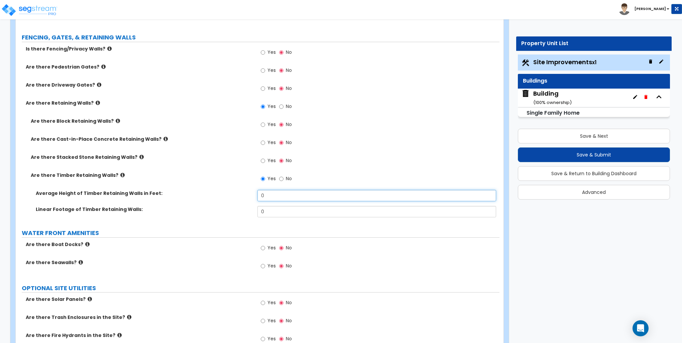
click at [283, 196] on input "0" at bounding box center [377, 195] width 239 height 11
type input "3"
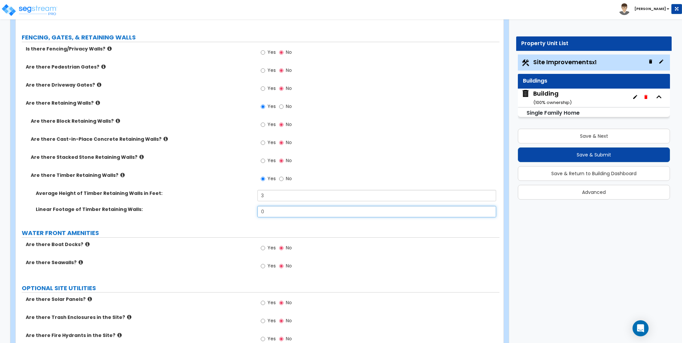
click at [277, 213] on input "0" at bounding box center [377, 211] width 239 height 11
type input "40"
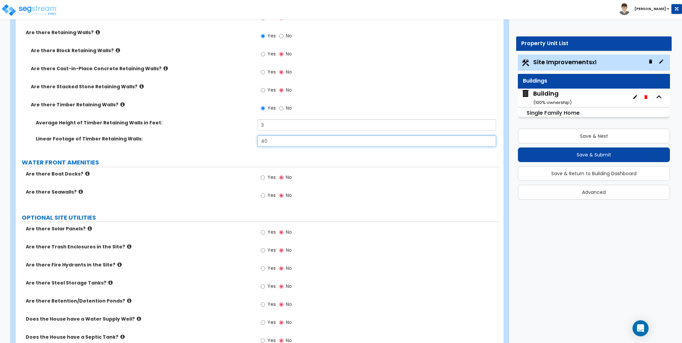
scroll to position [1104, 0]
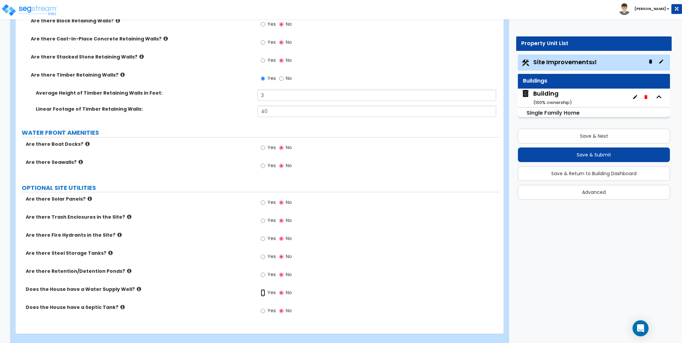
click at [263, 291] on input "Yes" at bounding box center [263, 292] width 4 height 7
radio input "true"
click at [263, 309] on input "Yes" at bounding box center [263, 310] width 4 height 7
radio input "true"
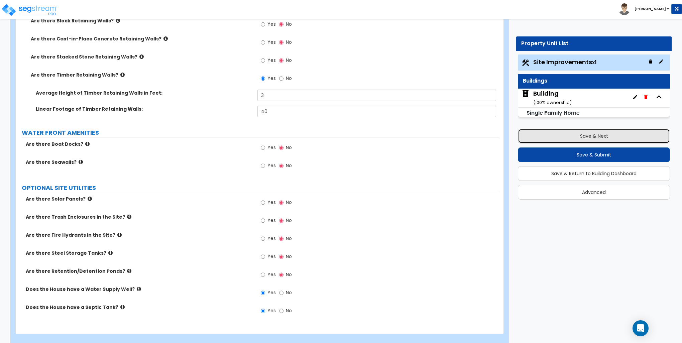
click at [578, 134] on button "Save & Next" at bounding box center [594, 136] width 152 height 15
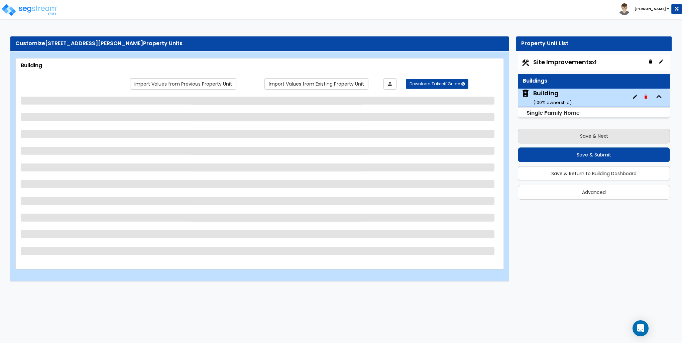
scroll to position [0, 0]
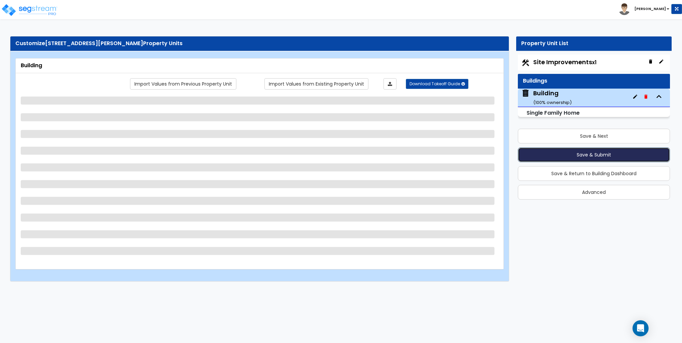
click at [587, 154] on button "Save & Submit" at bounding box center [594, 155] width 152 height 15
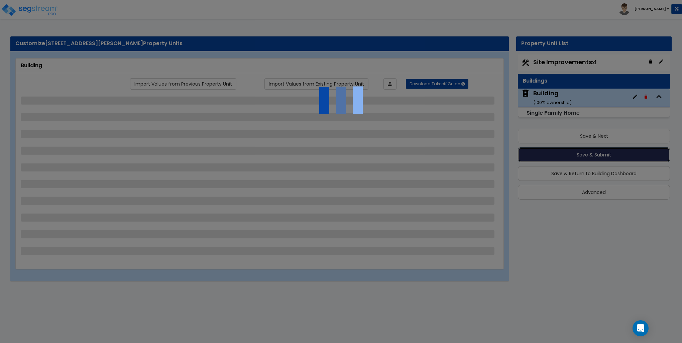
select select "1"
select select "7"
select select "1"
select select "2"
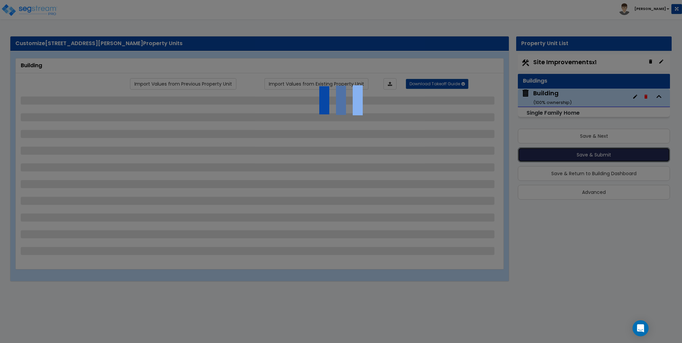
select select "1"
select select "2"
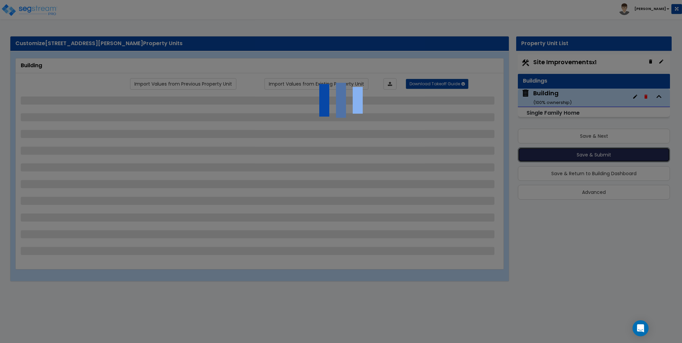
select select "1"
select select "3"
select select "5"
select select "3"
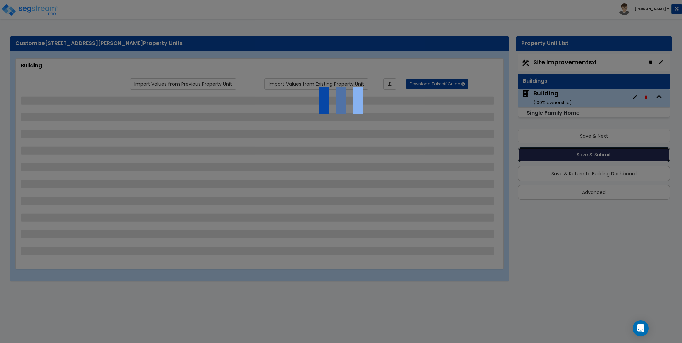
select select "2"
select select "1"
select select "2"
select select "3"
select select "2"
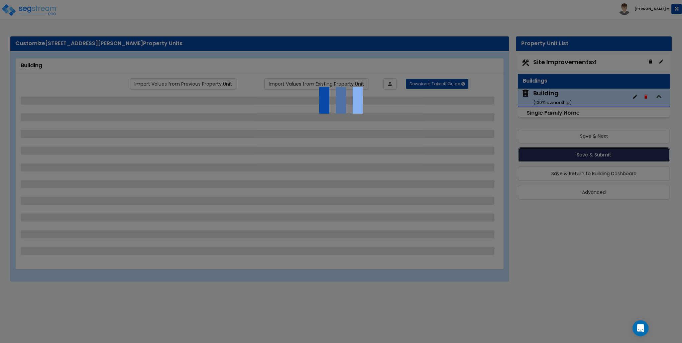
select select "1"
select select "3"
select select "1"
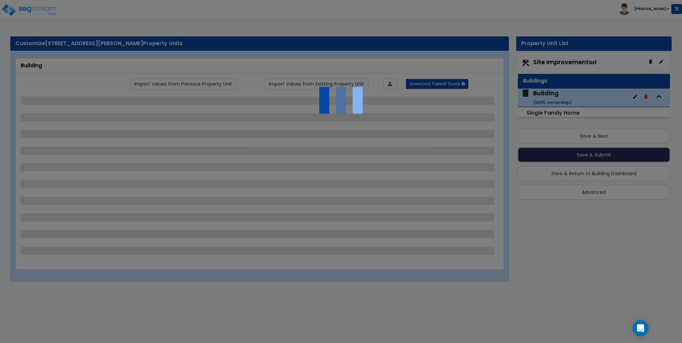
select select "3"
select select "2"
select select "3"
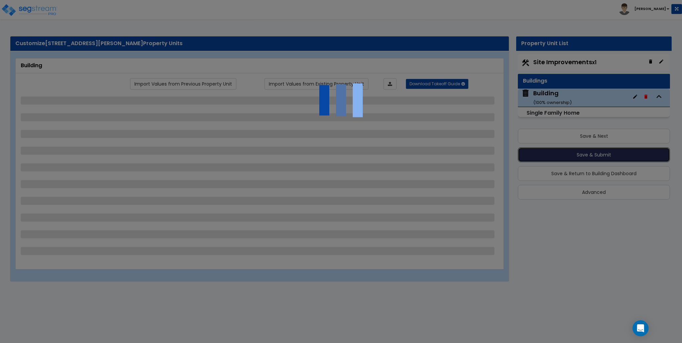
select select "6"
select select "3"
select select "1"
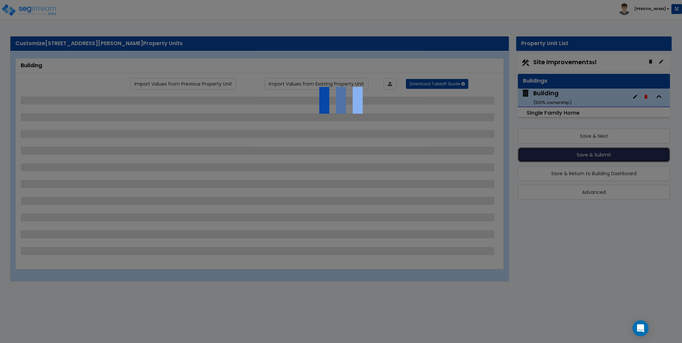
select select "2"
select select "1"
select select "2"
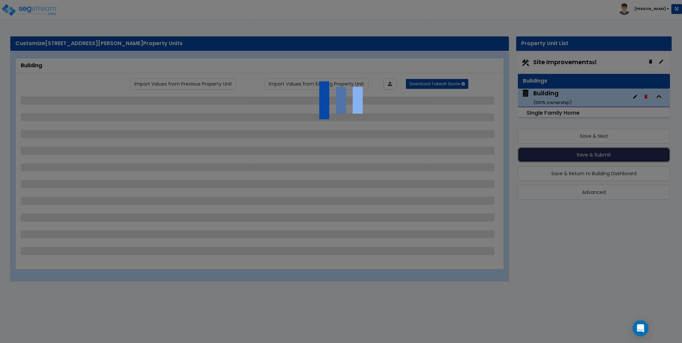
select select "1"
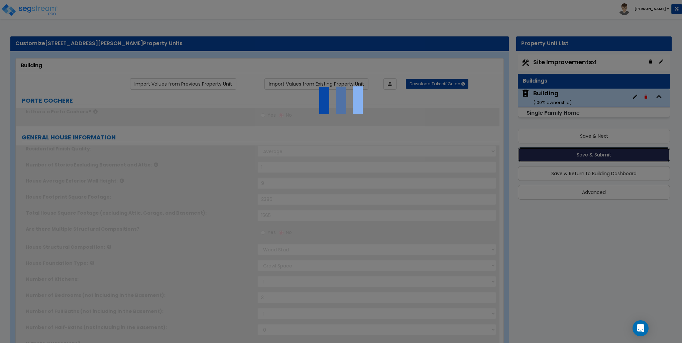
type input "2"
select select "2"
type input "4"
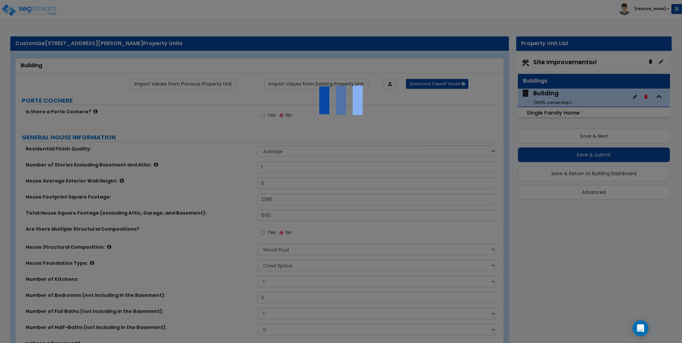
click at [580, 22] on div at bounding box center [341, 171] width 682 height 343
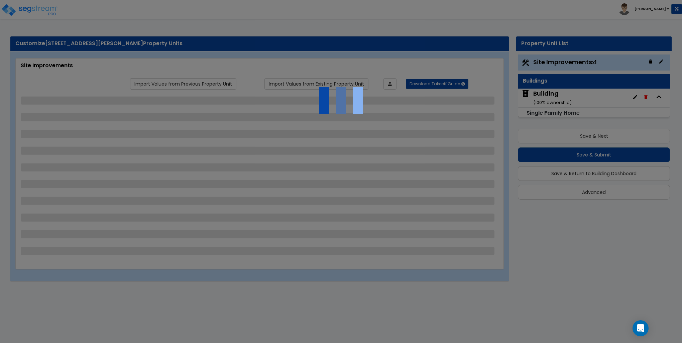
select select "2"
select select "3"
select select "1"
select select "5"
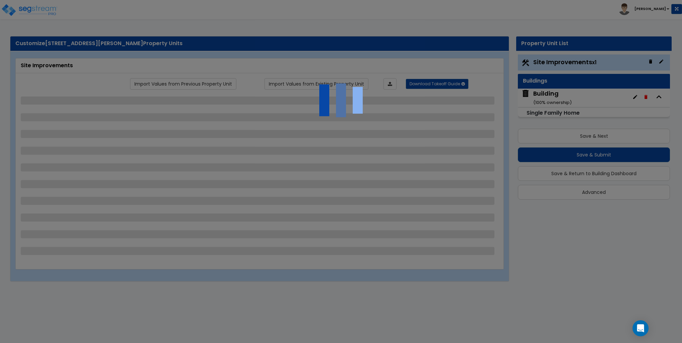
select select "1"
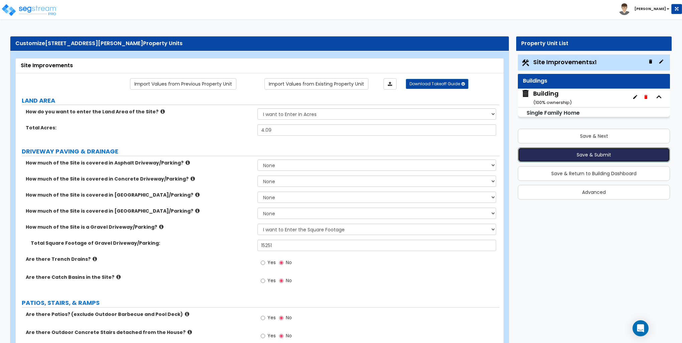
click at [589, 156] on button "Save & Submit" at bounding box center [594, 155] width 152 height 15
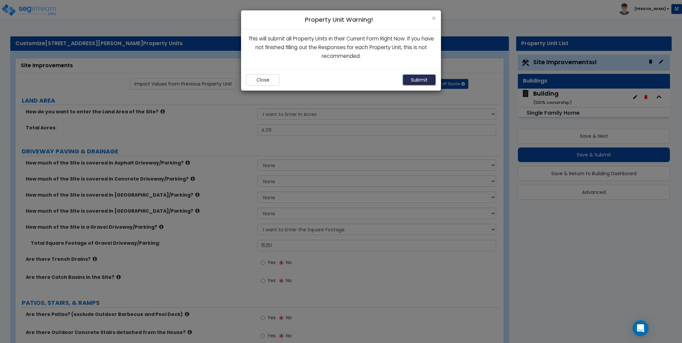
click at [426, 81] on button "Submit" at bounding box center [419, 79] width 33 height 11
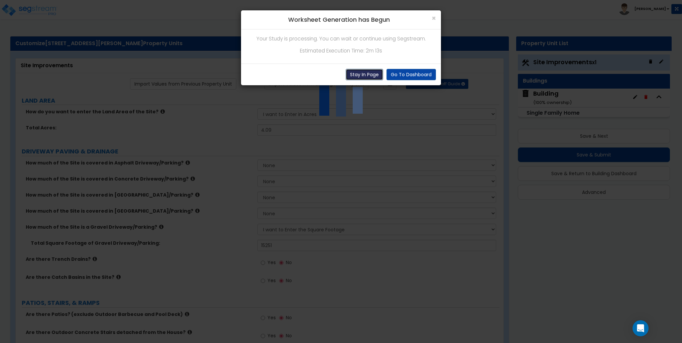
click at [361, 74] on button "Stay In Page" at bounding box center [364, 74] width 37 height 11
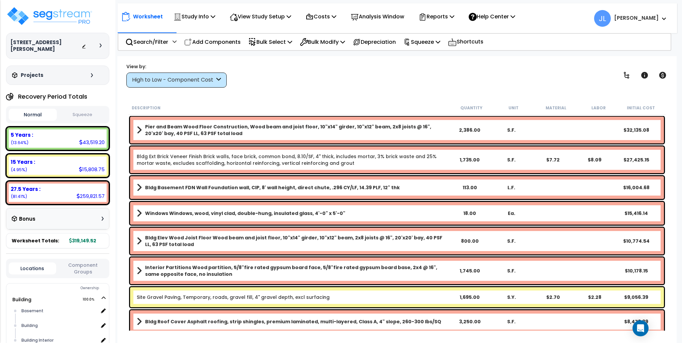
scroll to position [29, 0]
click at [73, 131] on div "5 Years :" at bounding box center [58, 134] width 94 height 7
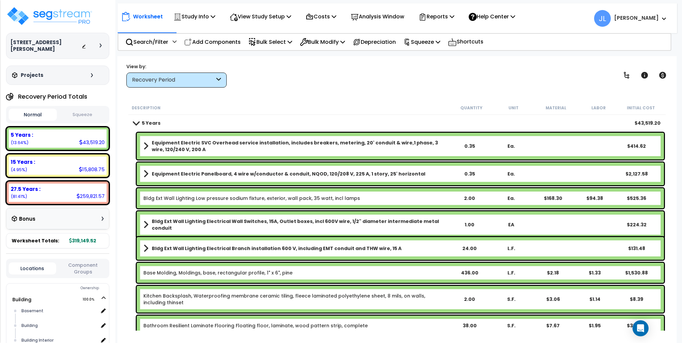
click at [75, 109] on button "Squeeze" at bounding box center [83, 115] width 48 height 12
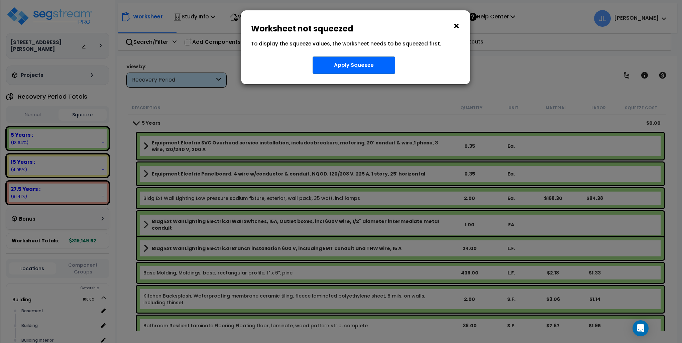
click at [458, 23] on button "×" at bounding box center [456, 26] width 7 height 11
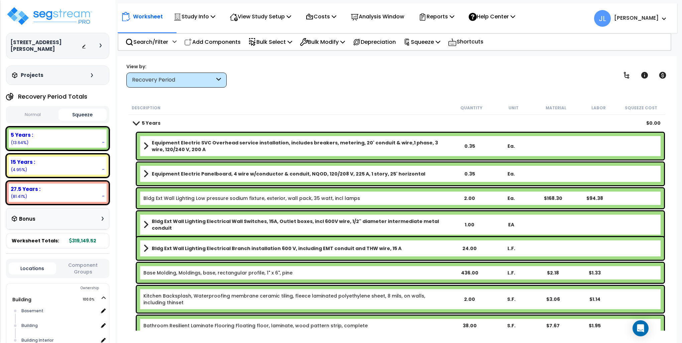
scroll to position [0, 0]
click at [360, 74] on div "View by: Recovery Period High to Low - Component Cost" at bounding box center [397, 75] width 546 height 25
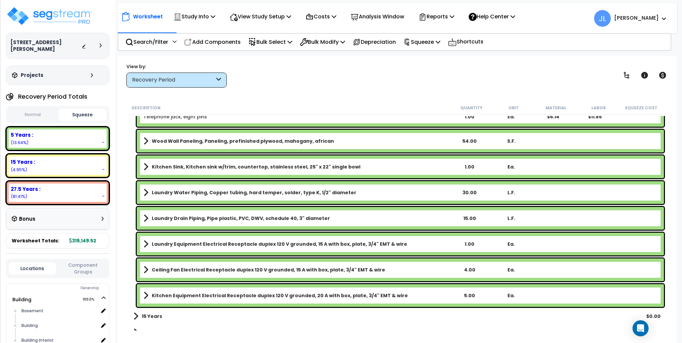
scroll to position [862, 0]
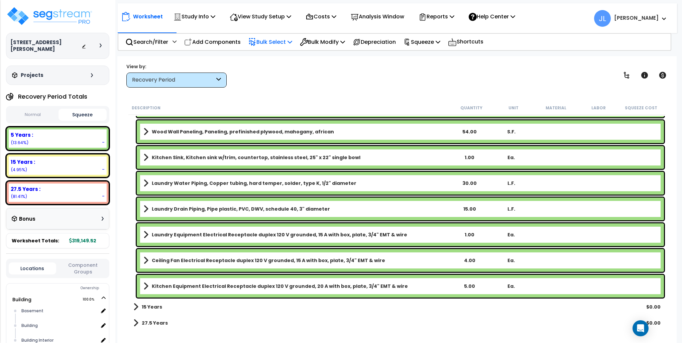
click at [278, 41] on p "Bulk Select" at bounding box center [271, 41] width 44 height 9
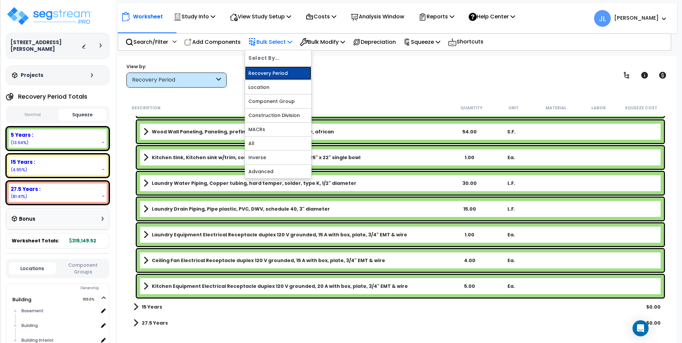
click at [267, 71] on link "Recovery Period" at bounding box center [278, 73] width 66 height 13
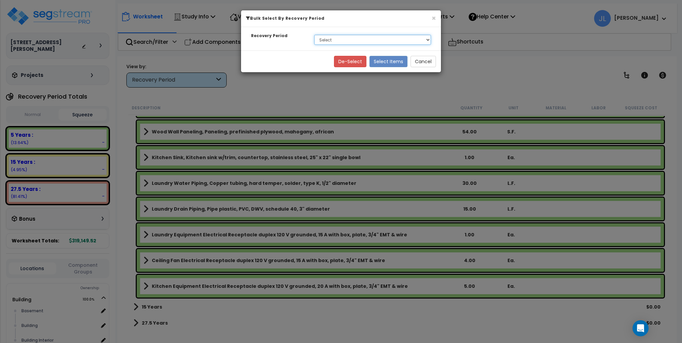
click at [353, 39] on select "Select 5 Years 15 Years 27.5 Years" at bounding box center [372, 40] width 117 height 10
select select "5Y"
click at [314, 35] on select "Select 5 Years 15 Years 27.5 Years" at bounding box center [372, 40] width 117 height 10
click at [382, 58] on button "Select Items" at bounding box center [389, 61] width 38 height 11
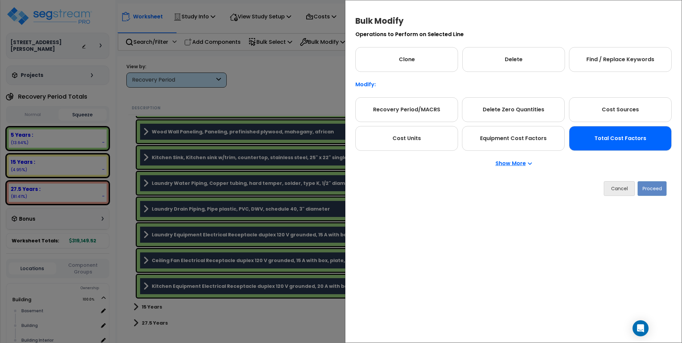
click at [629, 132] on div "Total Cost Factors" at bounding box center [620, 138] width 103 height 25
click at [652, 186] on button "Proceed" at bounding box center [652, 188] width 29 height 15
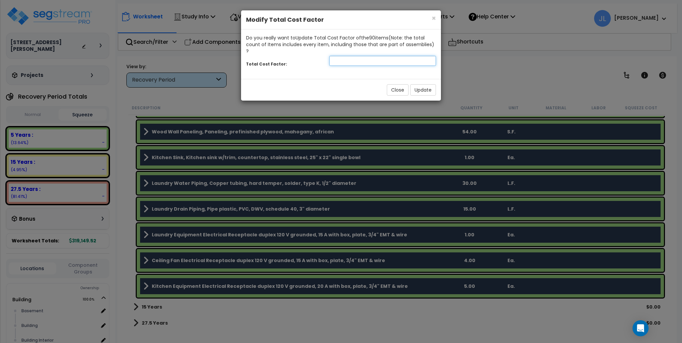
click at [356, 56] on input "number" at bounding box center [383, 61] width 107 height 10
type input "2"
click at [424, 84] on button "Update" at bounding box center [423, 89] width 26 height 11
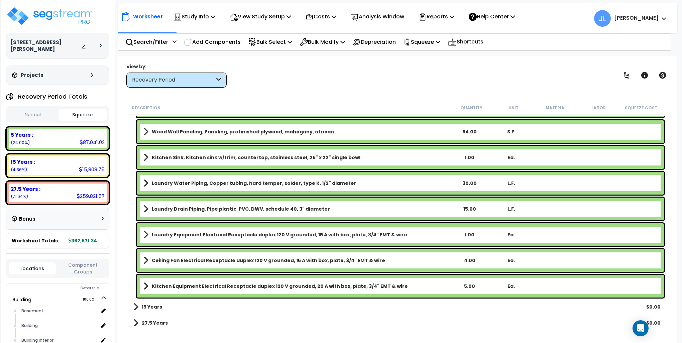
click at [586, 25] on div "Worksheet Study Info Study Setup Add Property Unit Template study Clone study JL" at bounding box center [398, 14] width 560 height 23
click at [277, 41] on p "Bulk Select" at bounding box center [271, 41] width 44 height 9
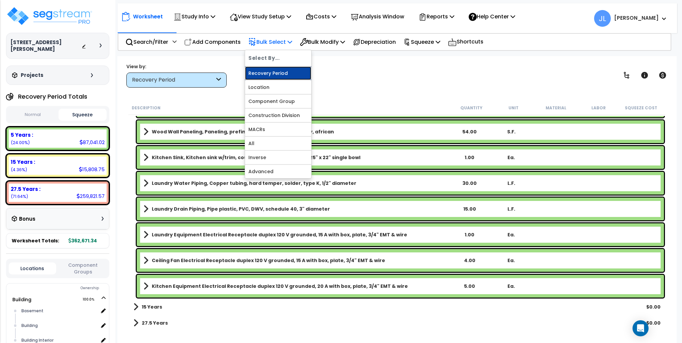
click at [271, 72] on link "Recovery Period" at bounding box center [278, 73] width 66 height 13
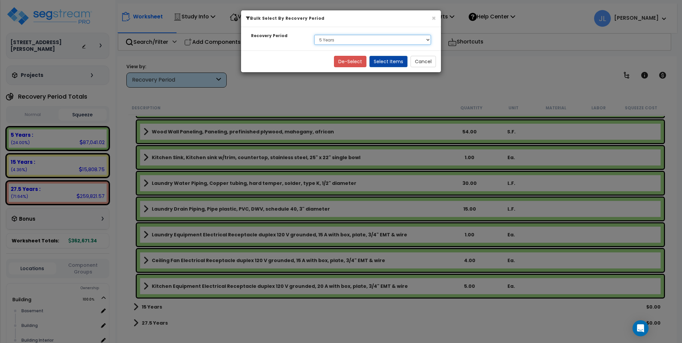
click at [335, 44] on select "Select 5 Years 15 Years 27.5 Years" at bounding box center [372, 40] width 117 height 10
select select "15Y"
click at [314, 35] on select "Select 5 Years 15 Years 27.5 Years" at bounding box center [372, 40] width 117 height 10
click at [392, 62] on button "Select Items" at bounding box center [389, 61] width 38 height 11
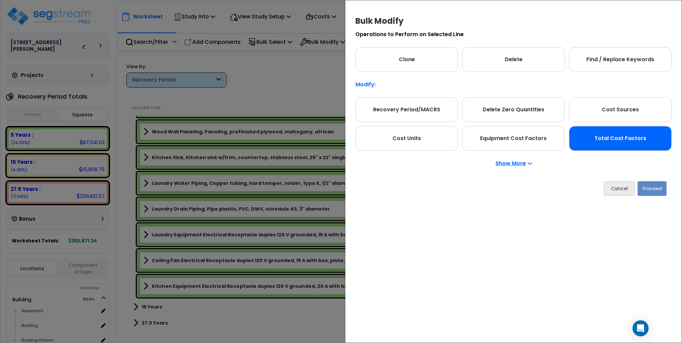
click at [628, 135] on div "Total Cost Factors" at bounding box center [620, 138] width 103 height 25
click at [658, 190] on button "Proceed" at bounding box center [652, 188] width 29 height 15
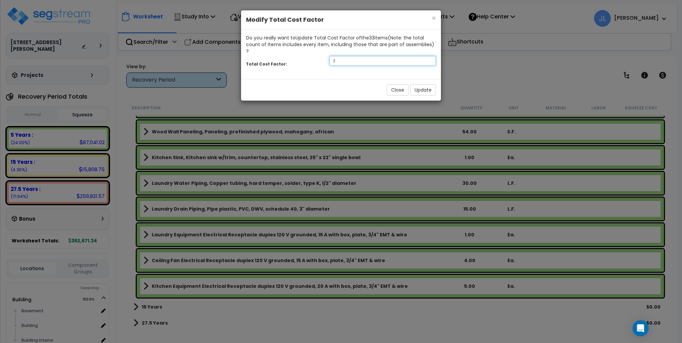
click at [345, 56] on input "2" at bounding box center [383, 61] width 107 height 10
type input "3"
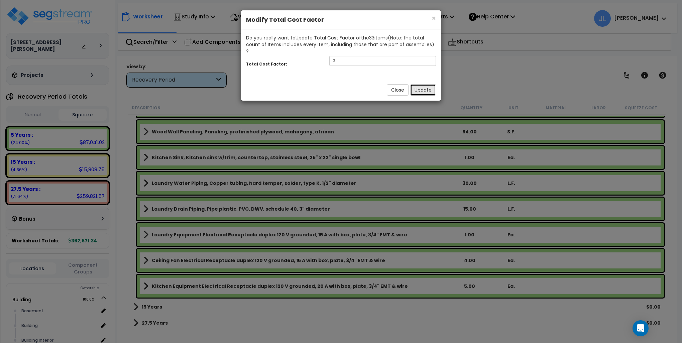
click at [419, 84] on button "Update" at bounding box center [423, 89] width 26 height 11
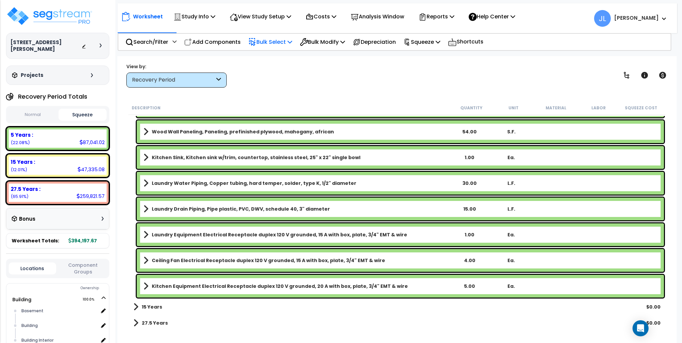
click at [282, 42] on p "Bulk Select" at bounding box center [271, 41] width 44 height 9
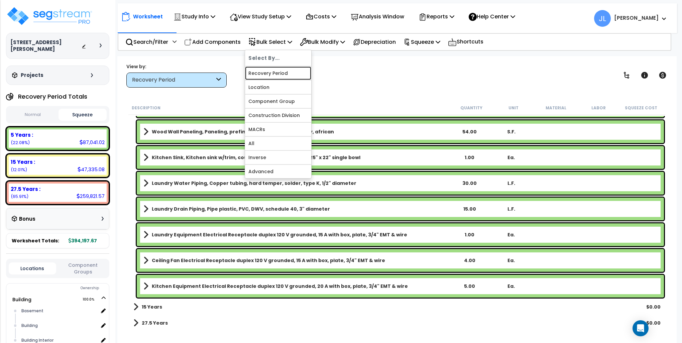
click at [275, 72] on link "Recovery Period" at bounding box center [278, 73] width 66 height 13
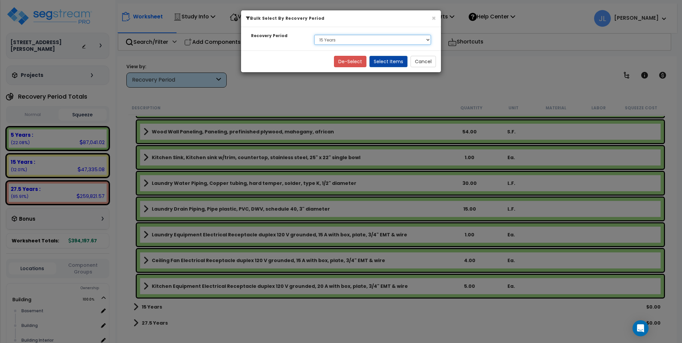
click at [358, 39] on select "Select 5 Years 15 Years 27.5 Years" at bounding box center [372, 40] width 117 height 10
select select "5Y"
click at [314, 35] on select "Select 5 Years 15 Years 27.5 Years" at bounding box center [372, 40] width 117 height 10
click at [398, 61] on button "Select Items" at bounding box center [389, 61] width 38 height 11
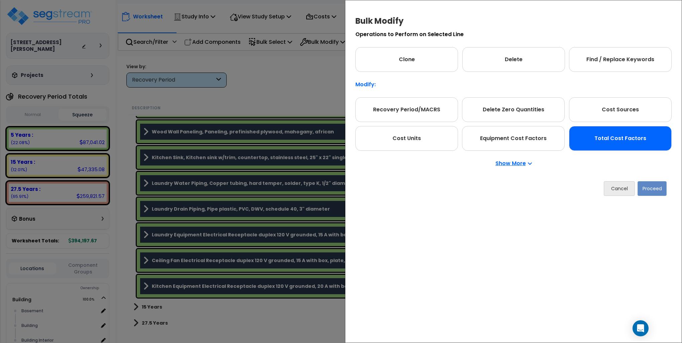
click at [603, 141] on div "Total Cost Factors" at bounding box center [620, 138] width 103 height 25
click at [654, 185] on button "Proceed" at bounding box center [652, 188] width 29 height 15
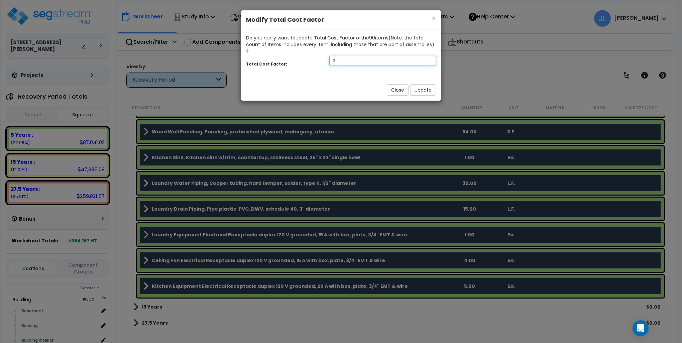
click at [348, 56] on input "3" at bounding box center [383, 61] width 107 height 10
click at [350, 56] on input "3" at bounding box center [383, 61] width 107 height 10
type input "2.3"
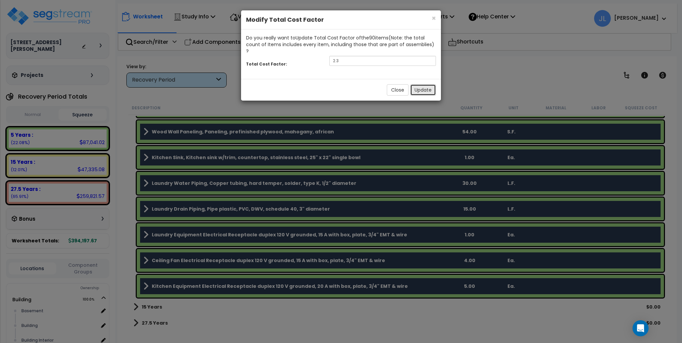
click at [429, 84] on button "Update" at bounding box center [423, 89] width 26 height 11
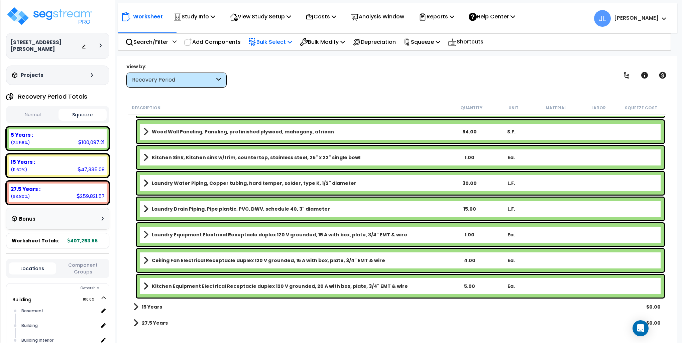
click at [292, 38] on p "Bulk Select" at bounding box center [271, 41] width 44 height 9
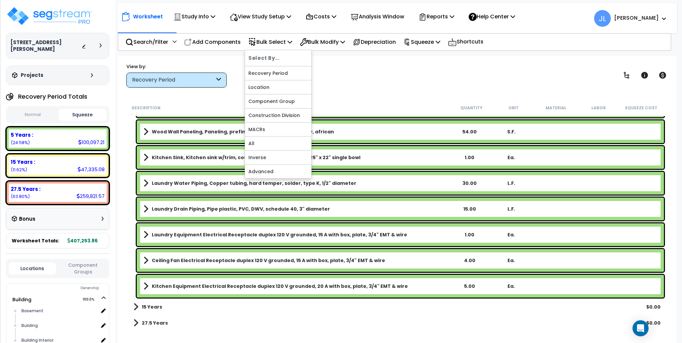
click at [405, 83] on div "View by: Recovery Period High to Low - Component Cost" at bounding box center [397, 75] width 546 height 25
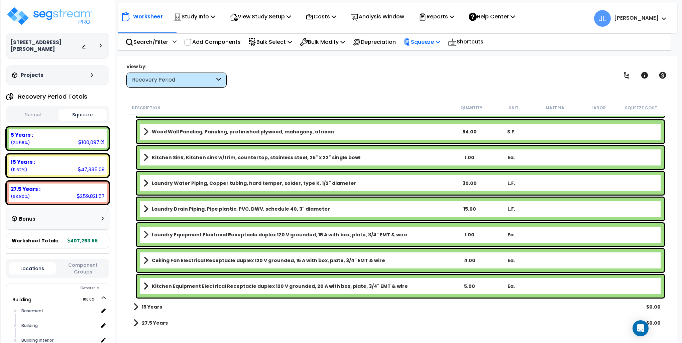
click at [438, 43] on p "Squeeze" at bounding box center [422, 41] width 37 height 9
click at [422, 56] on link "Squeeze" at bounding box center [433, 56] width 66 height 13
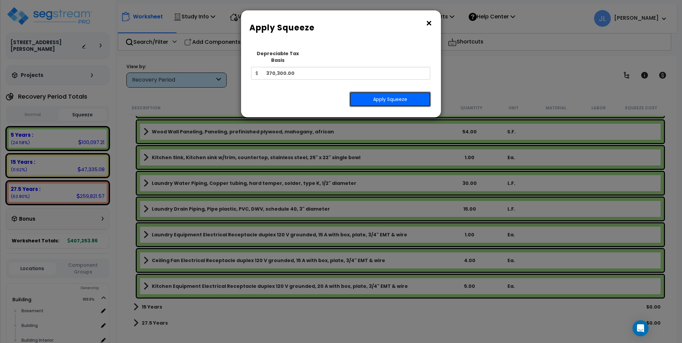
click at [401, 92] on button "Apply Squeeze" at bounding box center [391, 99] width 82 height 15
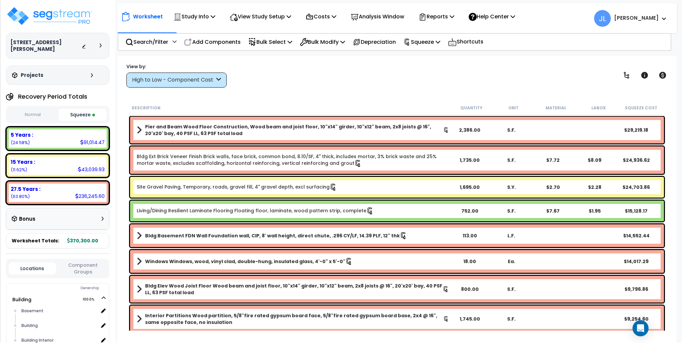
click at [436, 78] on div "View by: High to Low - Component Cost High to Low - Component Cost" at bounding box center [397, 75] width 546 height 25
click at [450, 17] on p "Reports" at bounding box center [437, 16] width 36 height 9
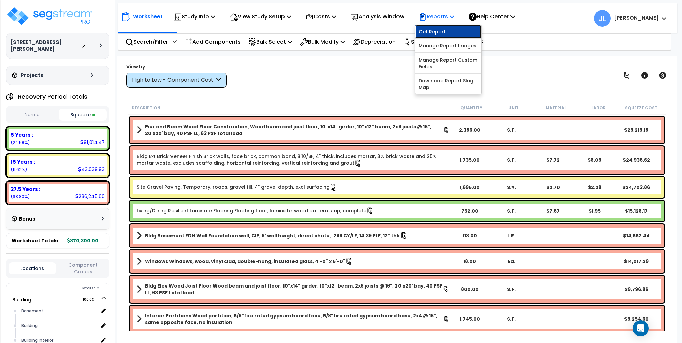
click at [447, 30] on link "Get Report" at bounding box center [449, 31] width 66 height 13
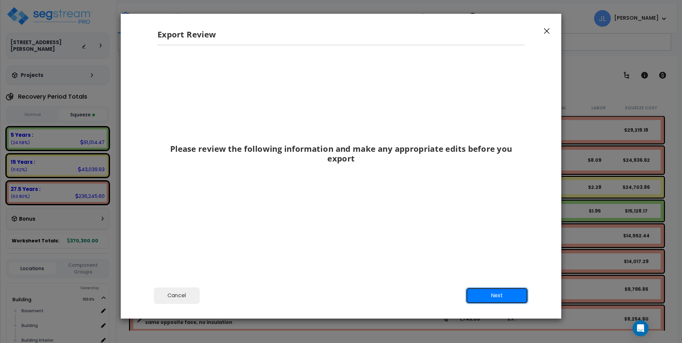
click at [499, 289] on button "Next" at bounding box center [497, 295] width 63 height 17
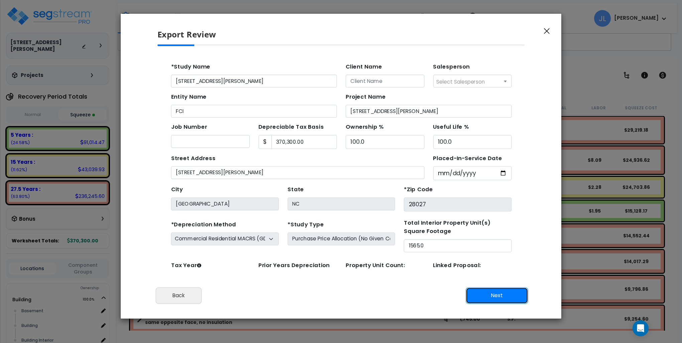
click at [496, 299] on button "Next" at bounding box center [497, 295] width 63 height 17
type input "9538"
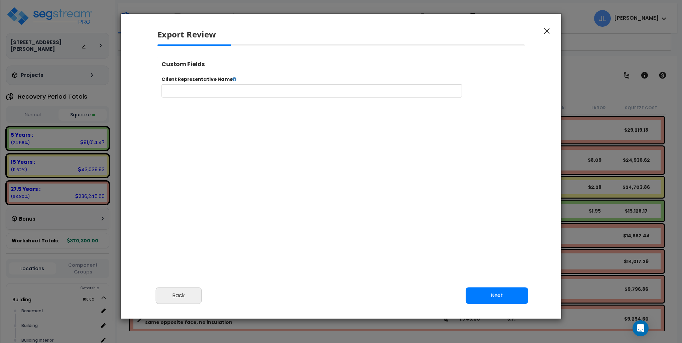
select select "2024"
click at [228, 96] on input "text" at bounding box center [333, 95] width 342 height 15
type input "[PERSON_NAME]"
click at [512, 302] on button "Next" at bounding box center [497, 295] width 63 height 17
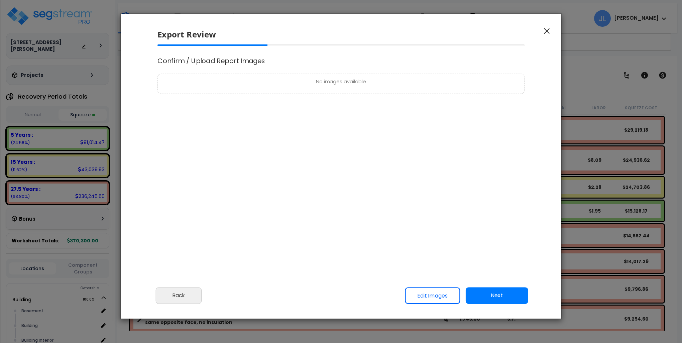
scroll to position [0, 0]
click at [514, 295] on button "Next" at bounding box center [497, 295] width 63 height 17
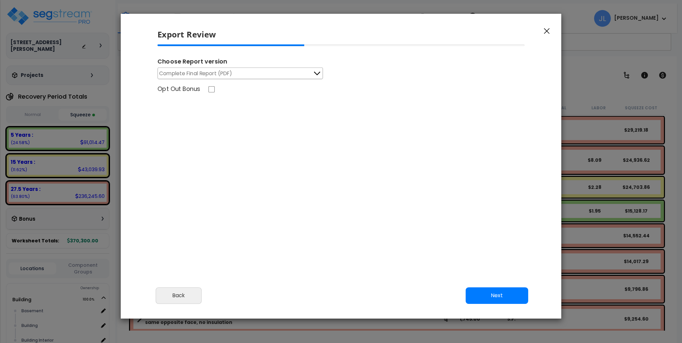
click at [507, 294] on button "Next" at bounding box center [497, 295] width 63 height 17
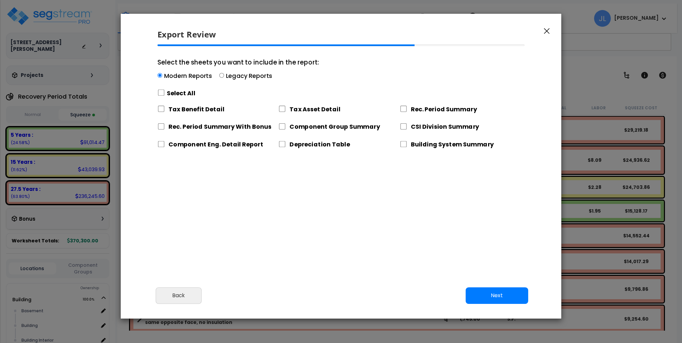
click at [226, 76] on label "Legacy Reports" at bounding box center [249, 76] width 47 height 8
click at [224, 76] on input "Select the sheets you want to include in the report: Modern Reports Legacy Repo…" at bounding box center [221, 75] width 5 height 5
radio input "true"
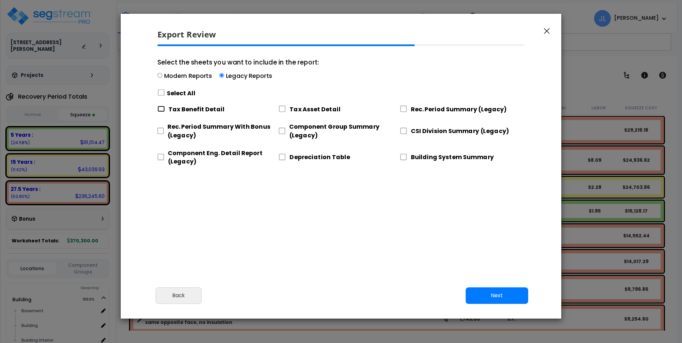
click at [163, 108] on input "Tax Benefit Detail" at bounding box center [161, 109] width 7 height 6
checkbox input "true"
click at [164, 129] on div "Rec. Period Summary With Bonus (Legacy)" at bounding box center [218, 130] width 121 height 22
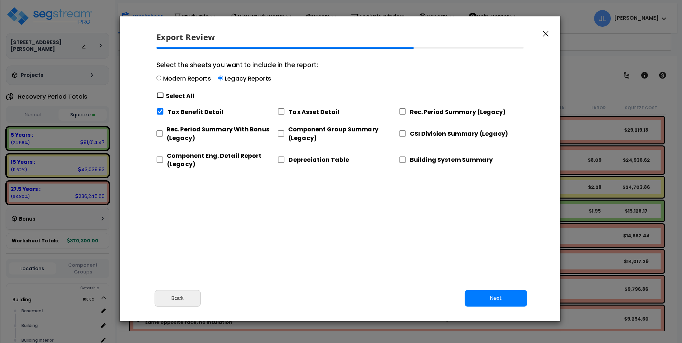
click at [160, 94] on input "Select the sheets you want to include in the report: Modern Reports Legacy Repo…" at bounding box center [160, 95] width 7 height 6
checkbox input "true"
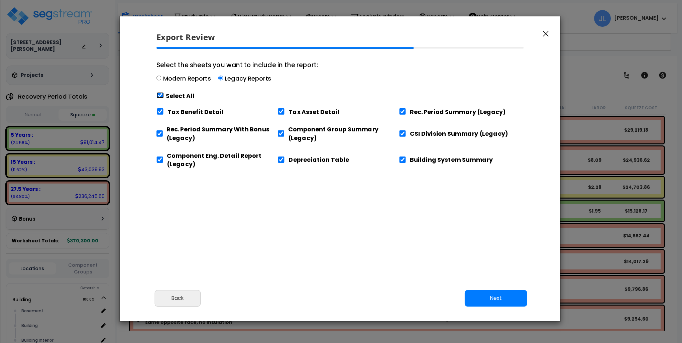
checkbox input "true"
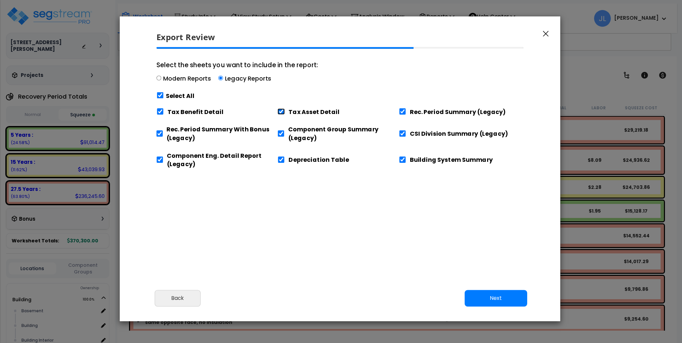
click at [282, 110] on input "Tax Asset Detail" at bounding box center [281, 111] width 7 height 6
checkbox input "false"
click at [159, 111] on input "Tax Benefit Detail" at bounding box center [160, 111] width 7 height 6
checkbox input "false"
drag, startPoint x: 285, startPoint y: 110, endPoint x: 274, endPoint y: 114, distance: 12.3
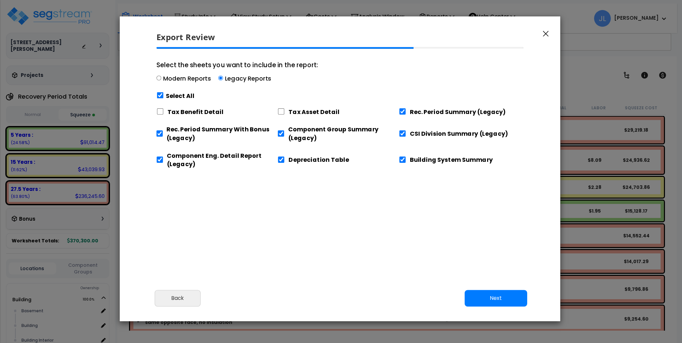
click at [286, 110] on div "Tax Asset Detail" at bounding box center [338, 111] width 121 height 14
click at [284, 110] on input "Tax Asset Detail" at bounding box center [281, 111] width 7 height 6
checkbox input "true"
click at [505, 297] on button "Next" at bounding box center [496, 298] width 63 height 17
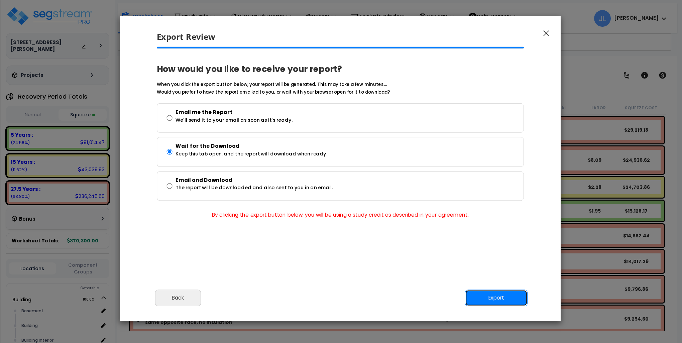
click at [497, 299] on button "Export" at bounding box center [496, 298] width 63 height 17
